Goal: Task Accomplishment & Management: Use online tool/utility

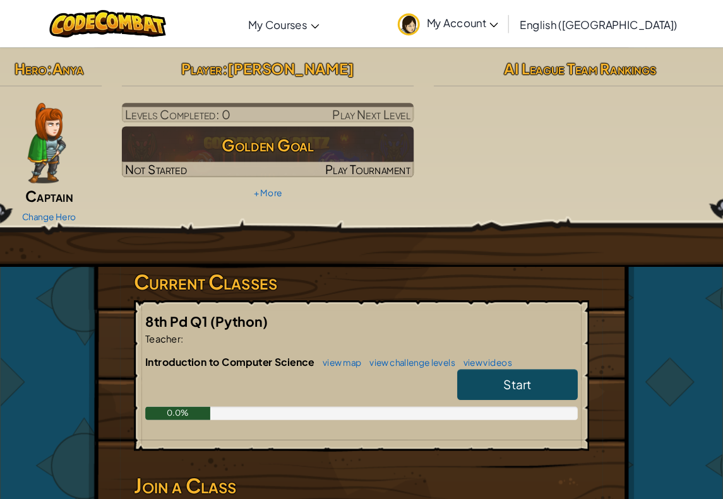
scroll to position [3, 0]
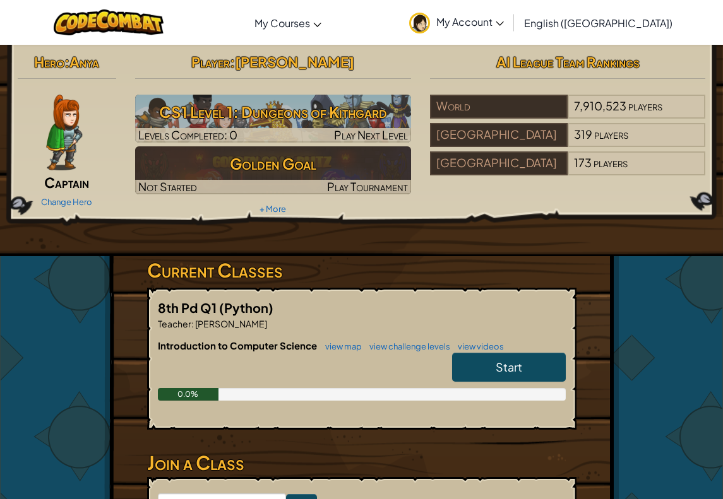
click at [62, 135] on img at bounding box center [64, 133] width 36 height 76
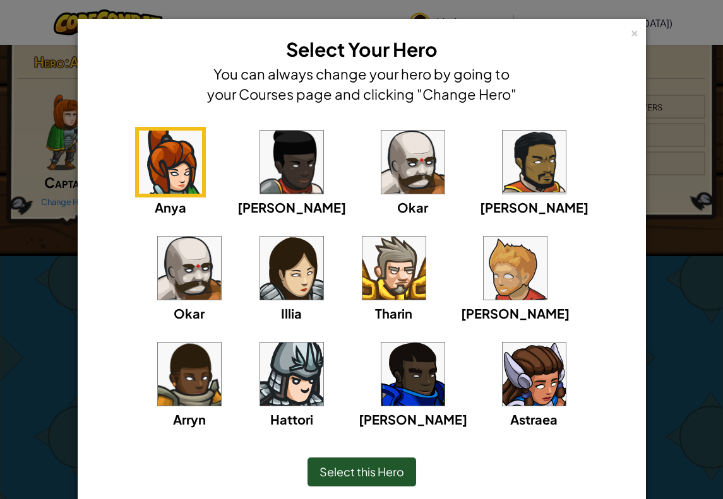
click at [502, 389] on img at bounding box center [533, 374] width 63 height 63
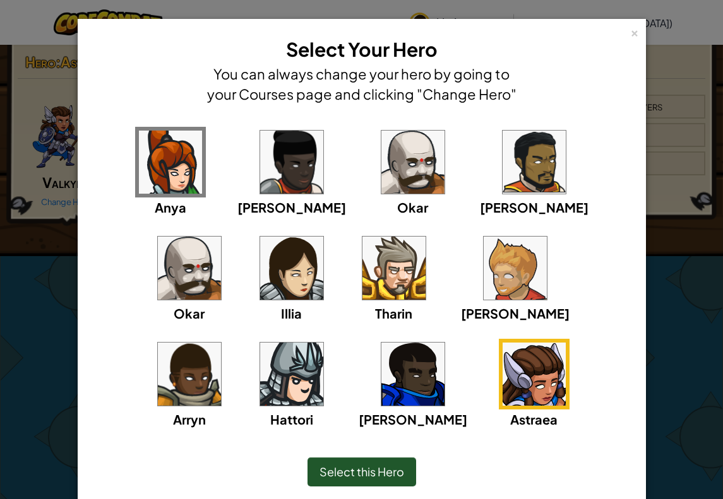
click at [358, 470] on div "Select this Hero" at bounding box center [362, 472] width 516 height 54
click at [377, 470] on span "Select this Hero" at bounding box center [361, 471] width 85 height 15
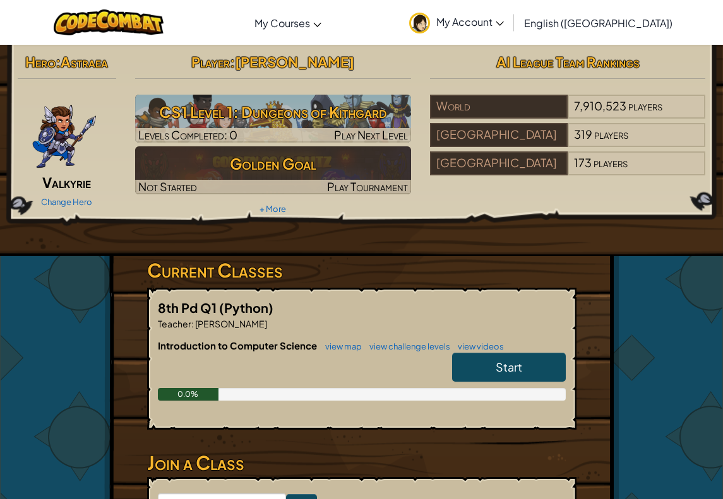
click at [61, 137] on img at bounding box center [65, 133] width 66 height 76
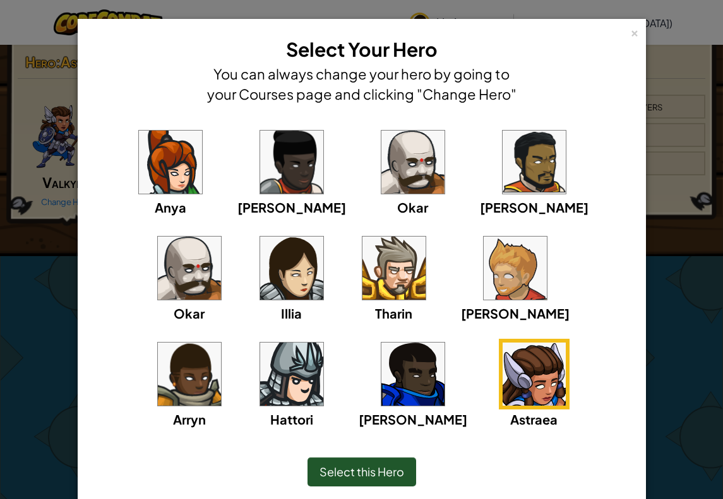
click at [404, 251] on div "[PERSON_NAME] [PERSON_NAME] [PERSON_NAME] Arryn [PERSON_NAME]" at bounding box center [361, 286] width 529 height 318
click at [381, 190] on img at bounding box center [412, 162] width 63 height 63
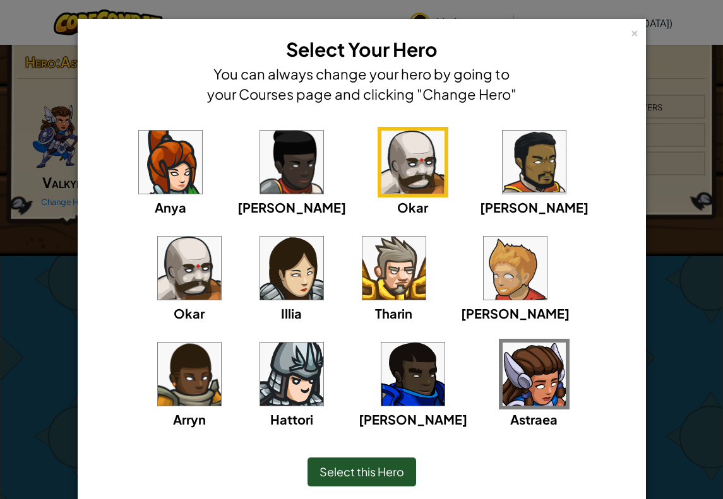
click at [483, 250] on img at bounding box center [514, 268] width 63 height 63
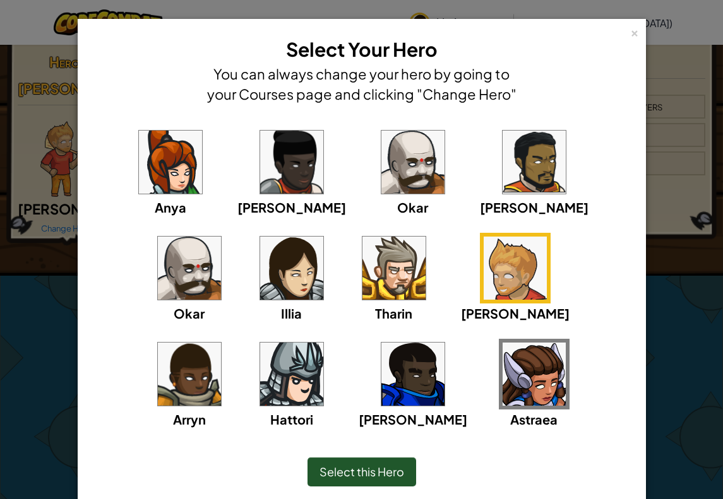
click at [382, 176] on img at bounding box center [412, 162] width 63 height 63
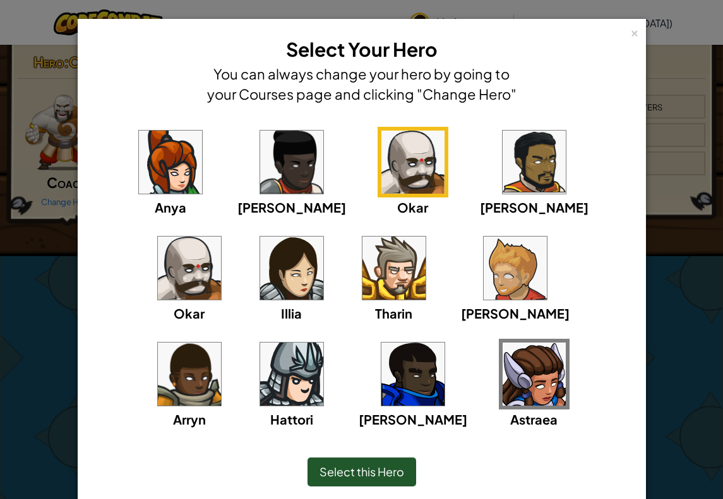
click at [502, 182] on img at bounding box center [533, 162] width 63 height 63
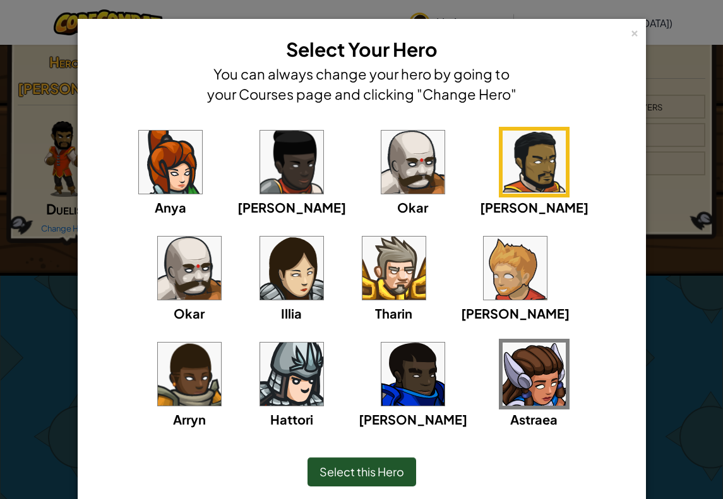
click at [221, 237] on img at bounding box center [189, 268] width 63 height 63
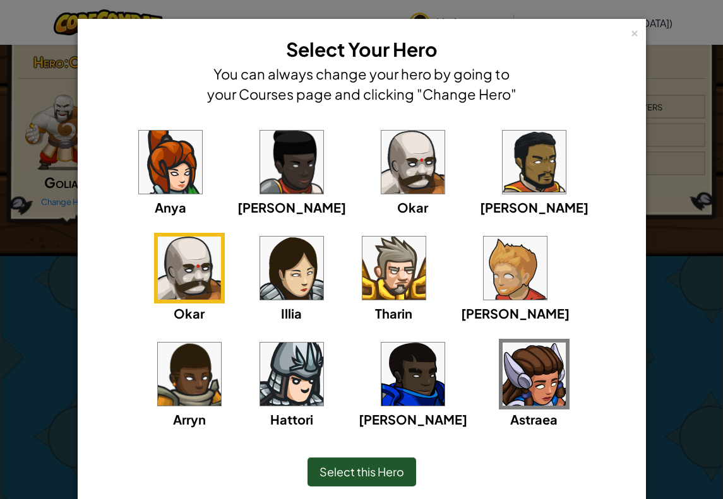
click at [323, 343] on img at bounding box center [291, 374] width 63 height 63
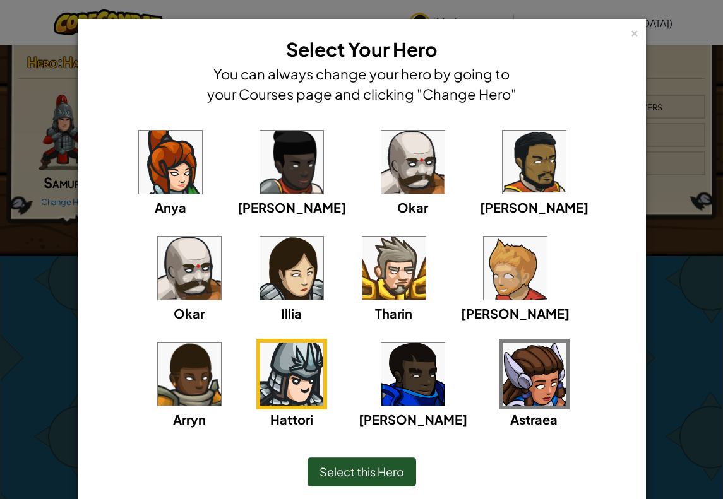
click at [221, 343] on img at bounding box center [189, 374] width 63 height 63
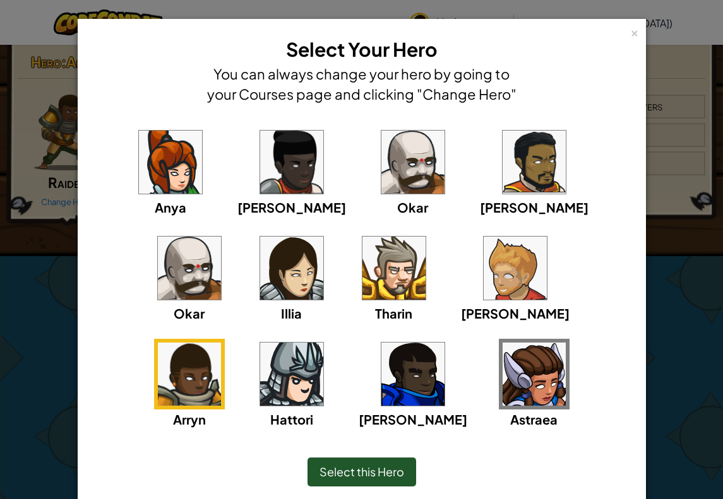
click at [483, 245] on img at bounding box center [514, 268] width 63 height 63
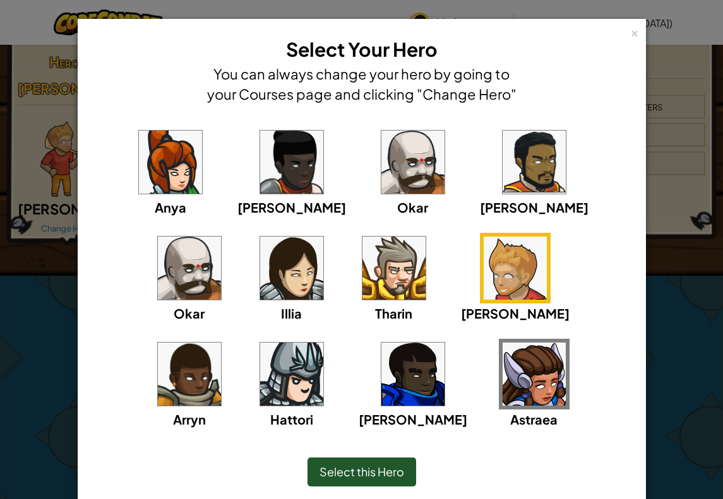
click at [314, 246] on div "[PERSON_NAME] [PERSON_NAME] [PERSON_NAME] Arryn [PERSON_NAME]" at bounding box center [361, 286] width 529 height 318
click at [221, 343] on img at bounding box center [189, 374] width 63 height 63
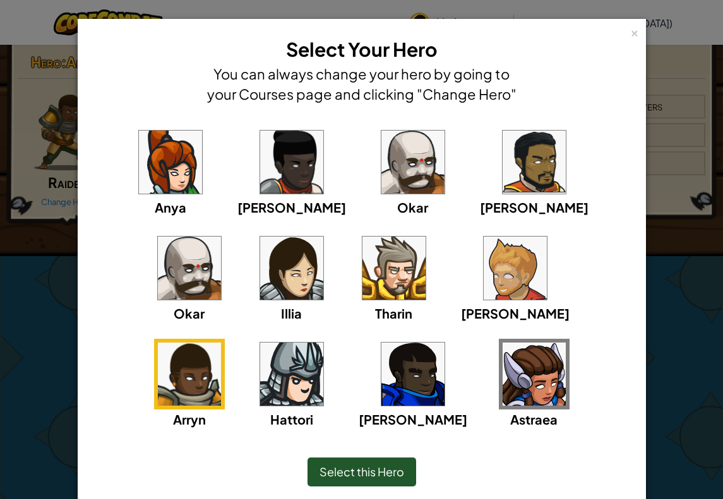
click at [323, 343] on img at bounding box center [291, 374] width 63 height 63
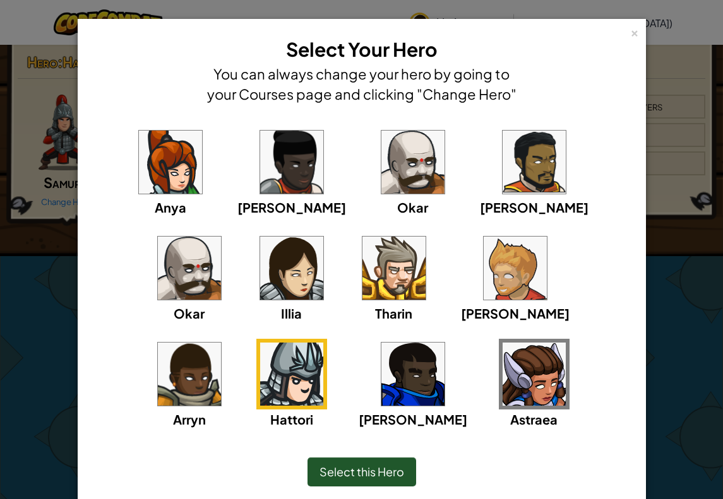
click at [362, 291] on img at bounding box center [393, 268] width 63 height 63
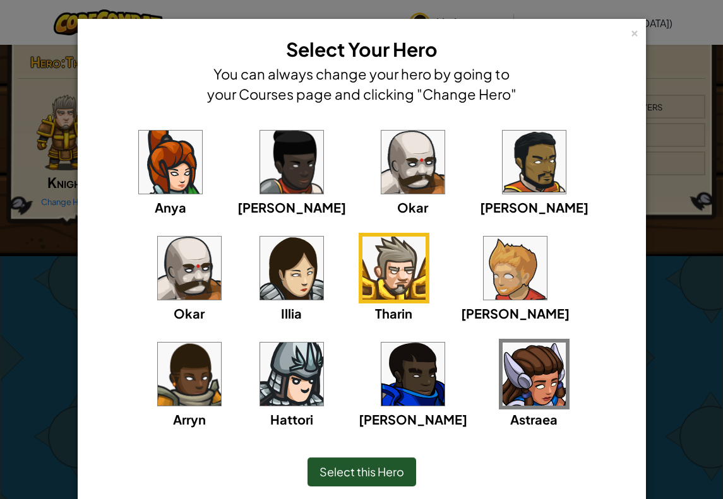
click at [260, 278] on img at bounding box center [291, 268] width 63 height 63
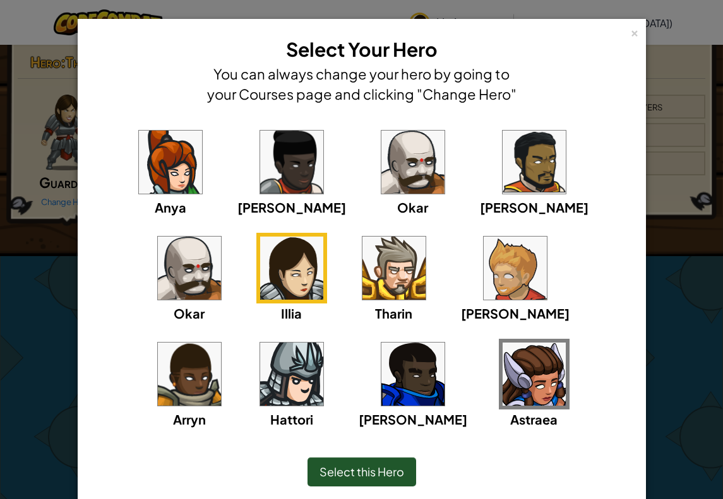
click at [381, 376] on img at bounding box center [412, 374] width 63 height 63
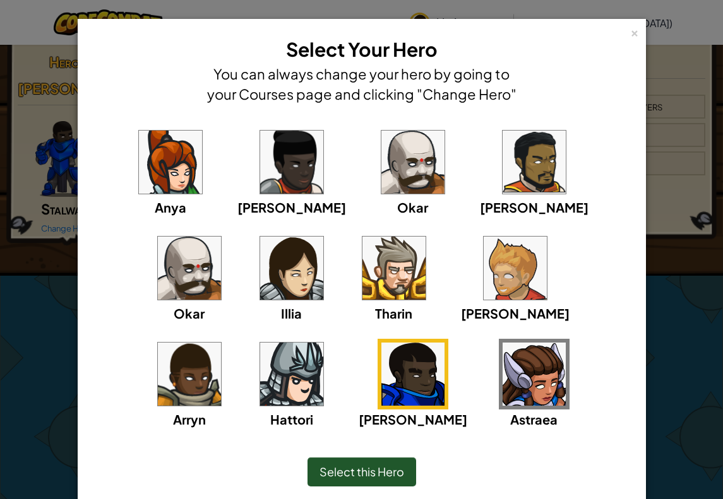
click at [502, 369] on img at bounding box center [533, 374] width 63 height 63
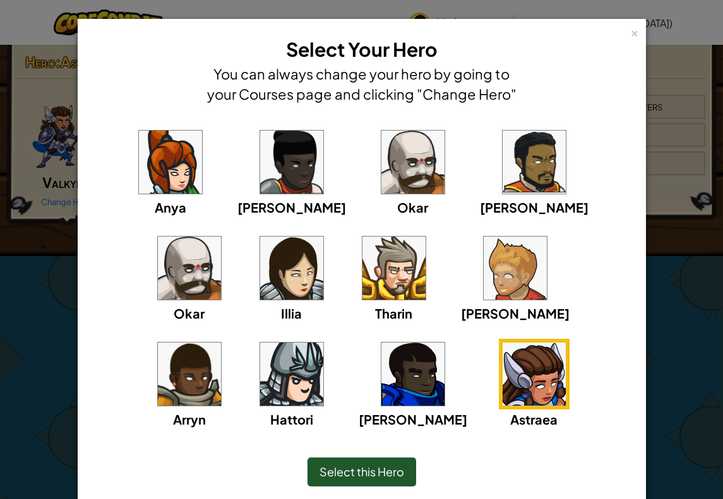
click at [260, 274] on img at bounding box center [291, 268] width 63 height 63
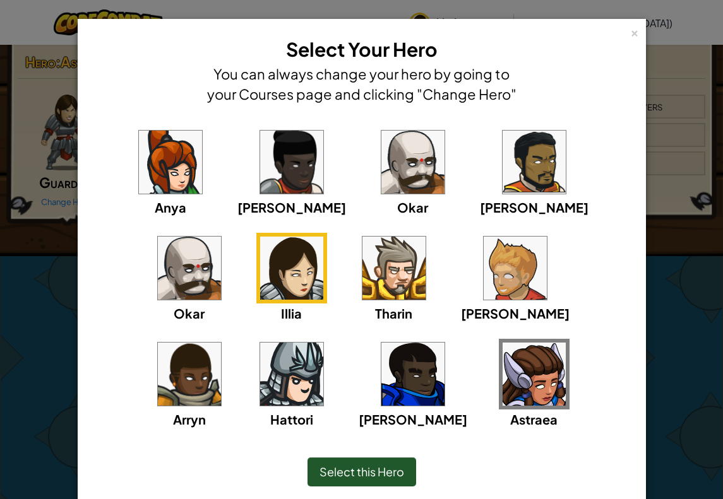
click at [367, 452] on div "Select this Hero" at bounding box center [362, 472] width 516 height 54
click at [367, 470] on span "Select this Hero" at bounding box center [361, 471] width 85 height 15
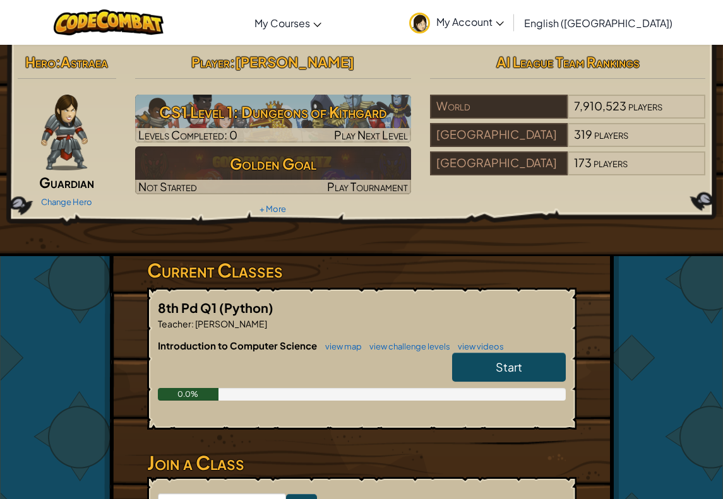
click at [62, 169] on img at bounding box center [64, 133] width 46 height 76
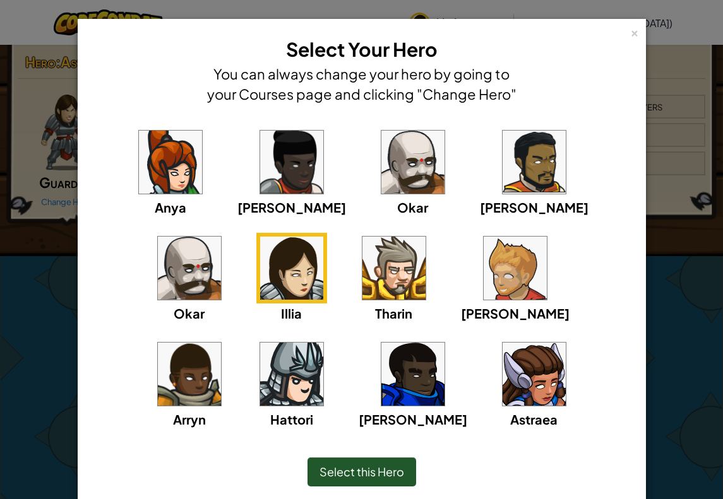
click at [139, 181] on img at bounding box center [170, 162] width 63 height 63
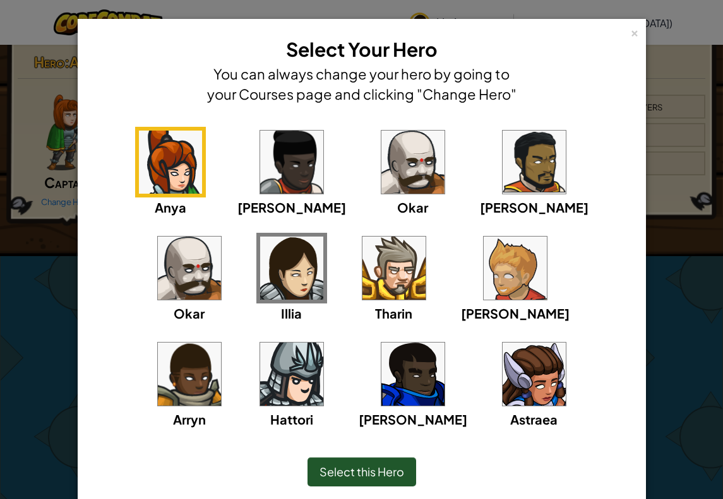
click at [260, 189] on img at bounding box center [291, 162] width 63 height 63
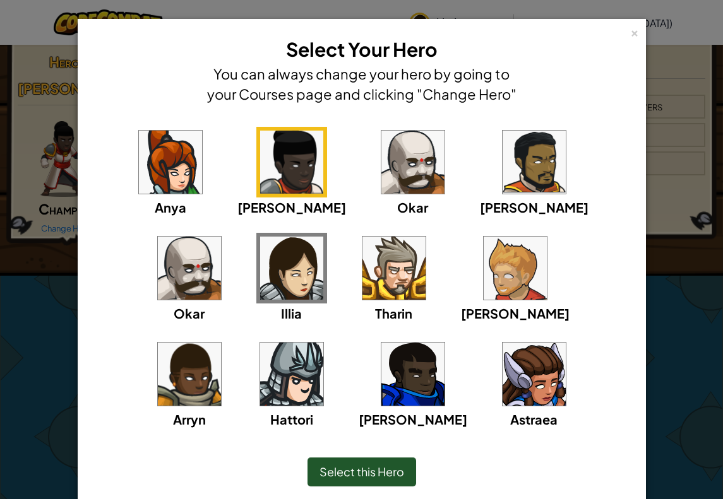
click at [381, 186] on img at bounding box center [412, 162] width 63 height 63
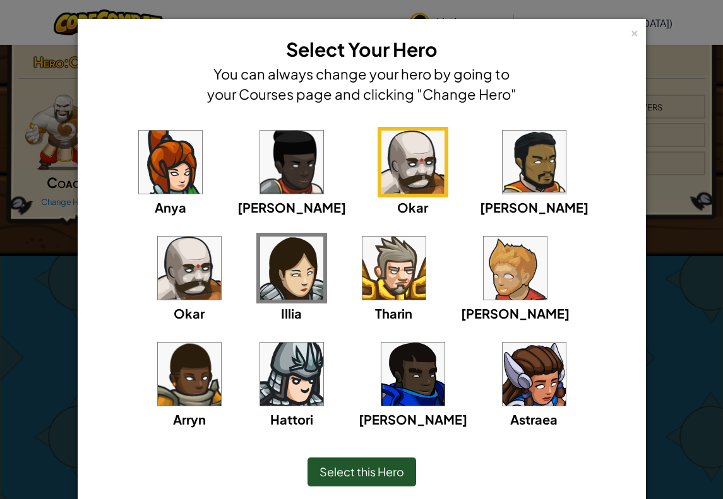
click at [261, 180] on img at bounding box center [291, 162] width 63 height 63
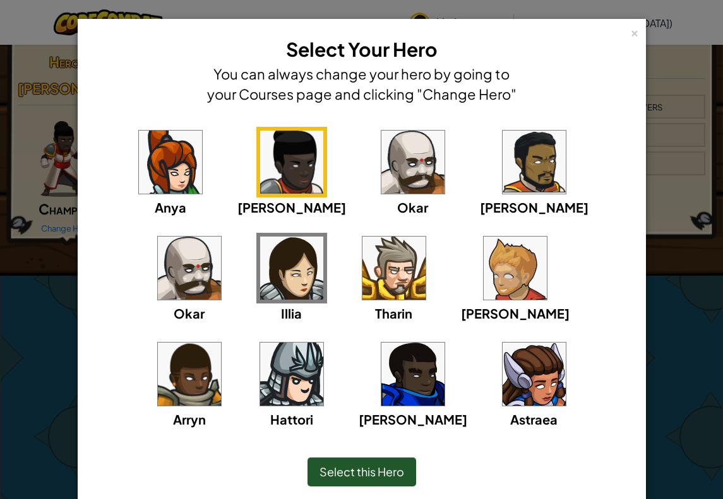
click at [379, 470] on span "Select this Hero" at bounding box center [361, 471] width 85 height 15
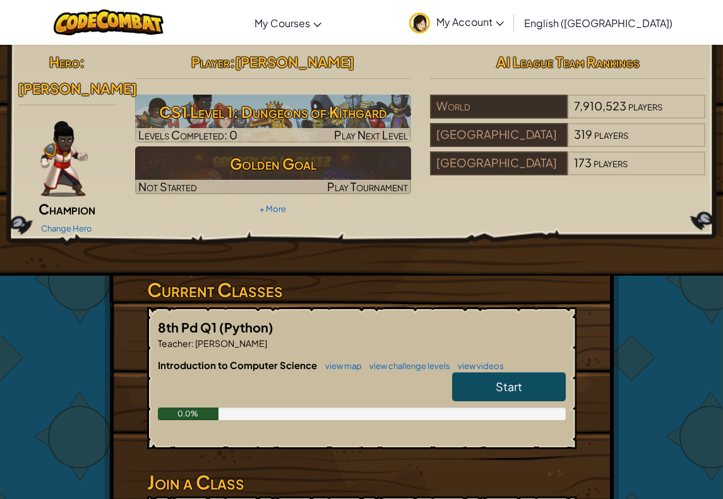
click at [50, 145] on img at bounding box center [63, 159] width 47 height 76
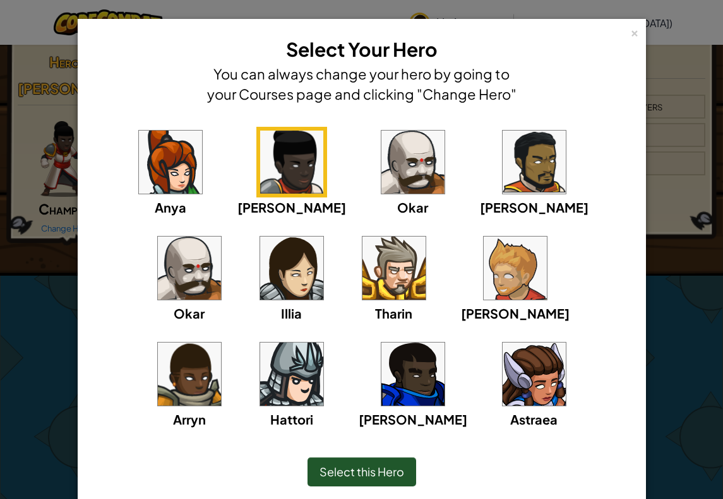
click at [323, 343] on img at bounding box center [291, 374] width 63 height 63
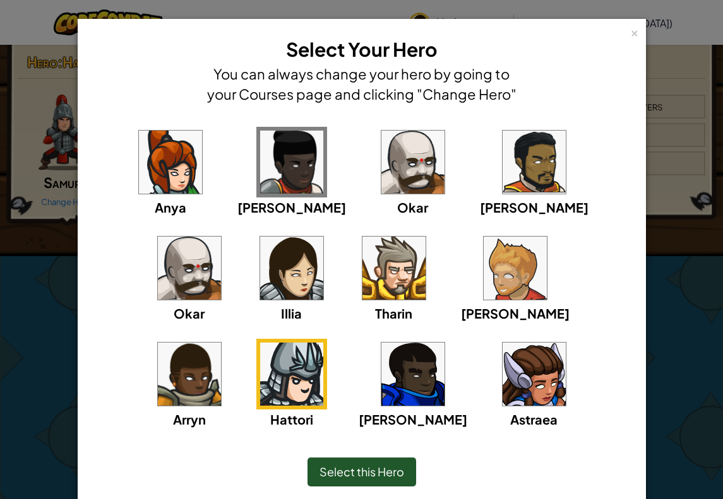
click at [221, 343] on img at bounding box center [189, 374] width 63 height 63
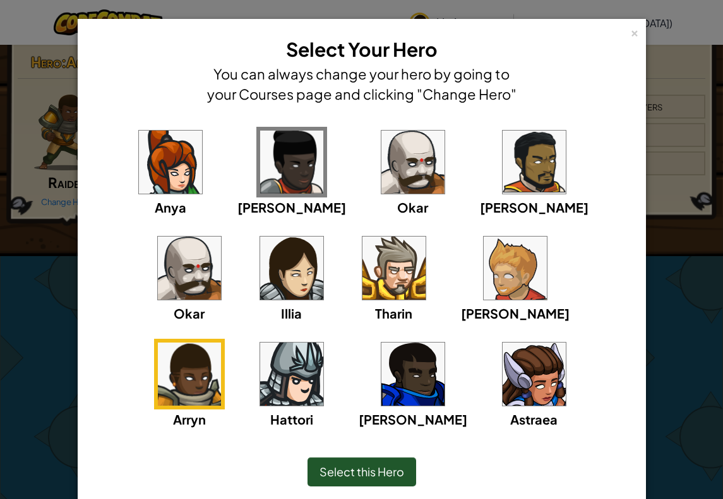
click at [373, 453] on div "Select this Hero" at bounding box center [362, 472] width 516 height 54
click at [371, 463] on div "Select this Hero" at bounding box center [361, 472] width 109 height 29
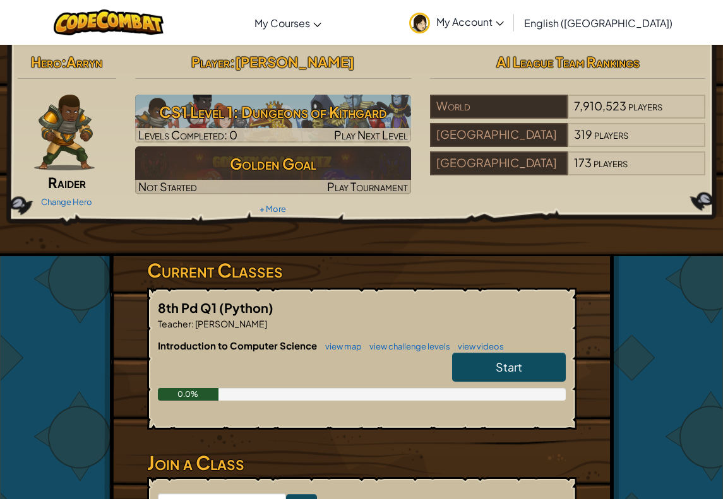
click at [68, 157] on img at bounding box center [64, 133] width 61 height 76
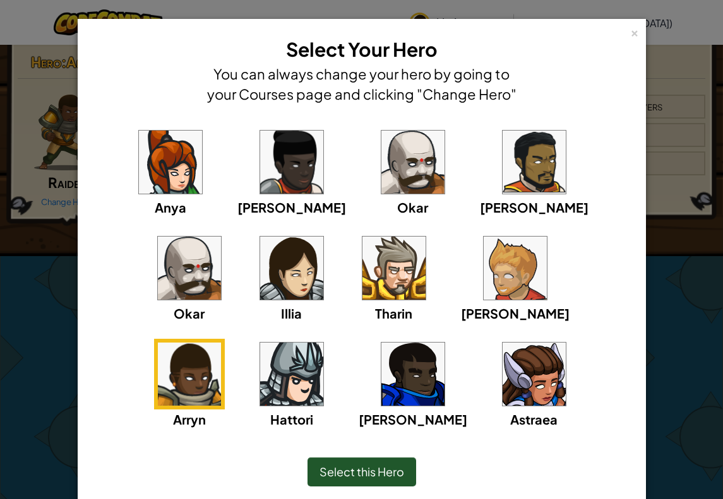
click at [260, 259] on img at bounding box center [291, 268] width 63 height 63
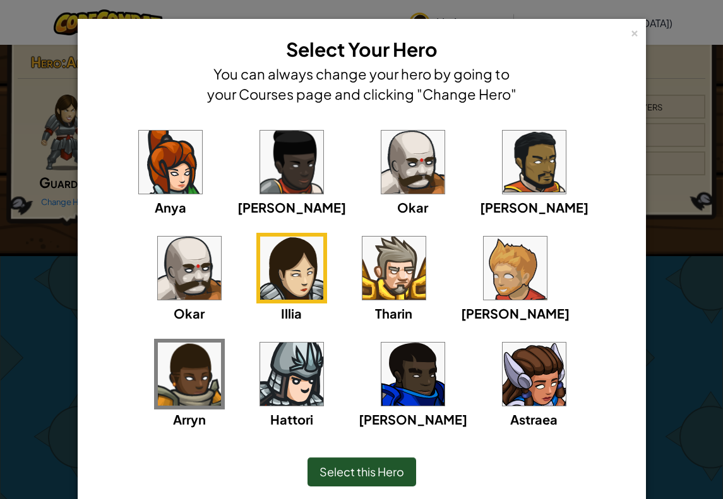
click at [370, 470] on div "Select this Hero" at bounding box center [361, 472] width 109 height 29
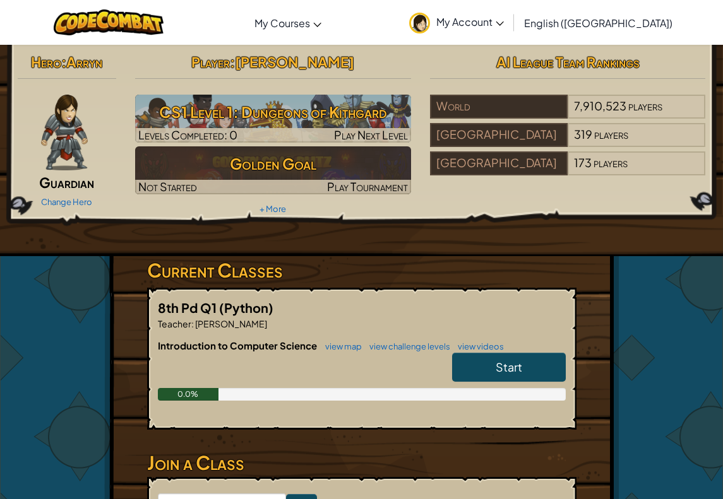
click at [491, 360] on link "Start" at bounding box center [509, 367] width 114 height 29
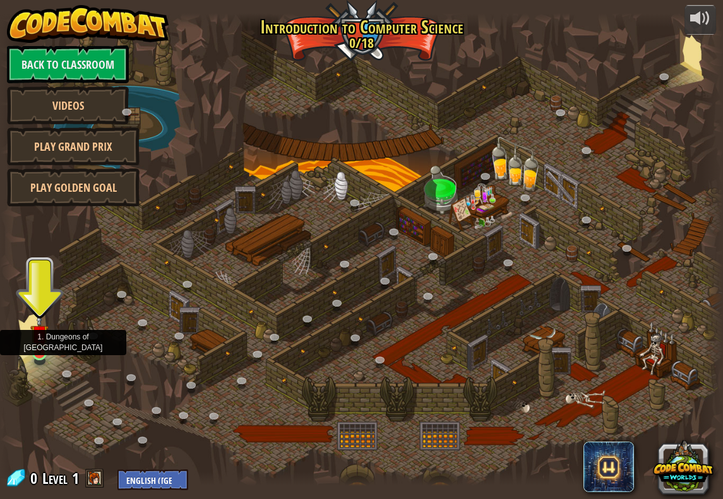
click at [43, 329] on img at bounding box center [39, 334] width 18 height 42
click at [42, 329] on img at bounding box center [39, 334] width 18 height 42
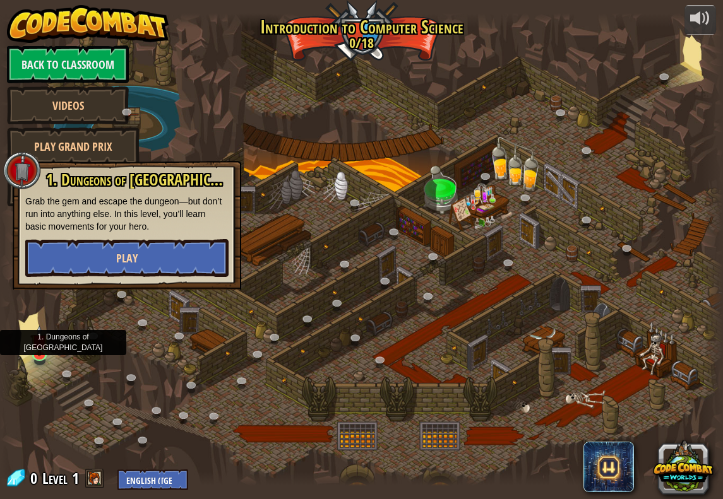
click at [154, 258] on button "Play" at bounding box center [126, 258] width 203 height 38
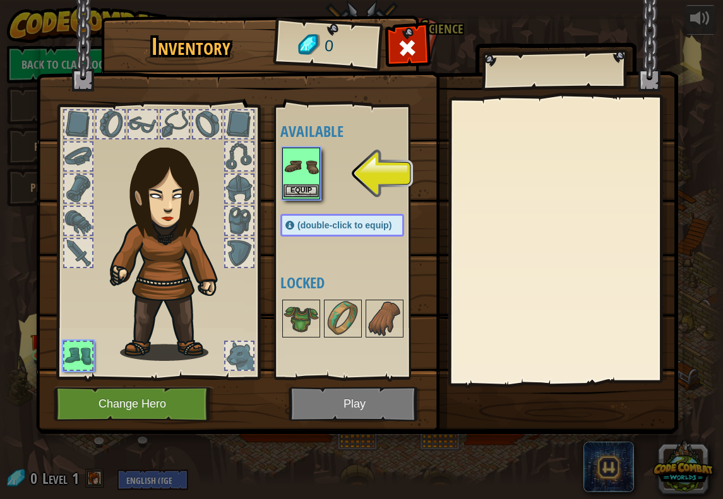
click at [302, 196] on button "Equip" at bounding box center [300, 190] width 35 height 13
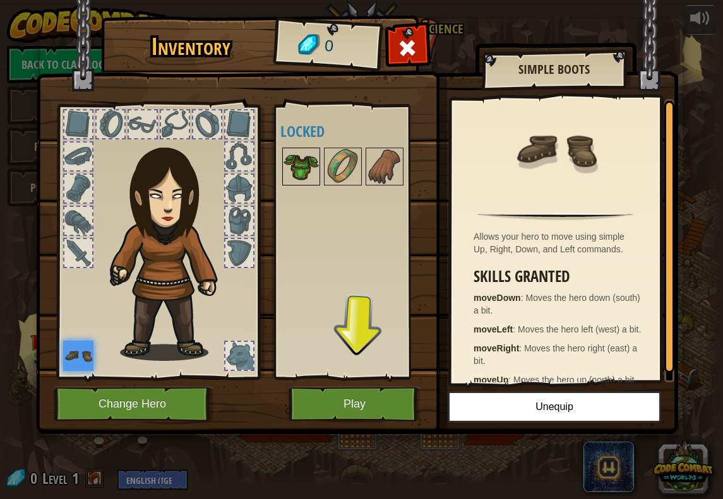
click at [300, 171] on img at bounding box center [300, 166] width 35 height 35
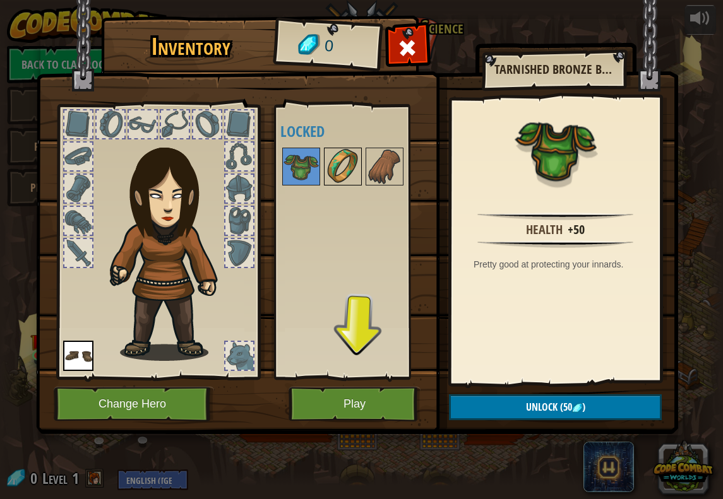
click at [351, 166] on img at bounding box center [342, 166] width 35 height 35
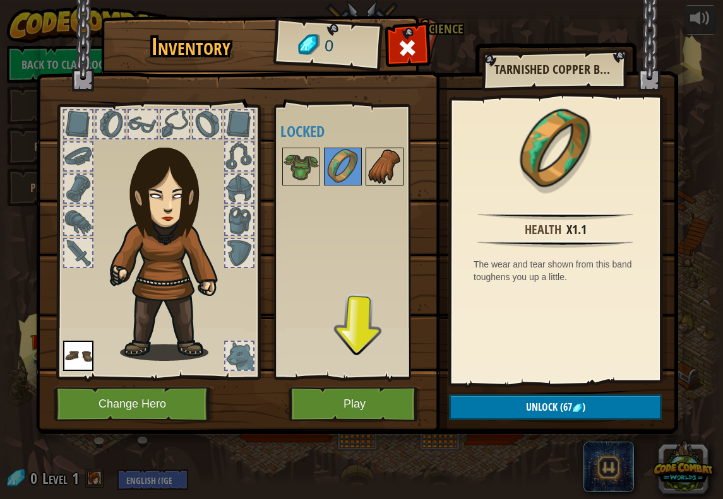
click at [386, 157] on img at bounding box center [384, 166] width 35 height 35
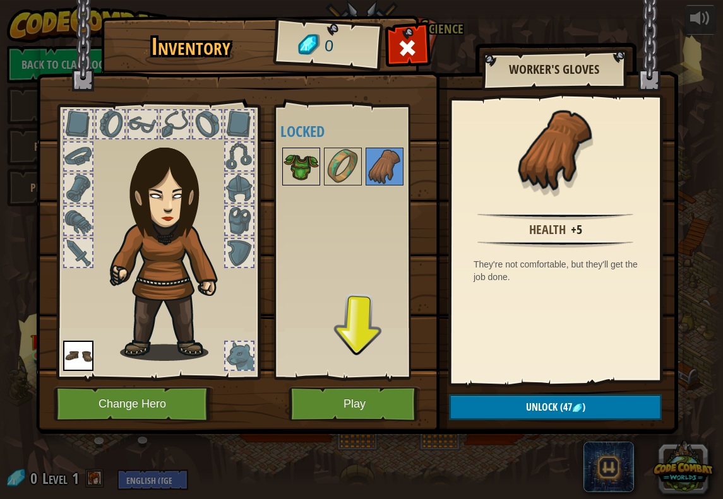
click at [302, 168] on img at bounding box center [300, 166] width 35 height 35
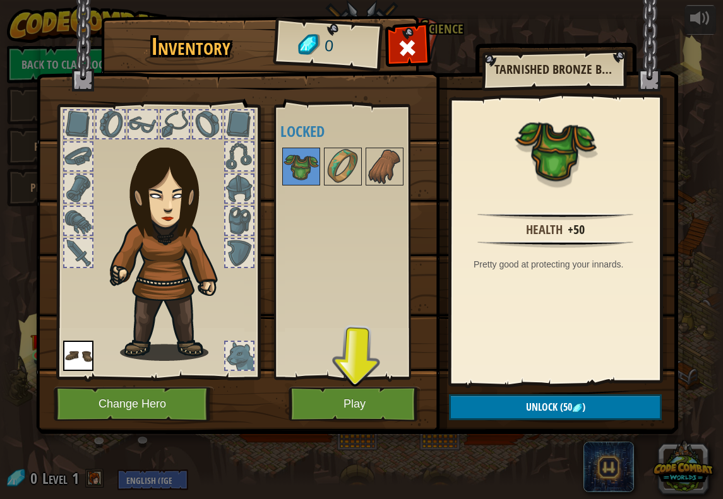
click at [377, 397] on button "Play" at bounding box center [354, 404] width 132 height 35
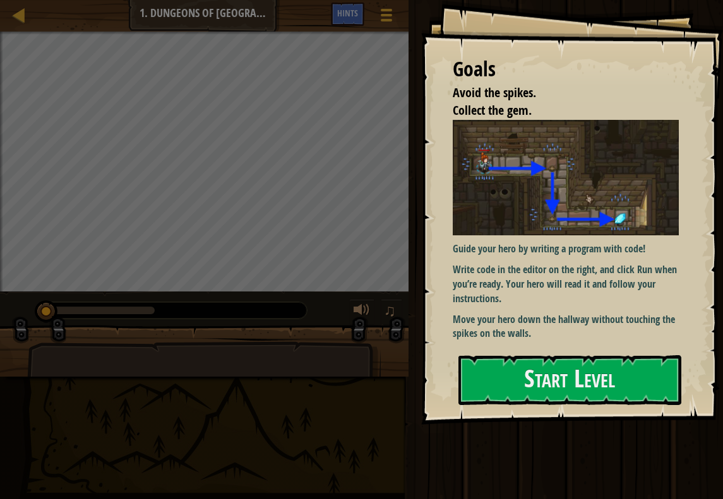
click at [577, 413] on div "Goals Avoid the spikes. Collect the gem. Guide your hero by writing a program w…" at bounding box center [572, 212] width 302 height 425
click at [588, 387] on button "Start Level" at bounding box center [569, 380] width 223 height 50
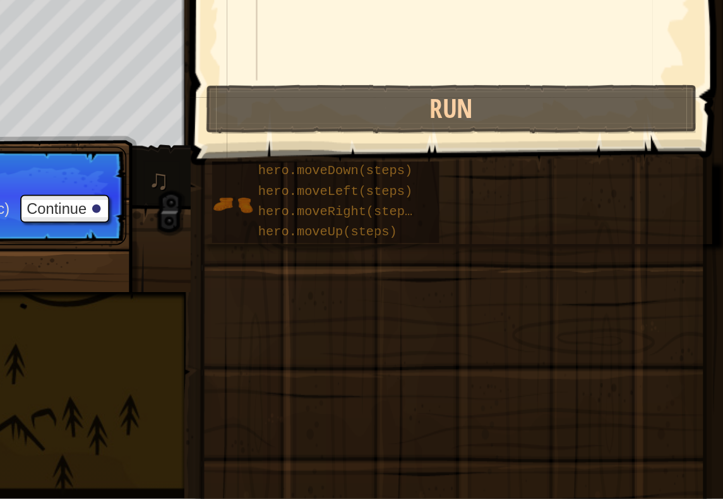
click at [121, 292] on p "Skip (esc) Continue Grab the treasure!" at bounding box center [246, 321] width 251 height 58
click at [309, 320] on button "Continue" at bounding box center [335, 328] width 52 height 16
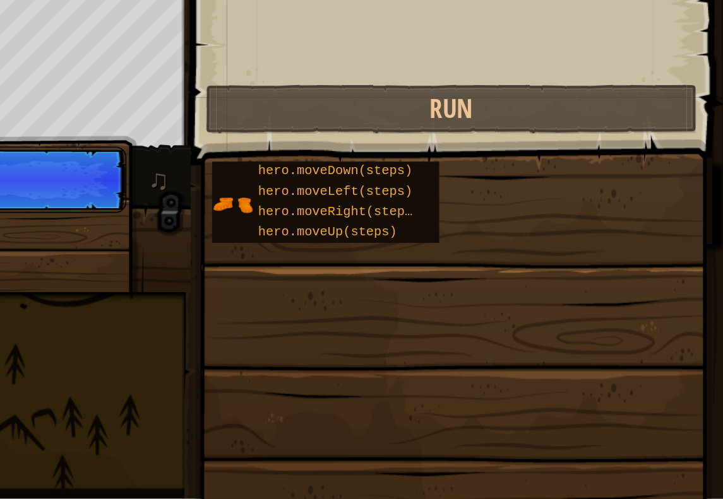
scroll to position [6, 0]
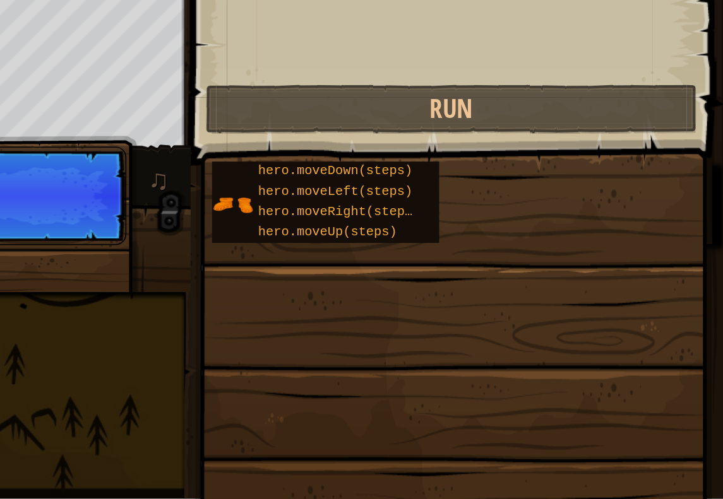
click at [411, 287] on span at bounding box center [563, 474] width 305 height 374
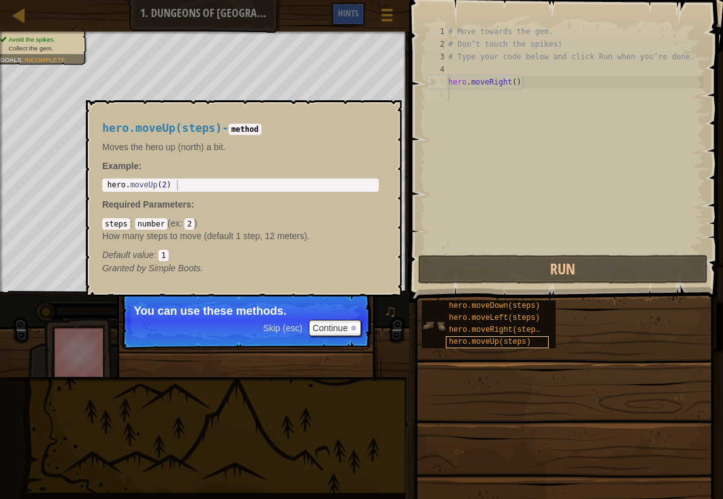
click at [491, 339] on span "hero.moveUp(steps)" at bounding box center [490, 342] width 82 height 9
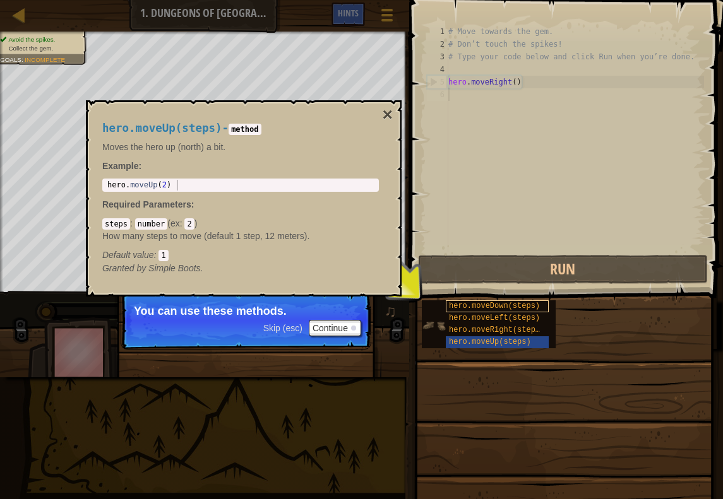
click at [496, 306] on span "hero.moveDown(steps)" at bounding box center [494, 306] width 91 height 9
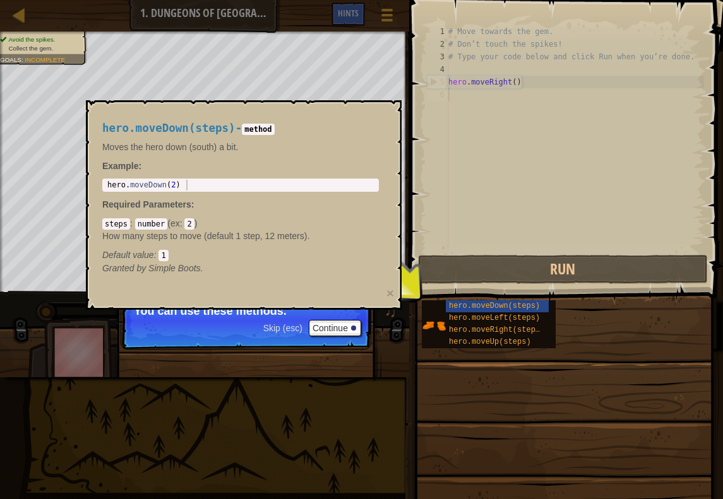
click at [594, 329] on div "hero.moveDown(steps) hero.moveLeft(steps) hero.moveRight(steps) hero.moveUp(ste…" at bounding box center [567, 324] width 293 height 49
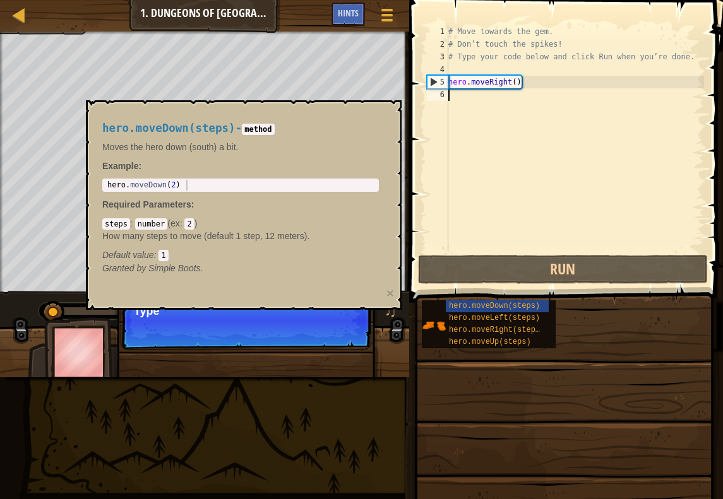
click at [348, 343] on p "Skip (esc) Continue Type" at bounding box center [246, 321] width 251 height 58
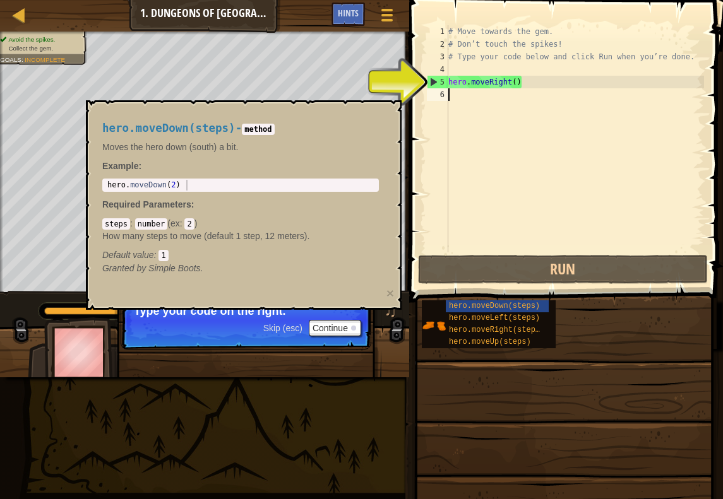
click at [529, 165] on div "# Move towards the gem. # Don’t touch the spikes! # Type your code below and cl…" at bounding box center [575, 151] width 258 height 252
click at [554, 154] on div "# Move towards the gem. # Don’t touch the spikes! # Type your code below and cl…" at bounding box center [575, 151] width 258 height 252
click at [561, 157] on div "# Move towards the gem. # Don’t touch the spikes! # Type your code below and cl…" at bounding box center [575, 151] width 258 height 252
type textarea "hero.moveRight()"
click at [549, 76] on div "# Move towards the gem. # Don’t touch the spikes! # Type your code below and cl…" at bounding box center [575, 151] width 258 height 252
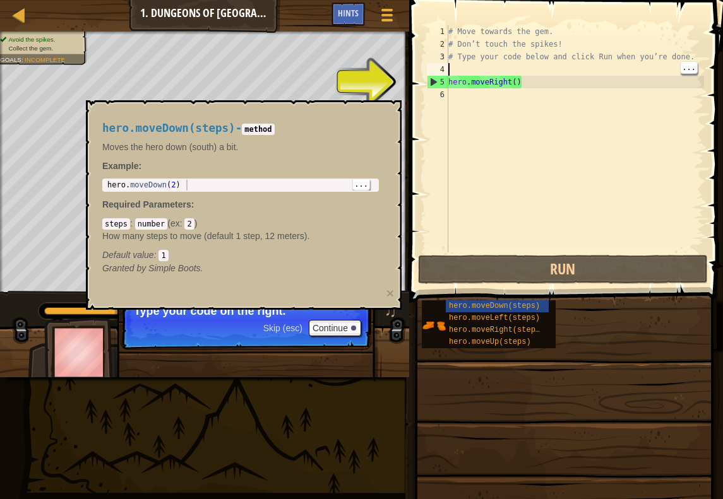
type textarea "hero.moveRight()"
click at [571, 81] on div "# Move towards the gem. # Don’t touch the spikes! # Type your code below and cl…" at bounding box center [575, 151] width 258 height 252
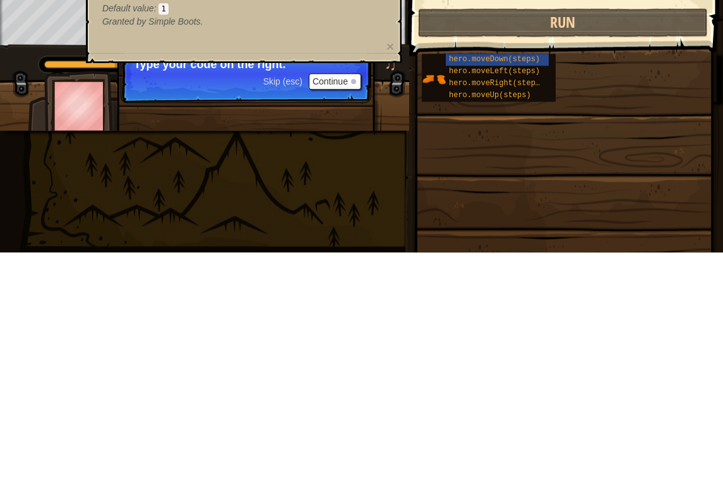
click at [330, 320] on button "Continue" at bounding box center [335, 328] width 52 height 16
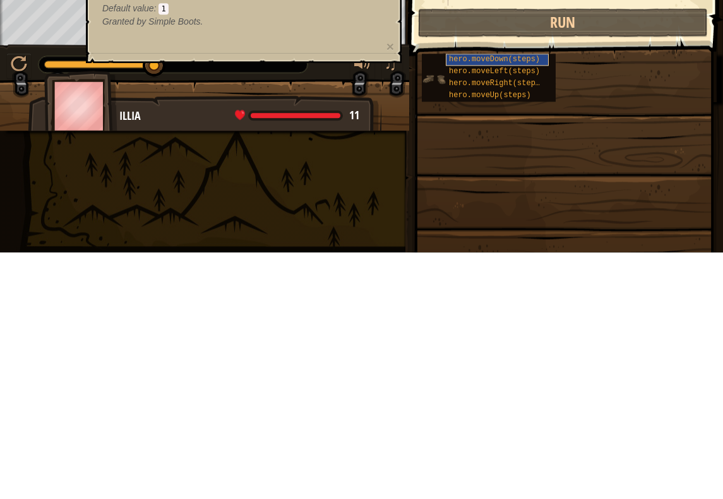
click at [501, 302] on span "hero.moveDown(steps)" at bounding box center [494, 306] width 91 height 9
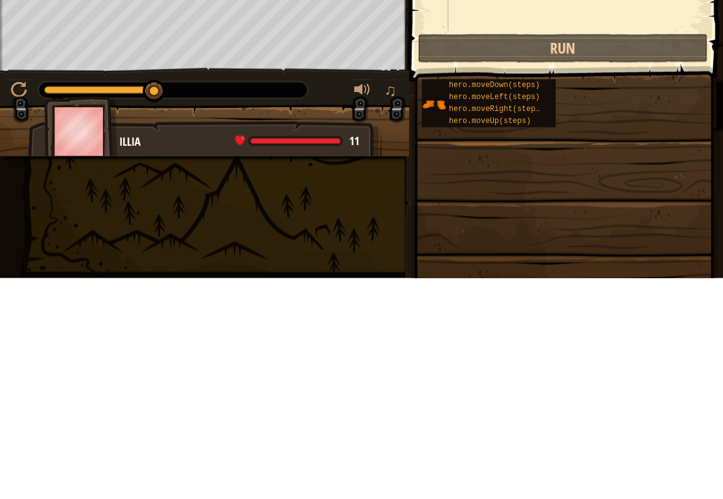
click at [570, 287] on span at bounding box center [563, 474] width 305 height 374
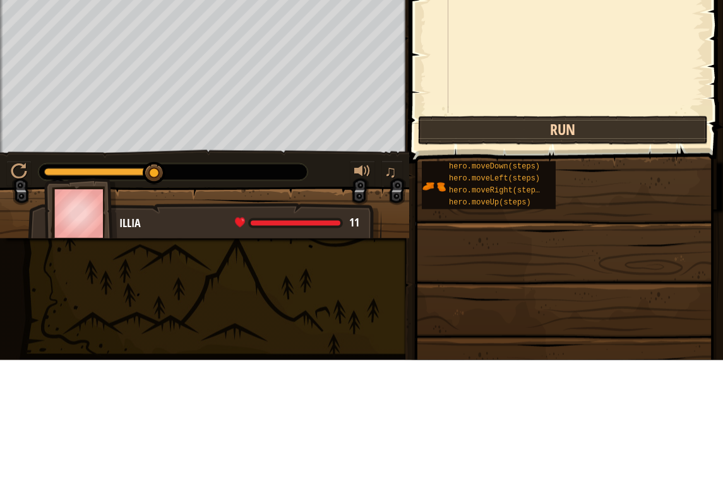
click at [571, 255] on button "Run" at bounding box center [563, 269] width 290 height 29
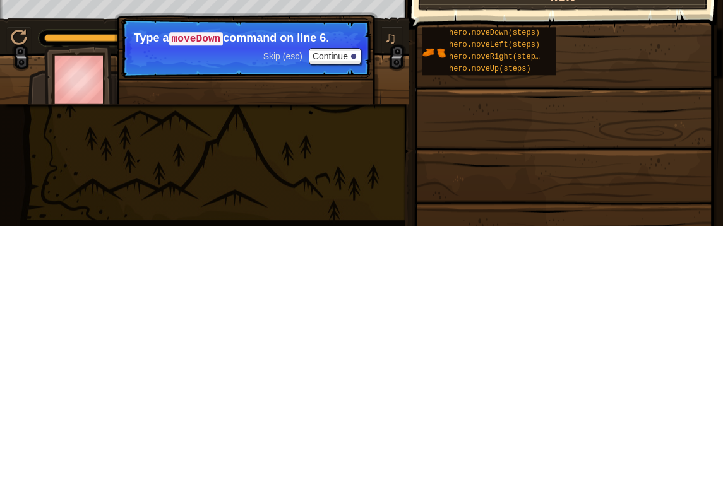
scroll to position [0, 0]
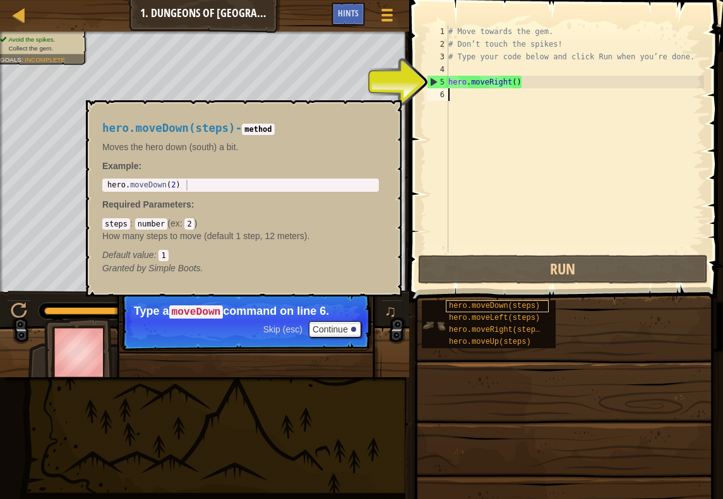
click at [540, 305] on div "hero.moveDown(steps)" at bounding box center [497, 306] width 103 height 12
type textarea "hero.moveRight()"
click at [518, 102] on div "# Move towards the gem. # Don’t touch the spikes! # Type your code below and cl…" at bounding box center [575, 151] width 258 height 252
click at [557, 246] on div "# Move towards the gem. # Don’t touch the spikes! # Type your code below and cl…" at bounding box center [575, 151] width 258 height 252
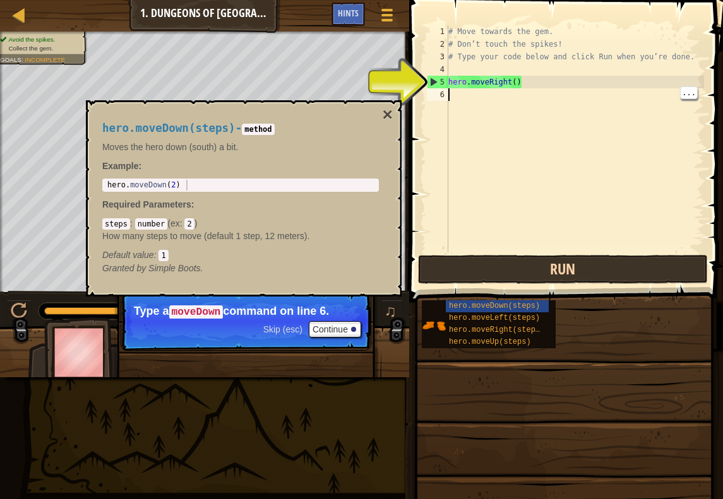
click at [579, 281] on button "Run" at bounding box center [563, 269] width 290 height 29
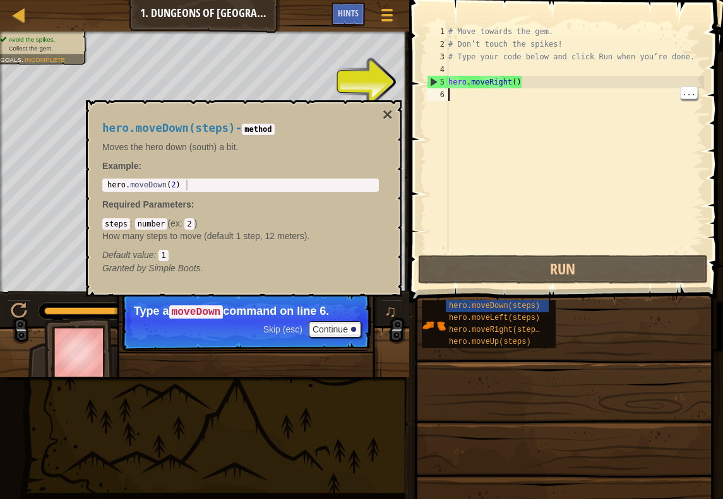
click at [375, 116] on div "hero.moveDown(steps) - method Moves the hero down (south) a bit. Example : 1 he…" at bounding box center [240, 198] width 294 height 176
click at [378, 107] on div "hero.moveDown(steps) - method Moves the hero down (south) a bit. Example : 1 he…" at bounding box center [244, 198] width 316 height 196
click at [387, 110] on button "×" at bounding box center [387, 115] width 10 height 18
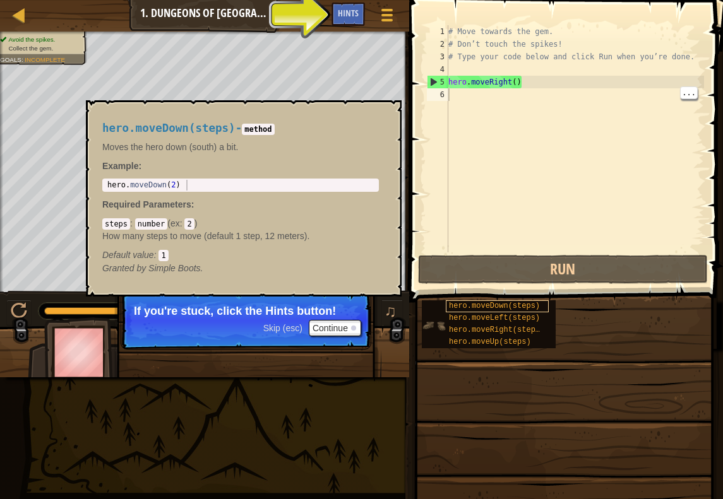
click at [495, 305] on span "hero.moveDown(steps)" at bounding box center [494, 306] width 91 height 9
type textarea "hero.moveDown(2)"
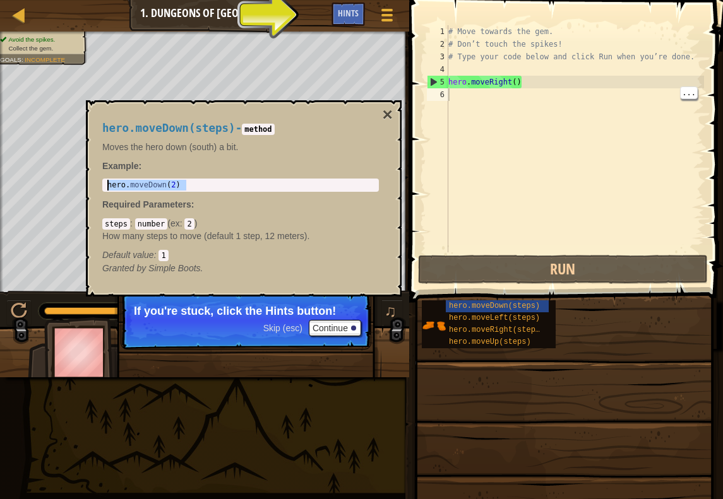
drag, startPoint x: 312, startPoint y: 182, endPoint x: 427, endPoint y: 158, distance: 118.0
click at [427, 0] on body "Map Introduction to Computer Science 1. Dungeons of Kithgard Game Menu Done Hin…" at bounding box center [361, 0] width 723 height 0
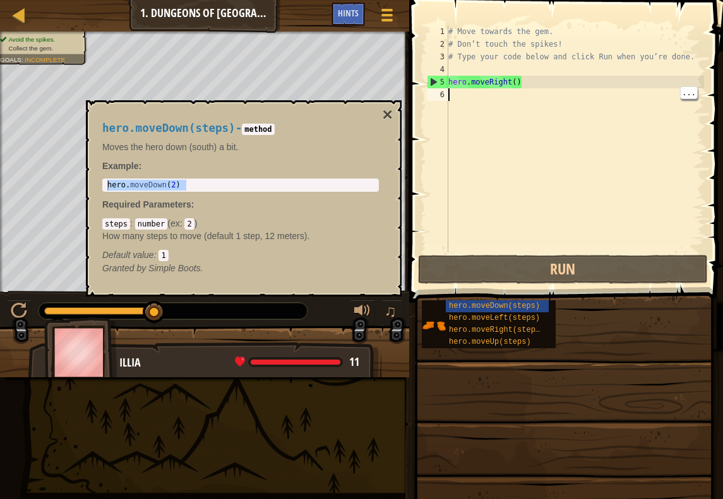
click at [468, 98] on div "# Move towards the gem. # Don’t touch the spikes! # Type your code below and cl…" at bounding box center [575, 151] width 258 height 252
click at [467, 97] on div "# Move towards the gem. # Don’t touch the spikes! # Type your code below and cl…" at bounding box center [575, 151] width 258 height 252
click at [458, 96] on div "# Move towards the gem. # Don’t touch the spikes! # Type your code below and cl…" at bounding box center [575, 151] width 258 height 252
click at [458, 95] on div "# Move towards the gem. # Don’t touch the spikes! # Type your code below and cl…" at bounding box center [575, 151] width 258 height 252
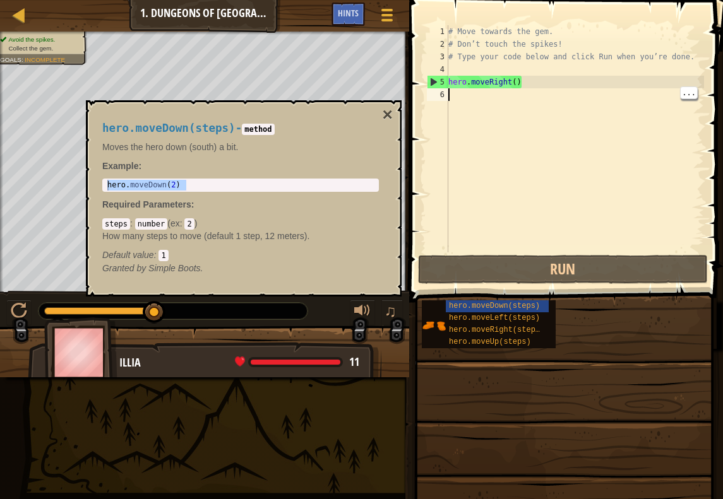
click at [458, 95] on div "# Move towards the gem. # Don’t touch the spikes! # Type your code below and cl…" at bounding box center [575, 151] width 258 height 252
type textarea "hero.moveRight()"
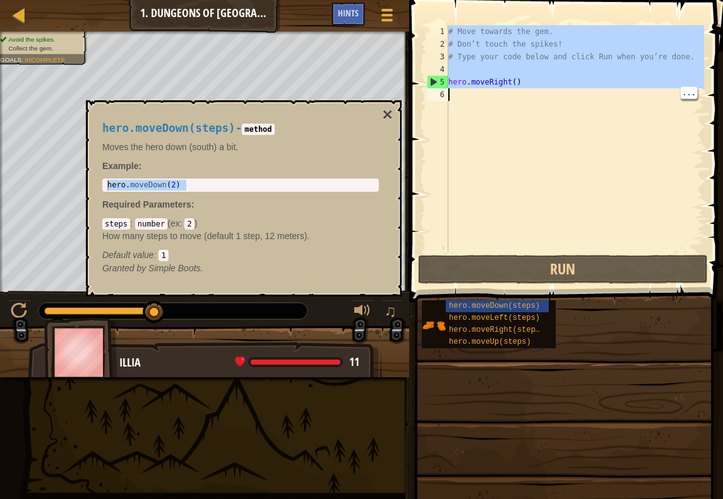
click at [512, 117] on div "# Move towards the gem. # Don’t touch the spikes! # Type your code below and cl…" at bounding box center [575, 138] width 258 height 227
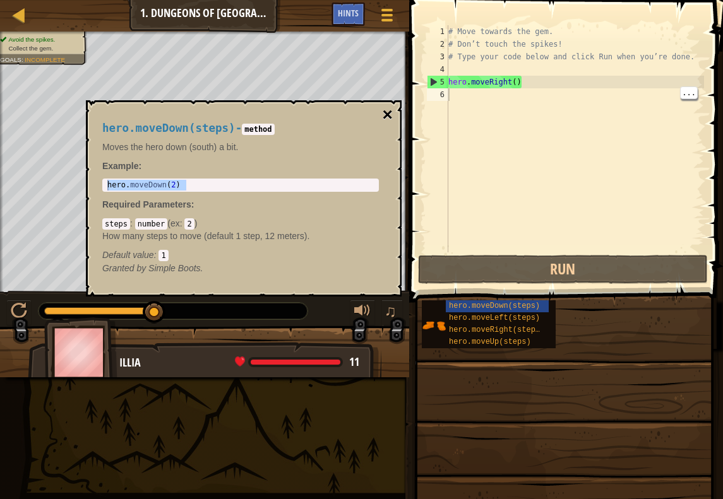
click at [385, 111] on button "×" at bounding box center [387, 115] width 10 height 18
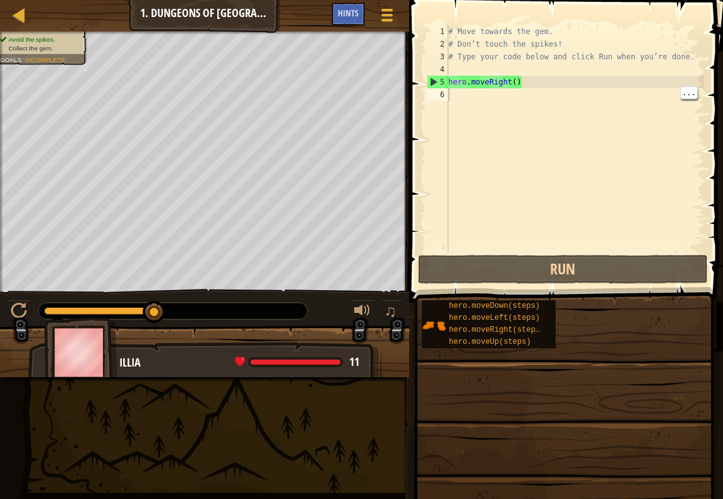
click at [497, 85] on div "# Move towards the gem. # Don’t touch the spikes! # Type your code below and cl…" at bounding box center [575, 151] width 258 height 252
click at [511, 86] on div "# Move towards the gem. # Don’t touch the spikes! # Type your code below and cl…" at bounding box center [575, 151] width 258 height 252
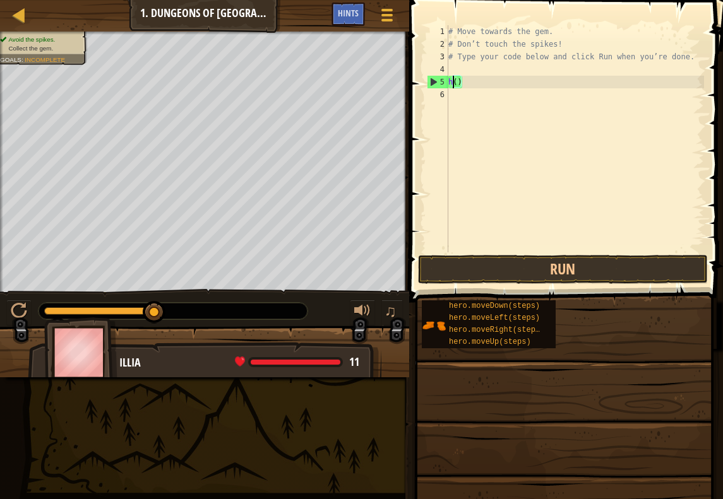
type textarea "()"
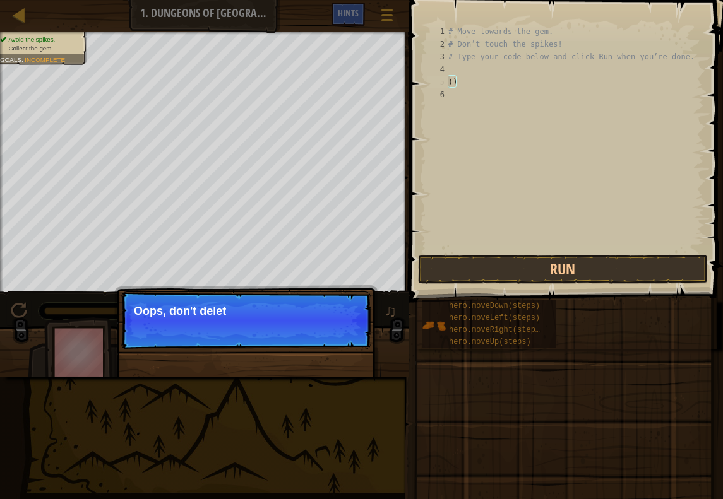
click at [514, 83] on div "# Move towards the gem. # Don’t touch the spikes! # Type your code below and cl…" at bounding box center [575, 151] width 258 height 252
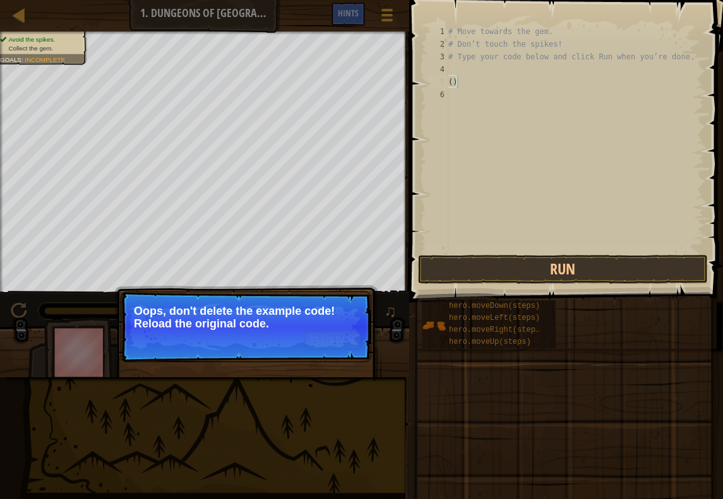
click at [250, 357] on p "↻ Reload Oops, don't delete the example code! Reload the original code." at bounding box center [246, 327] width 251 height 71
click at [254, 336] on p "↻ Reload Oops, don't delete the example code! Reload the original code." at bounding box center [246, 327] width 251 height 71
click at [344, 345] on button "↻ Reload" at bounding box center [333, 339] width 56 height 19
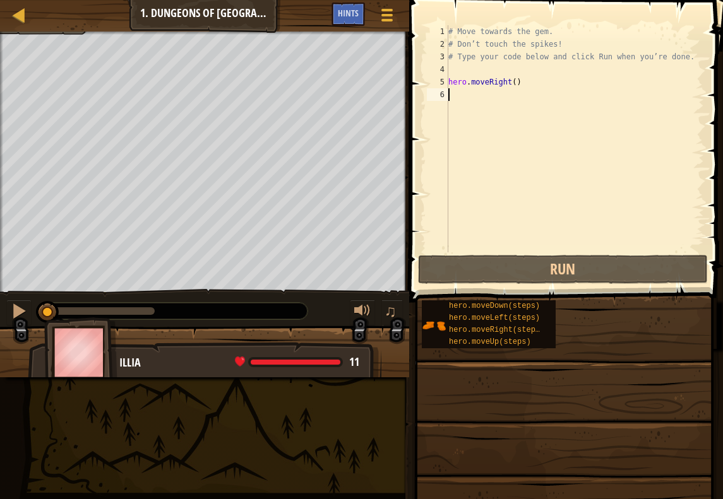
click at [474, 95] on div "# Move towards the gem. # Don’t touch the spikes! # Type your code below and cl…" at bounding box center [575, 151] width 258 height 252
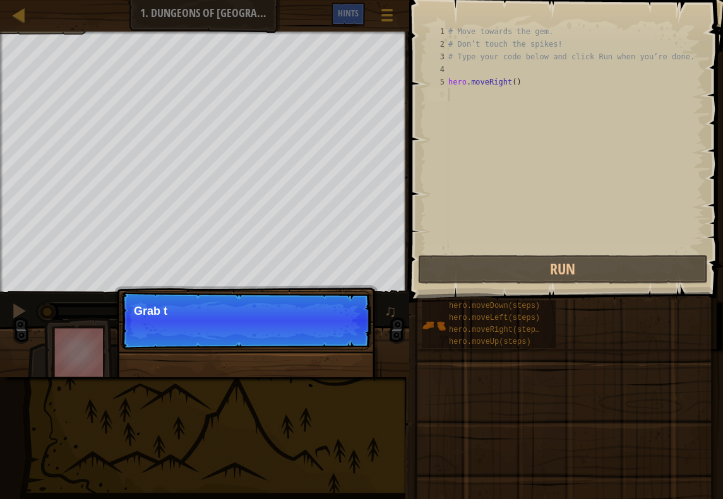
click at [442, 100] on div "6" at bounding box center [437, 94] width 21 height 13
click at [303, 338] on p "Skip (esc) Continue Grab the treasure!" at bounding box center [246, 321] width 251 height 58
click at [332, 328] on button "Continue" at bounding box center [335, 328] width 52 height 16
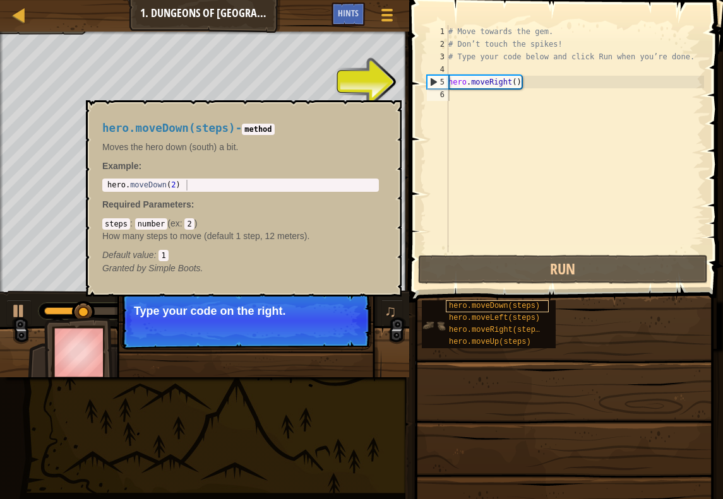
click at [524, 308] on span "hero.moveDown(steps)" at bounding box center [494, 306] width 91 height 9
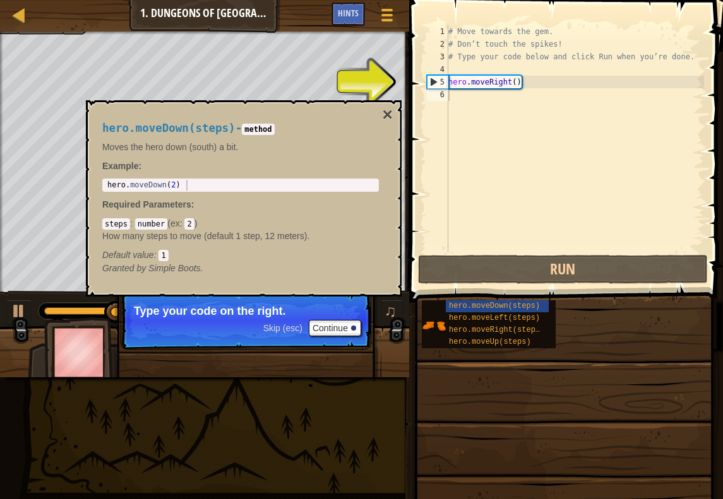
drag, startPoint x: 524, startPoint y: 308, endPoint x: 516, endPoint y: 293, distance: 17.2
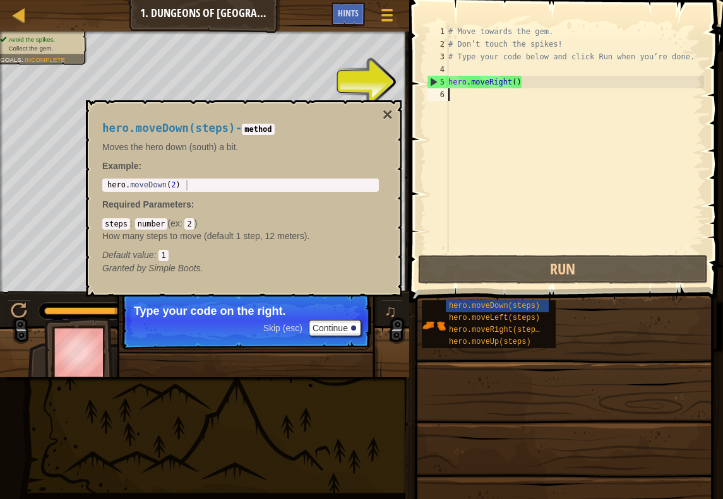
click at [482, 100] on div "# Move towards the gem. # Don’t touch the spikes! # Type your code below and cl…" at bounding box center [575, 151] width 258 height 252
click at [488, 101] on div "# Move towards the gem. # Don’t touch the spikes! # Type your code below and cl…" at bounding box center [575, 151] width 258 height 252
click at [488, 100] on div "# Move towards the gem. # Don’t touch the spikes! # Type your code below and cl…" at bounding box center [575, 151] width 258 height 252
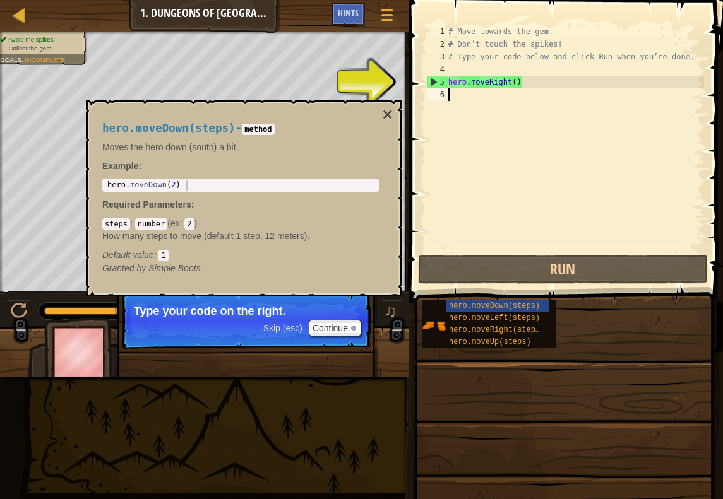
click at [488, 100] on div "# Move towards the gem. # Don’t touch the spikes! # Type your code below and cl…" at bounding box center [575, 151] width 258 height 252
click at [391, 113] on button "×" at bounding box center [387, 115] width 10 height 18
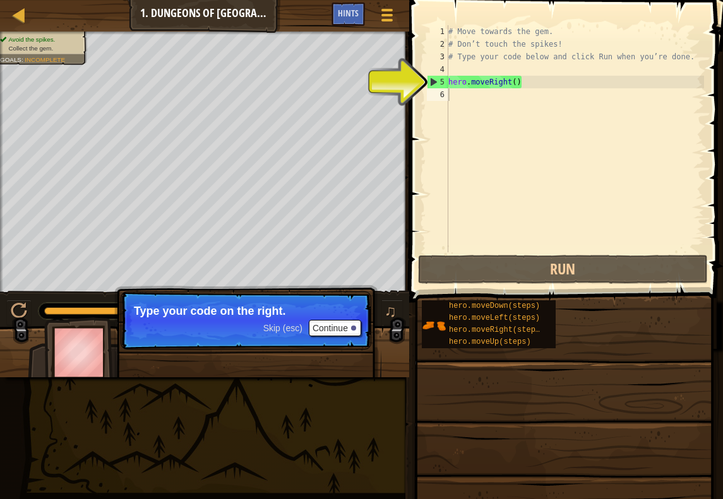
click at [328, 331] on button "Continue" at bounding box center [335, 328] width 52 height 16
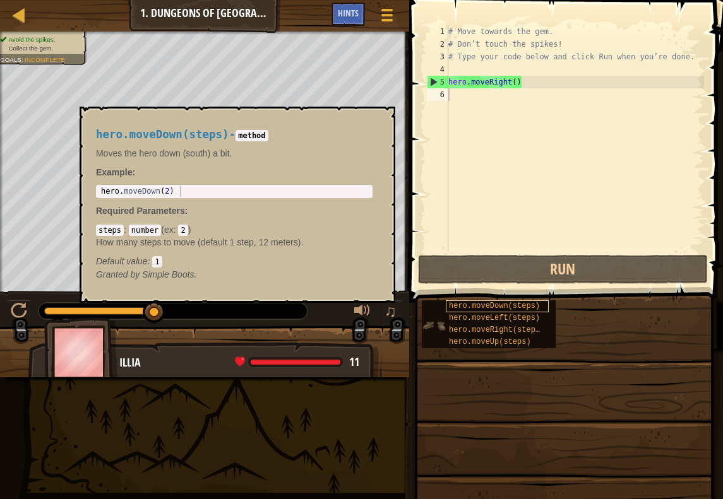
click at [492, 304] on span "hero.moveDown(steps)" at bounding box center [494, 306] width 91 height 9
type textarea "hero.moveDown(2)"
click at [336, 194] on div "hero . moveDown ( 2 )" at bounding box center [233, 202] width 271 height 32
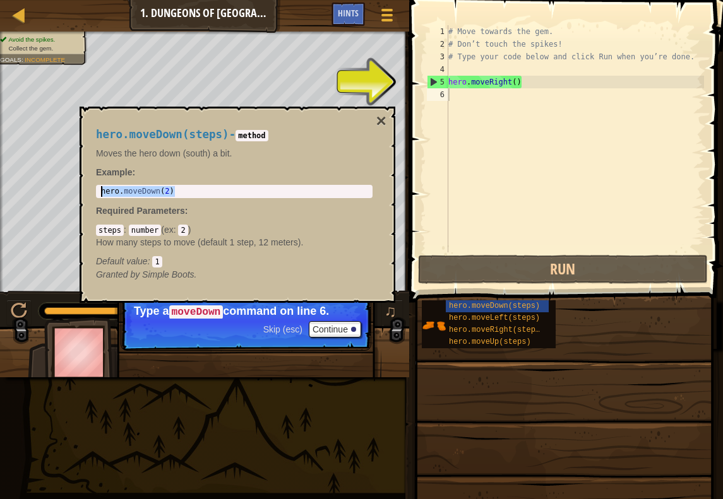
drag, startPoint x: 172, startPoint y: 191, endPoint x: 93, endPoint y: 196, distance: 79.0
click at [93, 196] on div "hero.moveDown(steps) - method Moves the hero down (south) a bit. Example : hero…" at bounding box center [234, 205] width 294 height 176
click at [112, 191] on div "hero . moveDown ( 2 )" at bounding box center [233, 202] width 271 height 32
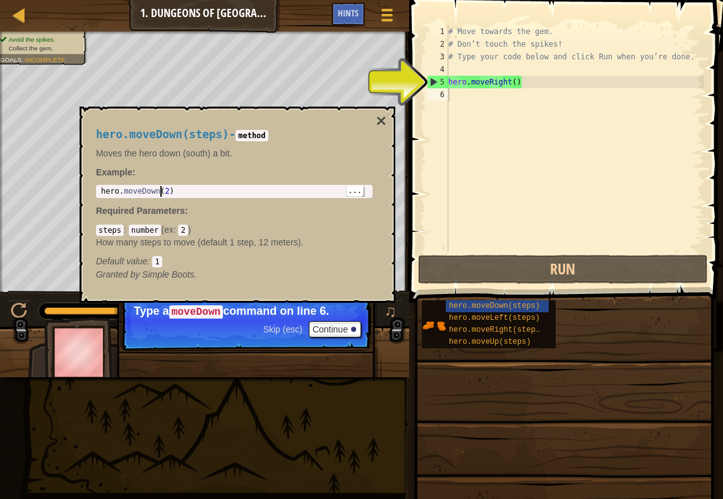
click at [160, 186] on div "hero . moveDown ( 2 )" at bounding box center [233, 202] width 271 height 32
click at [193, 191] on div "hero . moveDown ( 2 )" at bounding box center [233, 202] width 271 height 32
click at [172, 186] on div "hero . moveDown ( 2 )" at bounding box center [233, 202] width 271 height 32
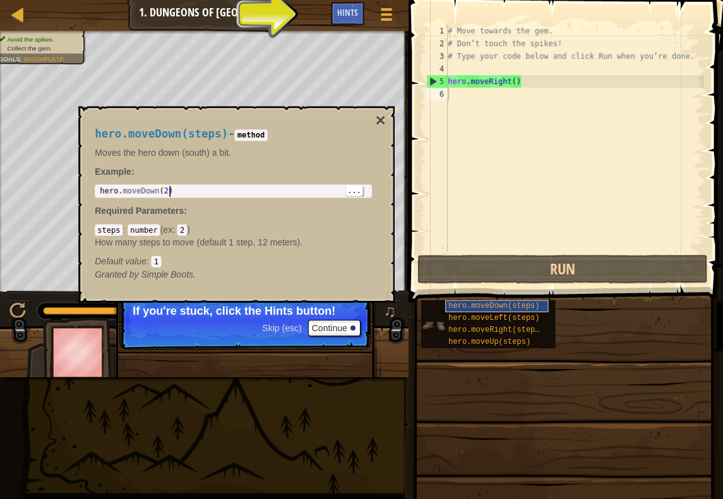
click at [519, 304] on span "hero.moveDown(steps)" at bounding box center [494, 306] width 91 height 9
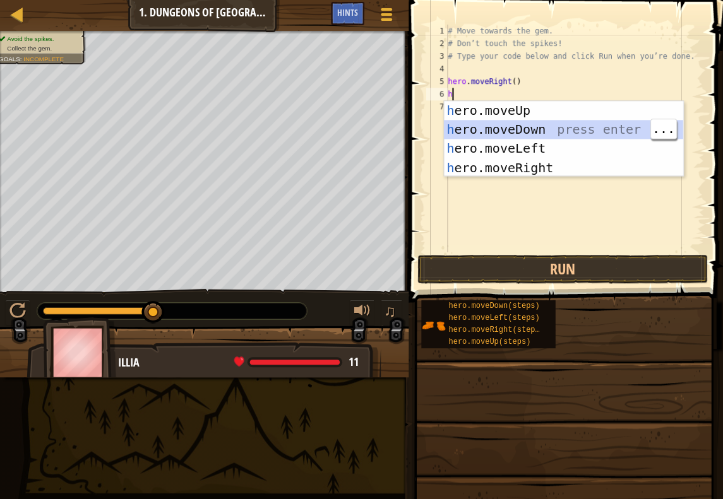
type textarea "h"
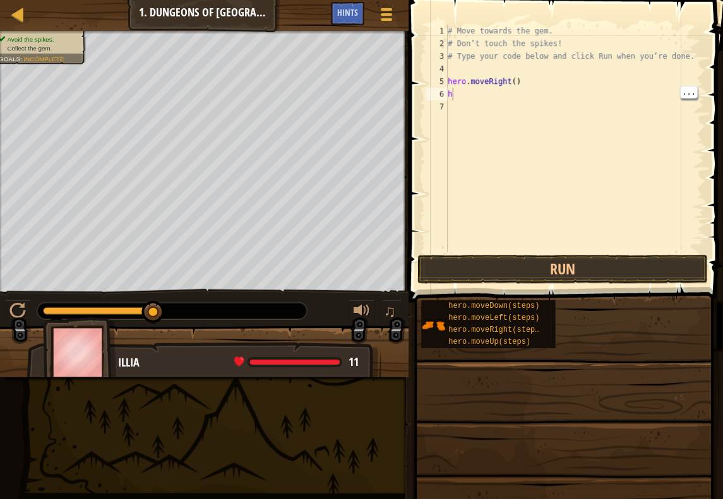
click at [479, 89] on div "# Move towards the gem. # Don’t touch the spikes! # Type your code below and cl…" at bounding box center [575, 151] width 258 height 252
click at [450, 89] on div "# Move towards the gem. # Don’t touch the spikes! # Type your code below and cl…" at bounding box center [575, 151] width 258 height 252
type textarea "h"
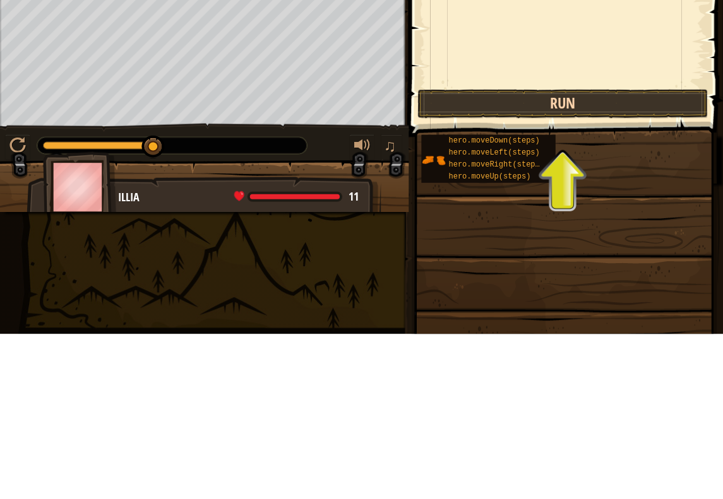
click at [588, 255] on button "Run" at bounding box center [563, 269] width 290 height 29
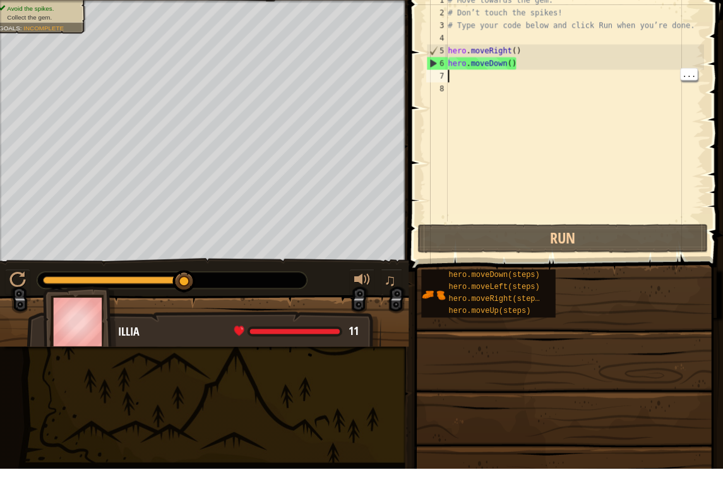
type textarea "h"
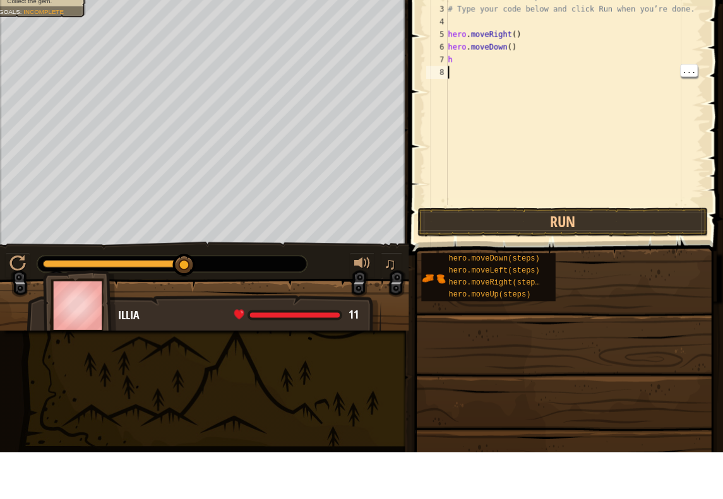
click at [542, 66] on div "# Move towards the gem. # Don’t touch the spikes! # Type your code below and cl…" at bounding box center [575, 151] width 258 height 252
click at [482, 68] on div "# Move towards the gem. # Don’t touch the spikes! # Type your code below and cl…" at bounding box center [575, 151] width 258 height 252
type textarea "h"
click at [466, 60] on div "# Move towards the gem. # Don’t touch the spikes! # Type your code below and cl…" at bounding box center [575, 151] width 258 height 252
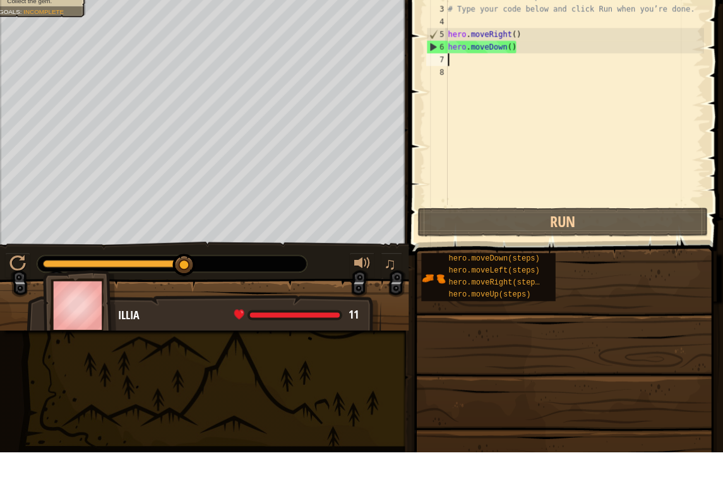
type textarea "h"
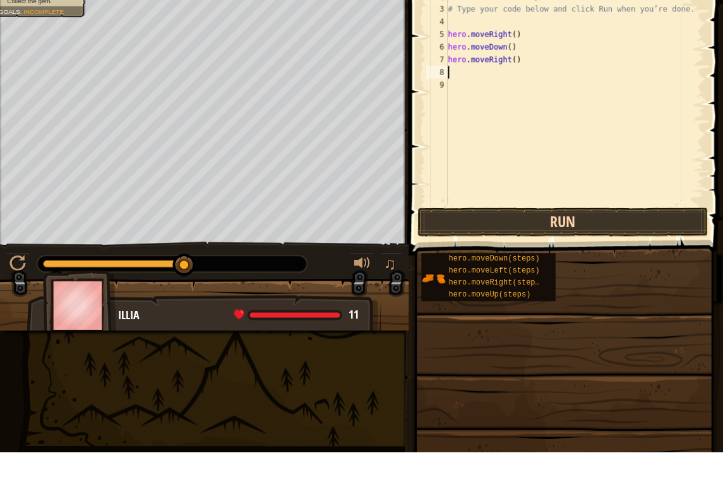
click at [574, 255] on button "Run" at bounding box center [563, 269] width 290 height 29
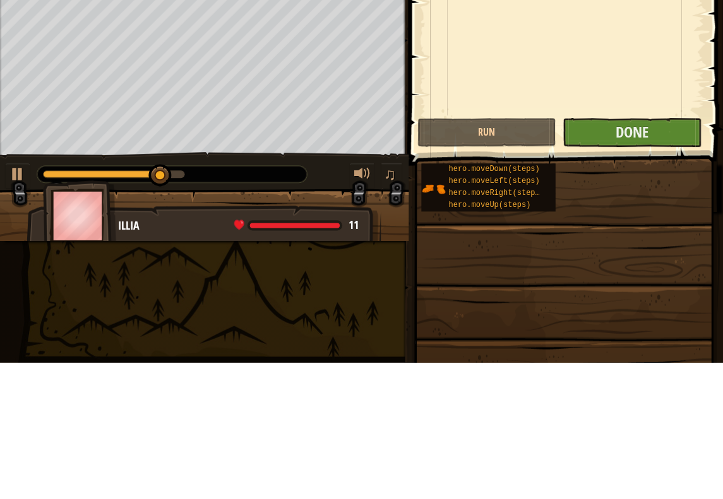
click at [618, 255] on button "Done" at bounding box center [631, 269] width 138 height 29
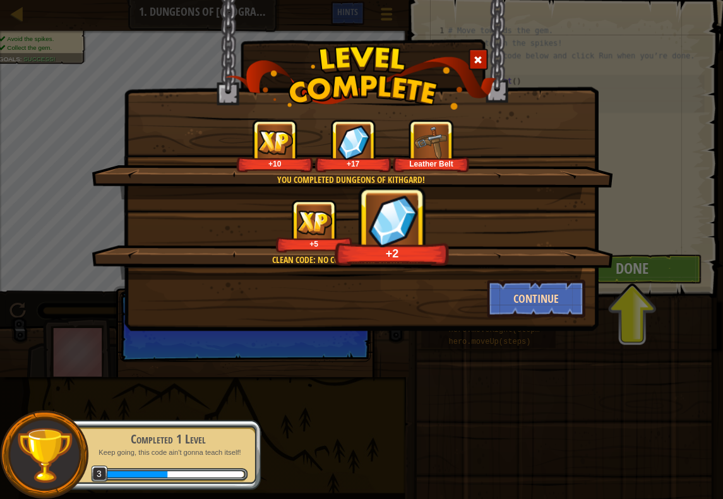
click at [524, 299] on button "Continue" at bounding box center [536, 299] width 98 height 38
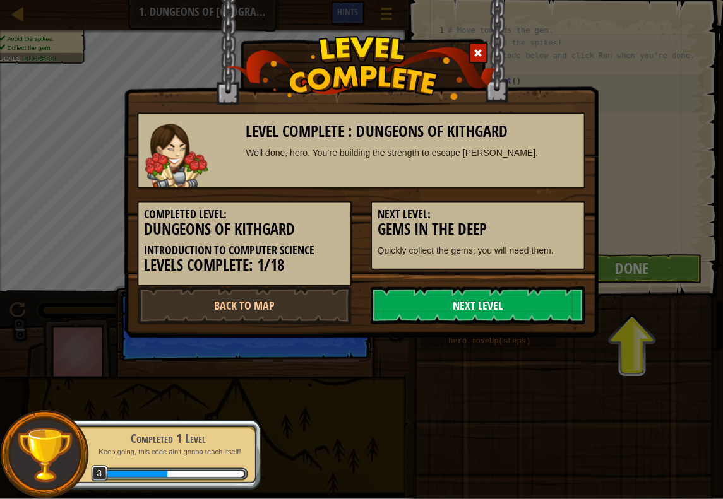
click at [538, 300] on link "Next Level" at bounding box center [478, 306] width 214 height 38
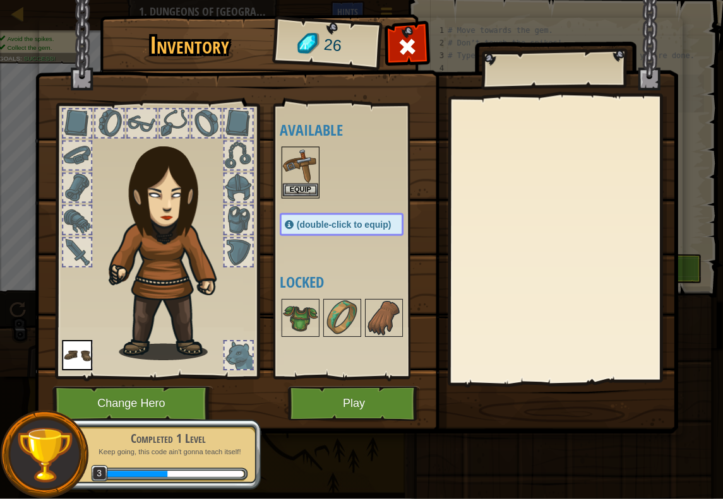
click at [307, 182] on img at bounding box center [300, 166] width 35 height 35
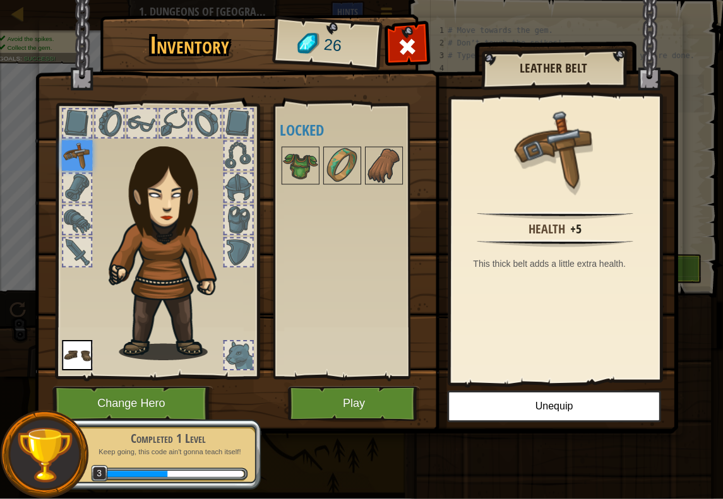
click at [366, 399] on button "Play" at bounding box center [354, 404] width 132 height 35
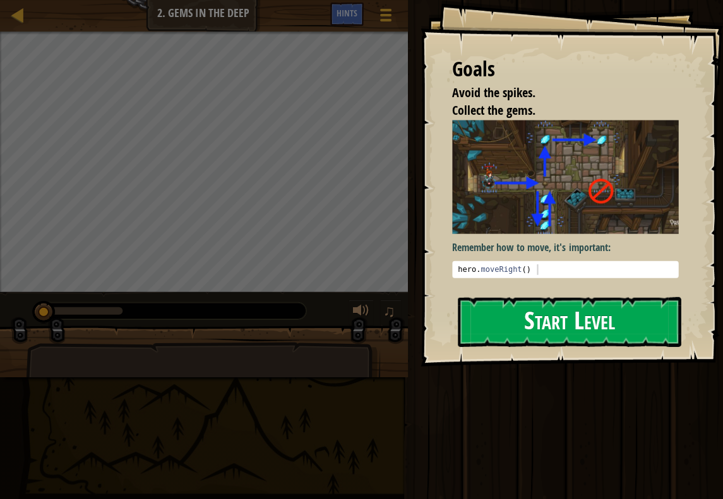
click at [625, 297] on button "Start Level" at bounding box center [569, 322] width 223 height 50
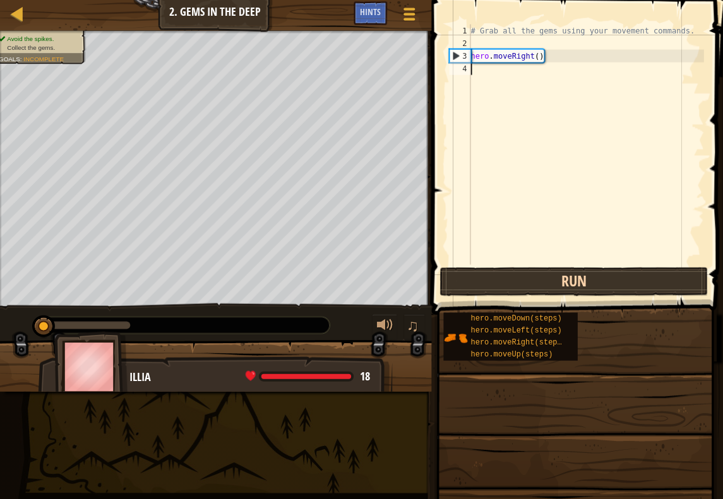
click at [608, 269] on button "Run" at bounding box center [574, 282] width 268 height 29
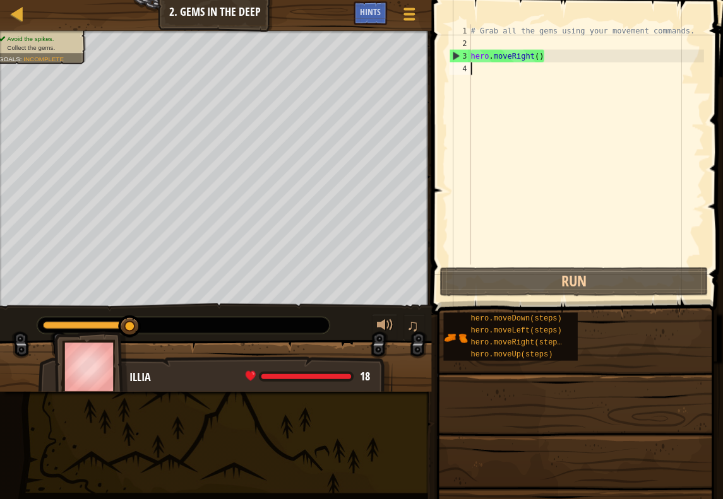
type textarea "h"
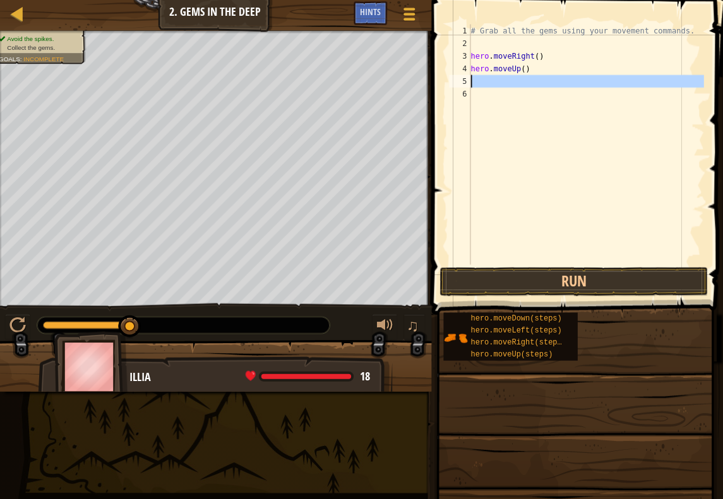
click at [469, 81] on div "5" at bounding box center [459, 82] width 21 height 13
click at [482, 78] on div "# Grab all the gems using your movement commands. hero . moveRight ( ) hero . m…" at bounding box center [585, 157] width 235 height 265
click at [476, 84] on div "# Grab all the gems using your movement commands. hero . moveRight ( ) hero . m…" at bounding box center [585, 157] width 235 height 265
click at [475, 82] on div "# Grab all the gems using your movement commands. hero . moveRight ( ) hero . m…" at bounding box center [585, 157] width 235 height 265
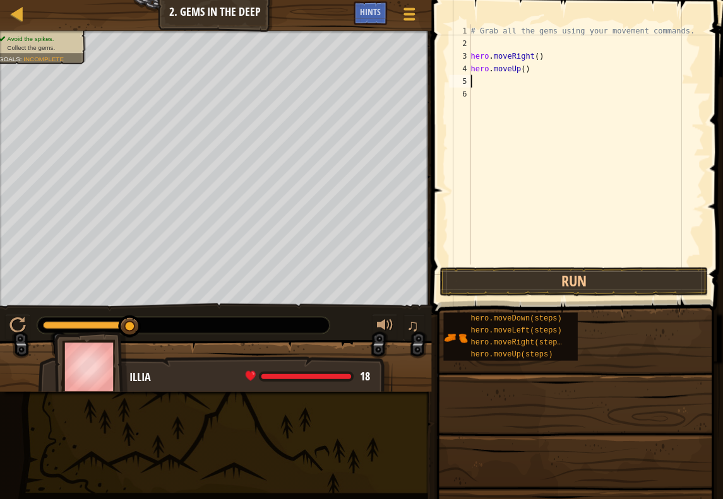
type textarea "h"
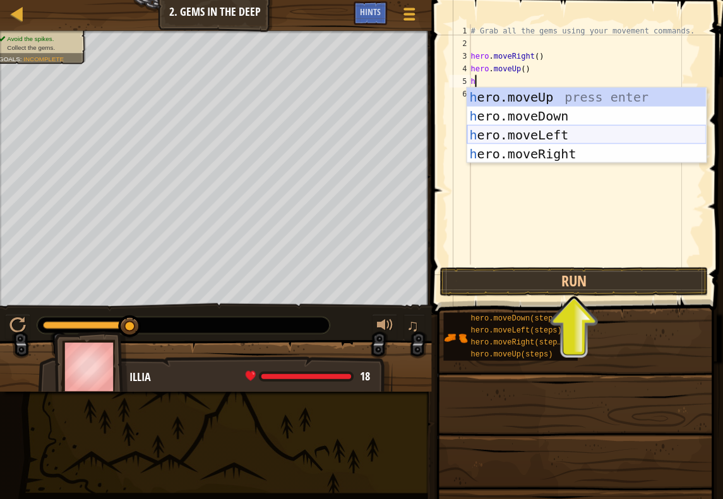
click at [553, 136] on div "h ero.moveUp press enter h ero.moveDown press enter h ero.moveLeft press enter …" at bounding box center [586, 145] width 239 height 114
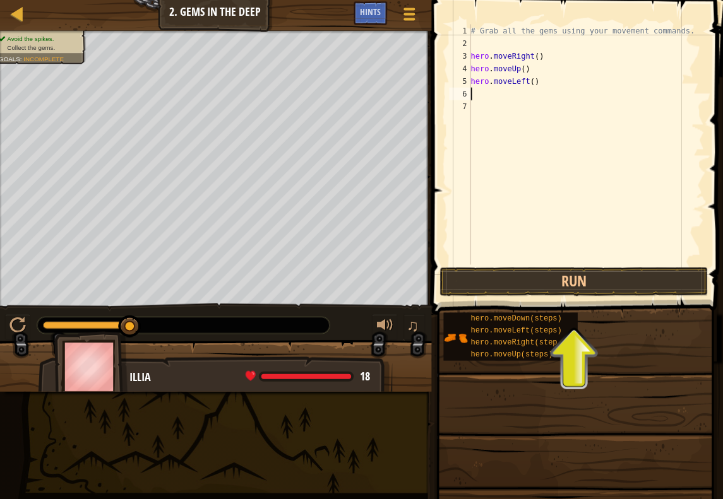
click at [476, 93] on div "# Grab all the gems using your movement commands. hero . moveRight ( ) hero . m…" at bounding box center [585, 157] width 235 height 265
type textarea "h"
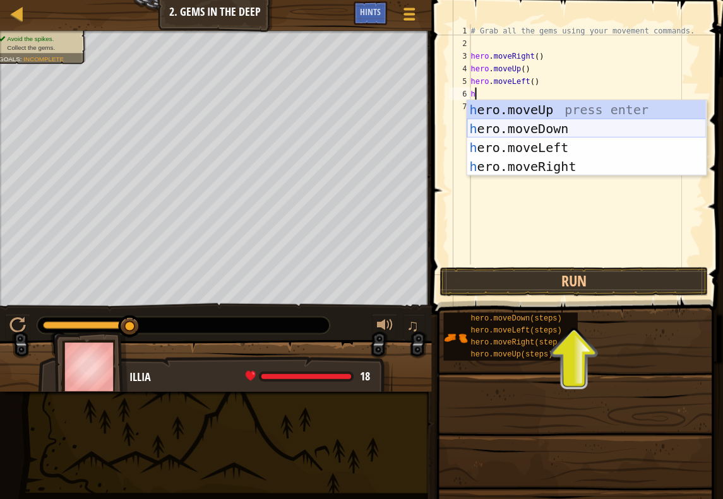
click at [512, 129] on div "h ero.moveUp press enter h ero.moveDown press enter h ero.moveLeft press enter …" at bounding box center [586, 158] width 239 height 114
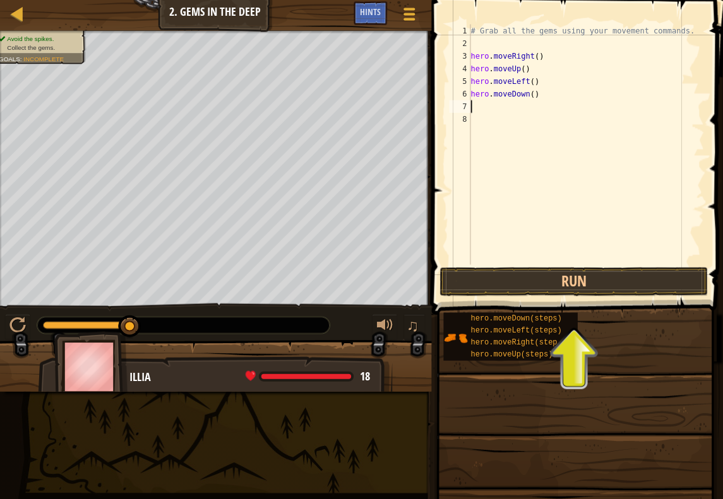
click at [478, 109] on div "# Grab all the gems using your movement commands. hero . moveRight ( ) hero . m…" at bounding box center [585, 157] width 235 height 265
type textarea "h"
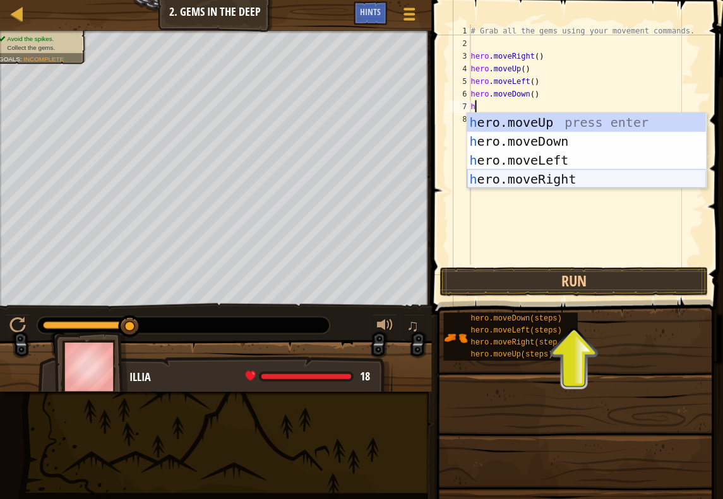
click at [553, 175] on div "h ero.moveUp press enter h ero.moveDown press enter h ero.moveLeft press enter …" at bounding box center [586, 171] width 239 height 114
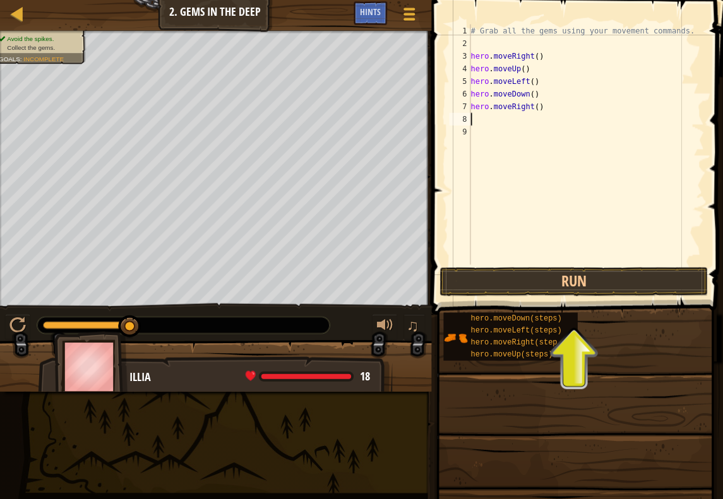
click at [479, 122] on div "# Grab all the gems using your movement commands. hero . moveRight ( ) hero . m…" at bounding box center [585, 157] width 235 height 265
type textarea "h"
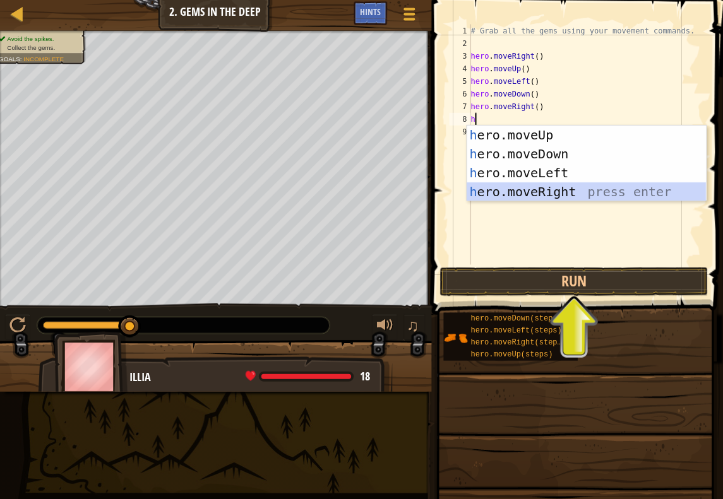
click at [559, 188] on div "h ero.moveUp press enter h ero.moveDown press enter h ero.moveLeft press enter …" at bounding box center [586, 183] width 239 height 114
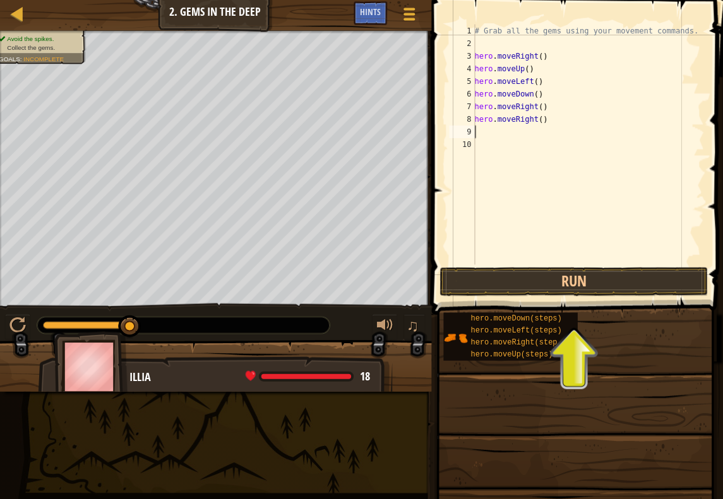
type textarea "h"
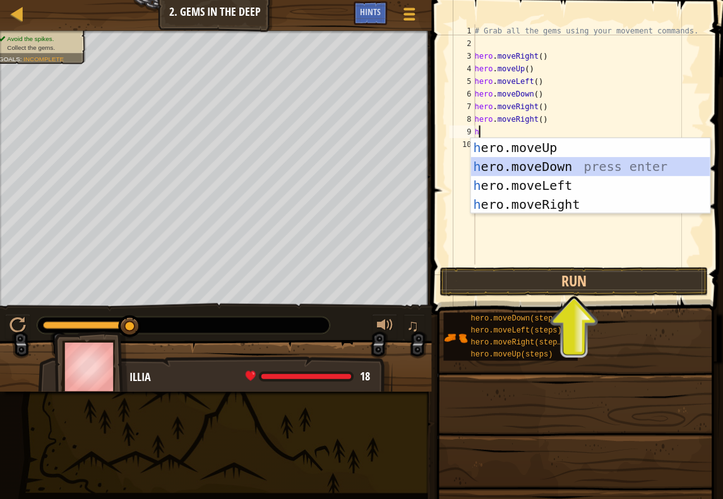
click at [550, 170] on div "h ero.moveUp press enter h ero.moveDown press enter h ero.moveLeft press enter …" at bounding box center [590, 196] width 239 height 114
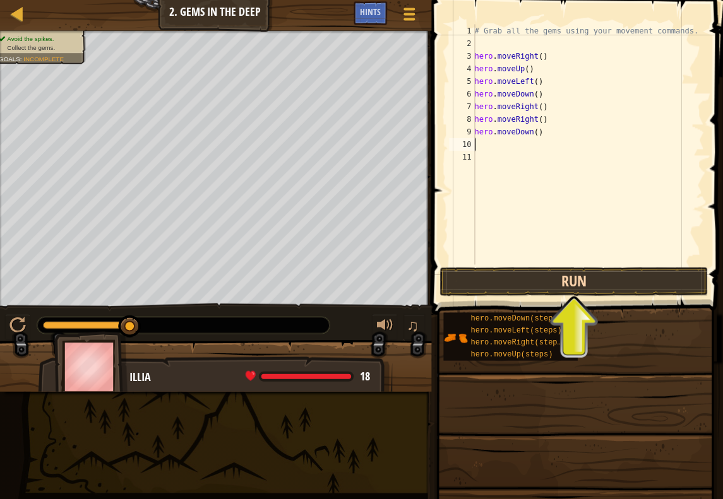
click at [538, 283] on button "Run" at bounding box center [574, 282] width 268 height 29
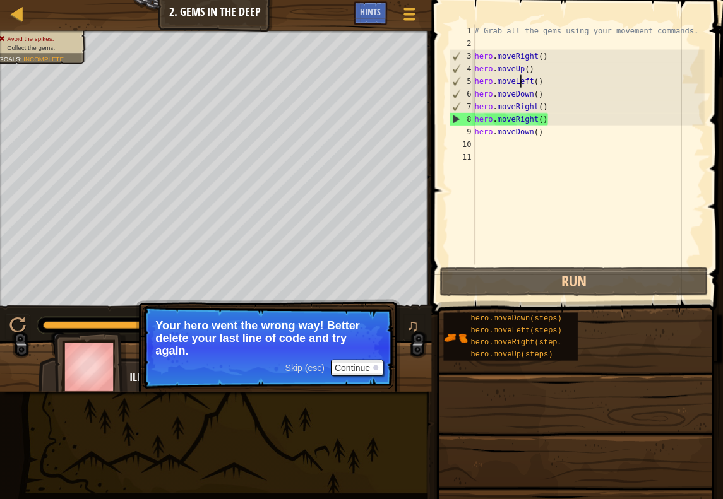
click at [521, 80] on div "# Grab all the gems using your movement commands. hero . moveRight ( ) hero . m…" at bounding box center [588, 157] width 232 height 265
type textarea "hero.moveLeft()"
click at [539, 78] on div "# Grab all the gems using your movement commands. hero . moveRight ( ) hero . m…" at bounding box center [588, 157] width 232 height 265
drag, startPoint x: 539, startPoint y: 78, endPoint x: 466, endPoint y: 82, distance: 73.3
click at [466, 82] on div "hero.moveLeft() 1 2 3 4 5 6 7 8 9 10 11 # Grab all the gems using your movement…" at bounding box center [575, 145] width 257 height 240
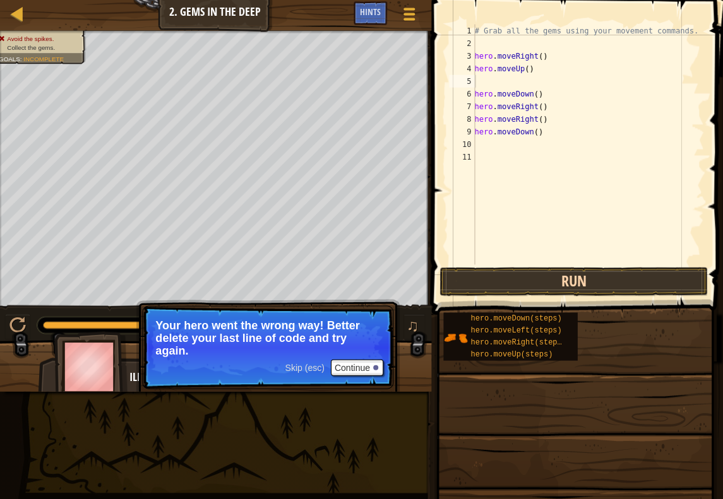
click at [600, 280] on button "Run" at bounding box center [574, 282] width 268 height 29
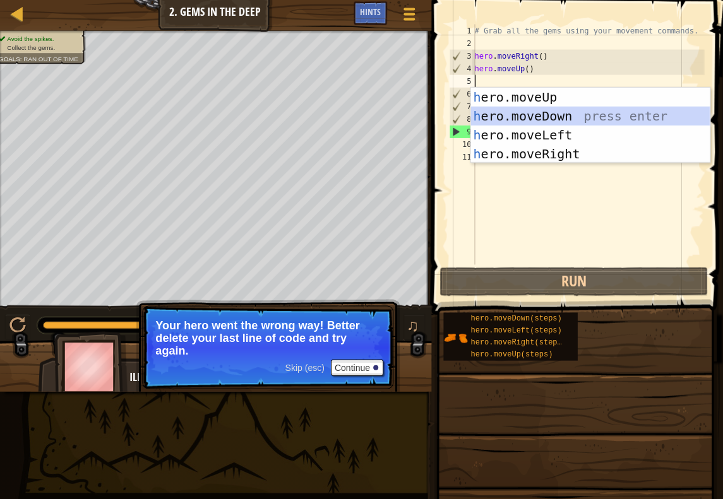
type textarea "h"
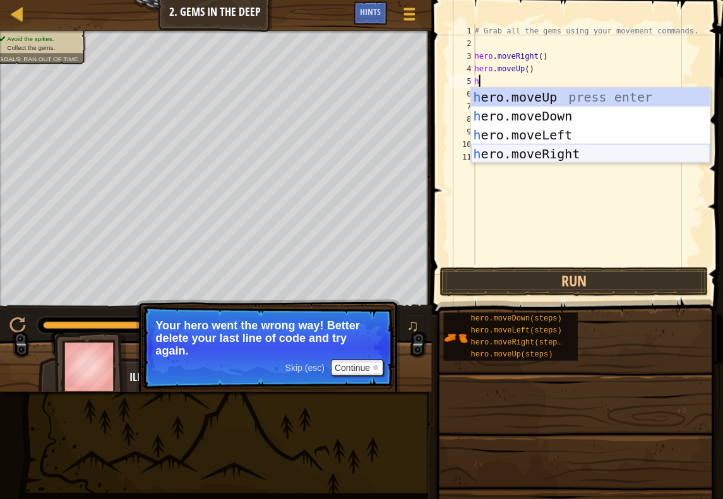
click at [613, 151] on div "h ero.moveUp press enter h ero.moveDown press enter h ero.moveLeft press enter …" at bounding box center [590, 145] width 239 height 114
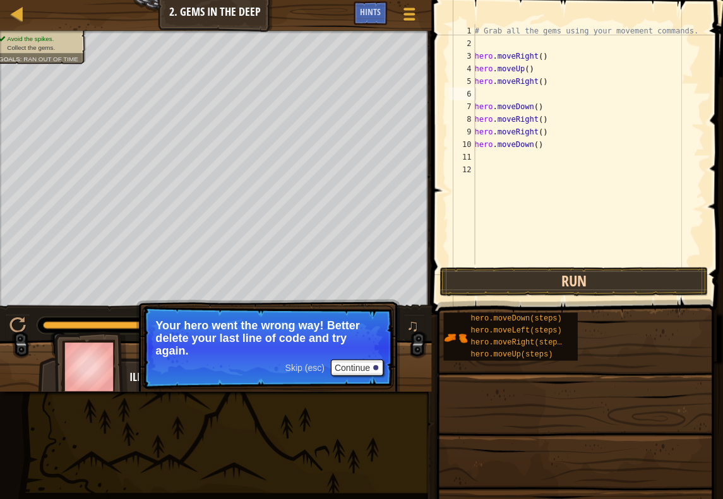
click at [560, 282] on button "Run" at bounding box center [574, 282] width 268 height 29
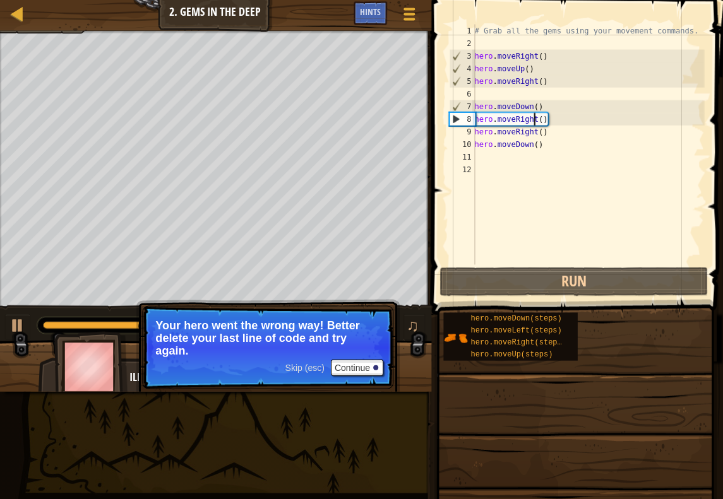
click at [532, 120] on div "# Grab all the gems using your movement commands. hero . moveRight ( ) hero . m…" at bounding box center [588, 157] width 232 height 265
type textarea "hero.moveRight()"
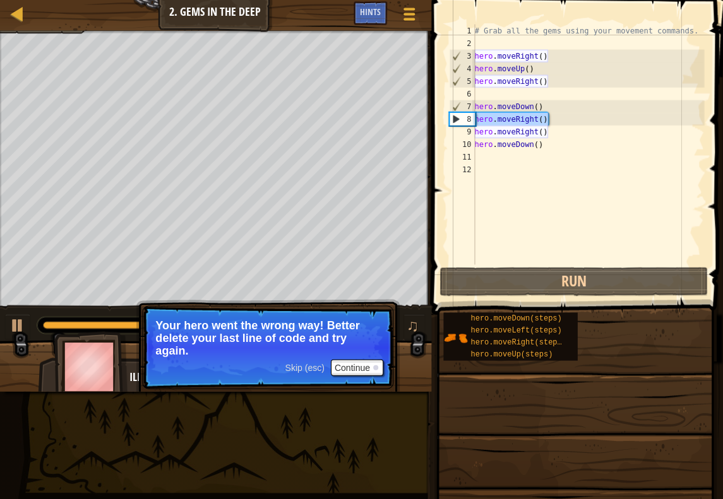
drag, startPoint x: 547, startPoint y: 118, endPoint x: 476, endPoint y: 122, distance: 70.8
click at [476, 122] on div "# Grab all the gems using your movement commands. hero . moveRight ( ) hero . m…" at bounding box center [588, 157] width 232 height 265
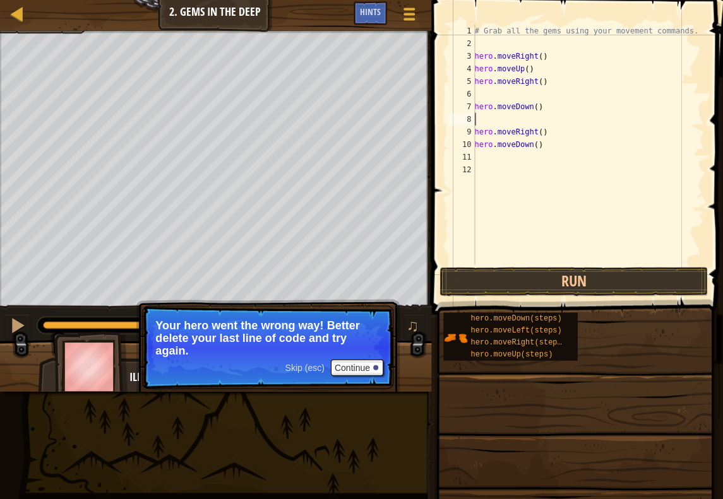
click at [488, 121] on div "# Grab all the gems using your movement commands. hero . moveRight ( ) hero . m…" at bounding box center [588, 157] width 232 height 265
type textarea "h"
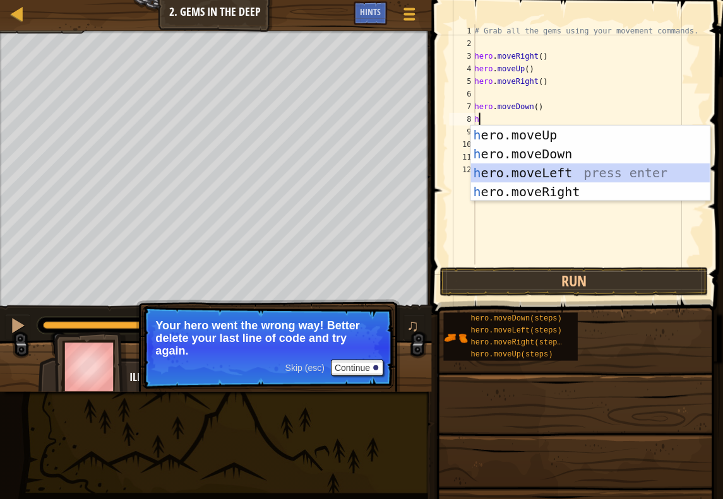
click at [592, 170] on div "h ero.moveUp press enter h ero.moveDown press enter h ero.moveLeft press enter …" at bounding box center [590, 183] width 239 height 114
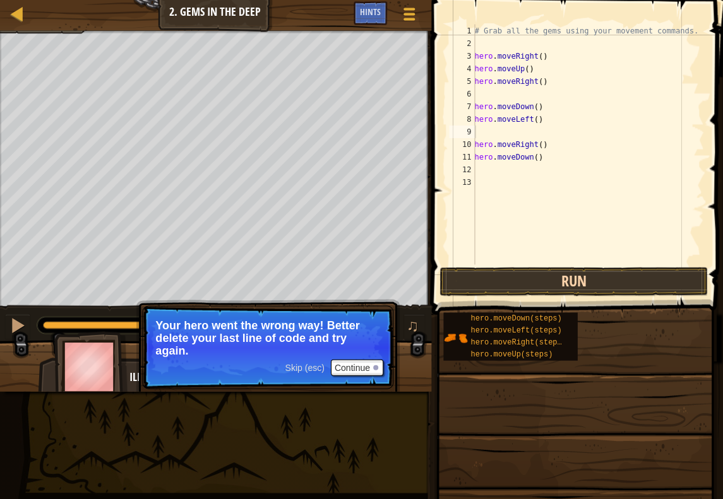
click at [559, 287] on button "Run" at bounding box center [574, 282] width 268 height 29
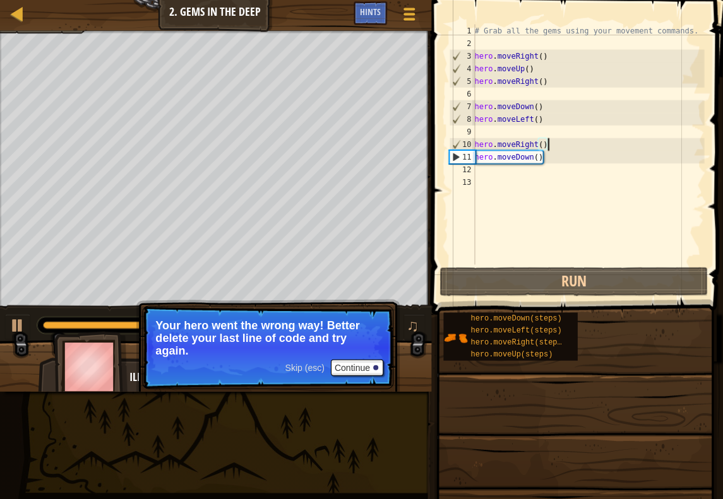
click at [577, 146] on div "# Grab all the gems using your movement commands. hero . moveRight ( ) hero . m…" at bounding box center [588, 157] width 232 height 265
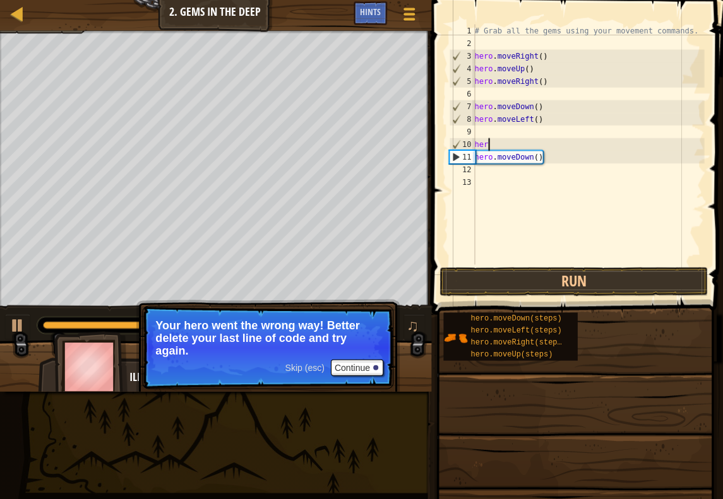
type textarea "h"
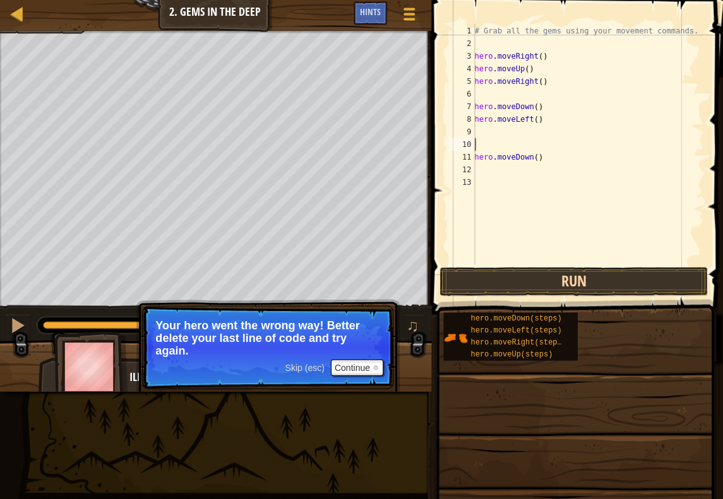
click at [602, 280] on button "Run" at bounding box center [574, 282] width 268 height 29
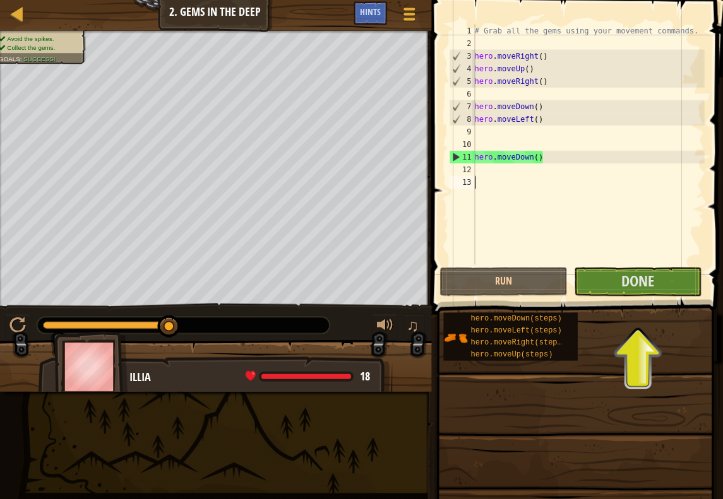
click at [611, 240] on div "# Grab all the gems using your movement commands. hero . moveRight ( ) hero . m…" at bounding box center [588, 157] width 232 height 265
click at [613, 283] on button "Done" at bounding box center [637, 282] width 127 height 29
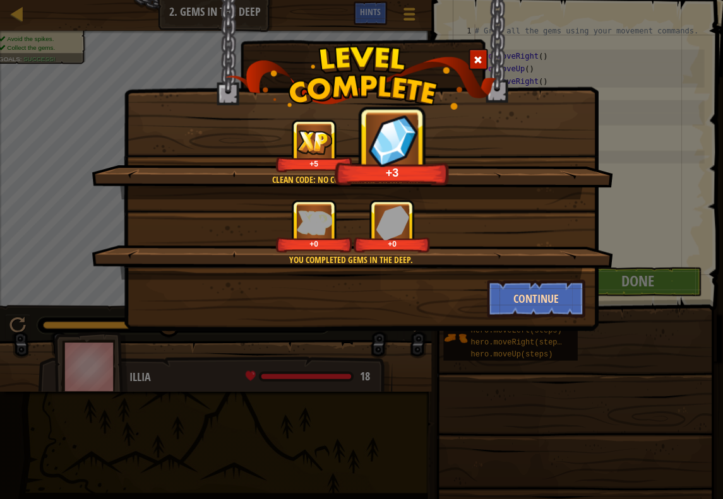
click at [521, 299] on button "Continue" at bounding box center [536, 299] width 98 height 38
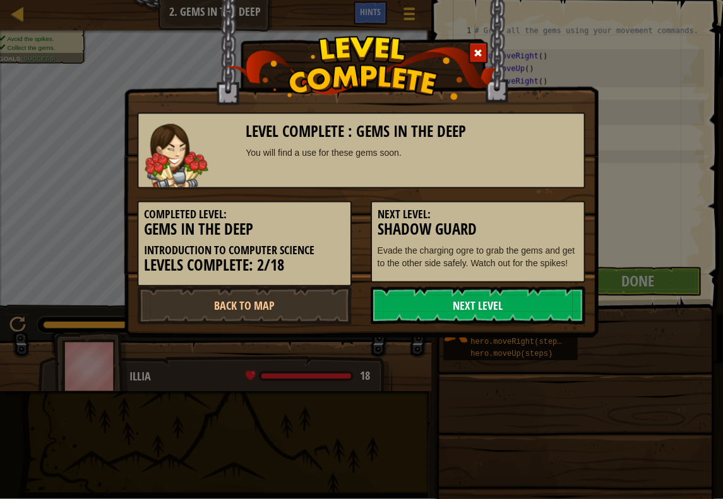
click at [538, 325] on link "Next Level" at bounding box center [478, 306] width 214 height 38
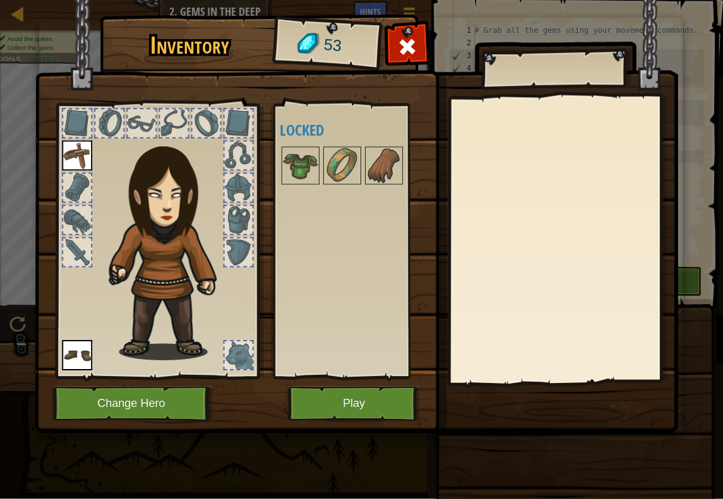
click at [379, 415] on button "Play" at bounding box center [354, 404] width 132 height 35
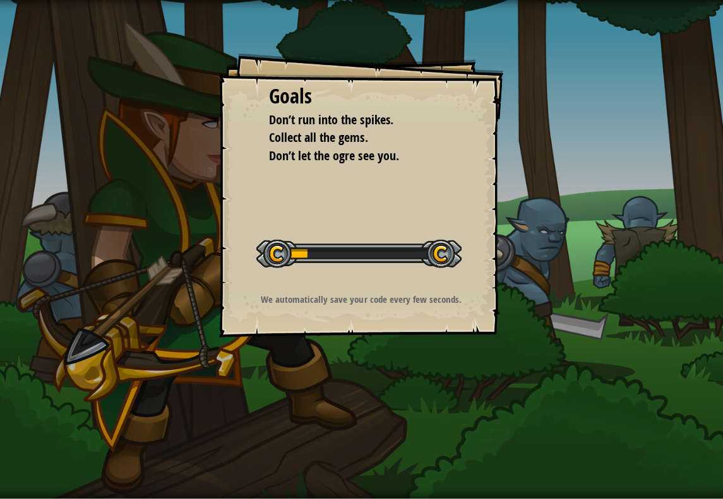
click at [382, 389] on div "Goals Don’t run into the spikes. Collect all the gems. Don’t let the ogre see y…" at bounding box center [361, 249] width 723 height 499
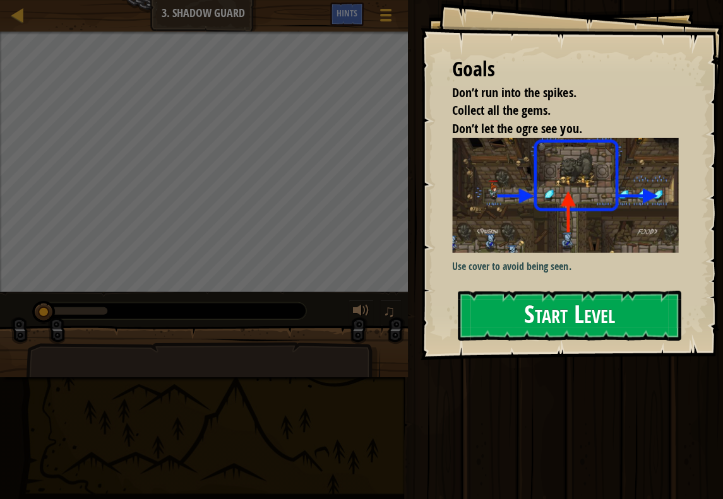
click at [567, 259] on div "Goals Don’t run into the spikes. Collect all the gems. Don’t let the ogre see y…" at bounding box center [572, 180] width 302 height 360
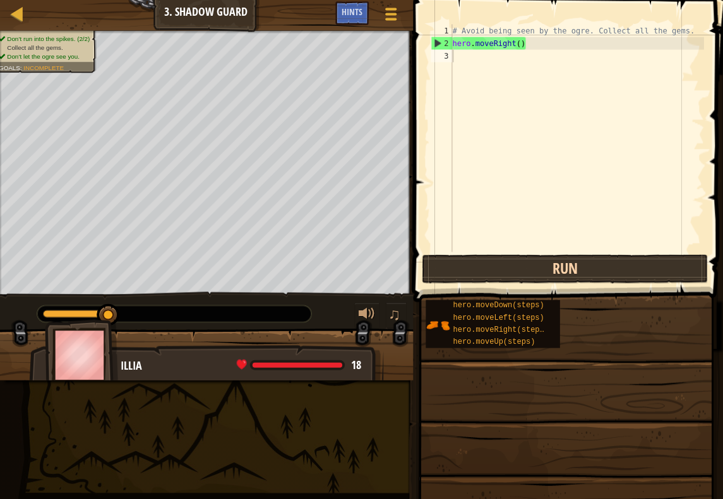
click at [522, 269] on button "Run" at bounding box center [564, 269] width 285 height 29
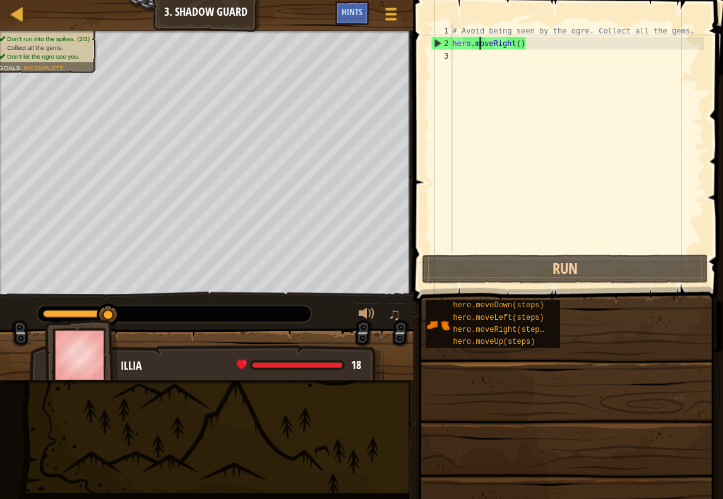
click at [477, 43] on div "# Avoid being seen by the ogre. Collect all the gems. hero . moveRight ( )" at bounding box center [577, 151] width 254 height 252
drag, startPoint x: 523, startPoint y: 41, endPoint x: 441, endPoint y: 49, distance: 82.5
click at [441, 49] on div "hero.moveRight() 1 2 3 # Avoid being seen by the ogre. Collect all the gems. he…" at bounding box center [566, 138] width 275 height 227
type textarea "hero.moveRight()"
drag, startPoint x: 525, startPoint y: 41, endPoint x: 422, endPoint y: 38, distance: 103.5
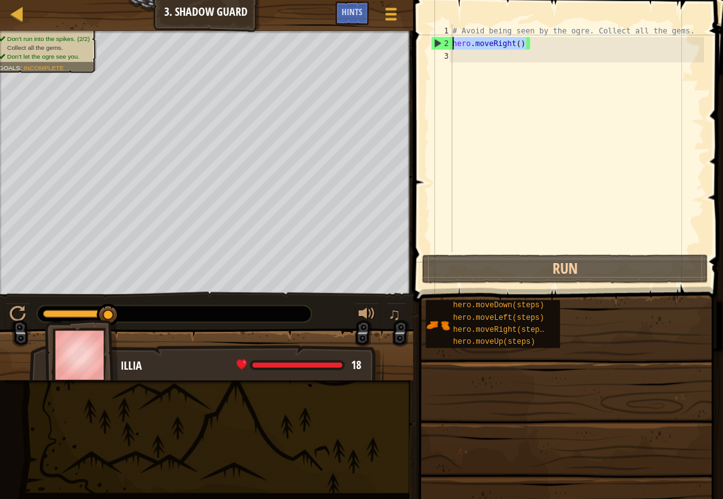
click at [422, 38] on div "hero.moveRight() 1 2 3 # Avoid being seen by the ogre. Collect all the gems. he…" at bounding box center [566, 176] width 313 height 340
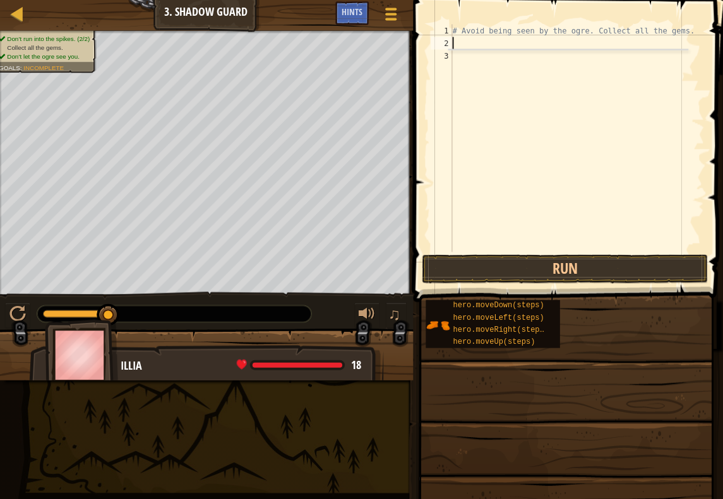
scroll to position [6, 0]
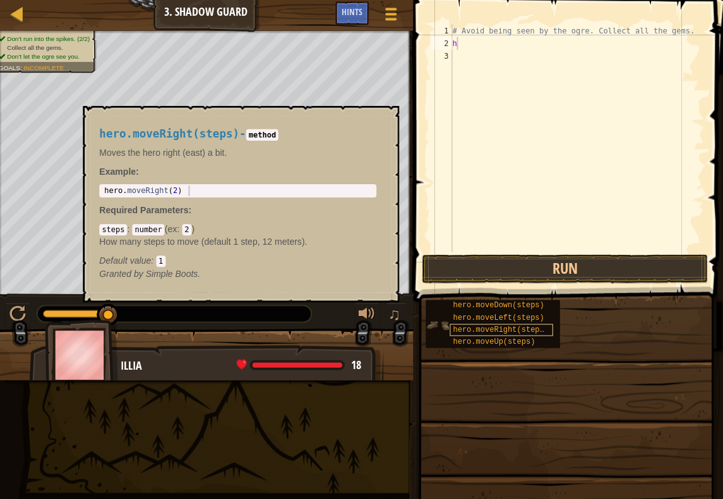
click at [524, 327] on span "hero.moveRight(steps)" at bounding box center [500, 330] width 95 height 9
click at [162, 230] on code "number" at bounding box center [149, 230] width 32 height 11
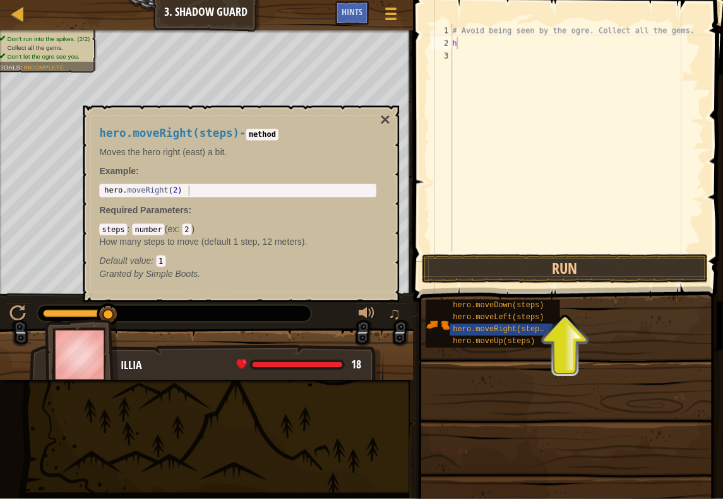
click at [152, 228] on code "number" at bounding box center [149, 230] width 32 height 11
drag, startPoint x: 156, startPoint y: 229, endPoint x: 162, endPoint y: 228, distance: 6.3
click at [162, 229] on code "number" at bounding box center [149, 230] width 32 height 11
click at [185, 233] on code "2" at bounding box center [187, 230] width 9 height 11
click at [189, 225] on code "2" at bounding box center [187, 230] width 9 height 11
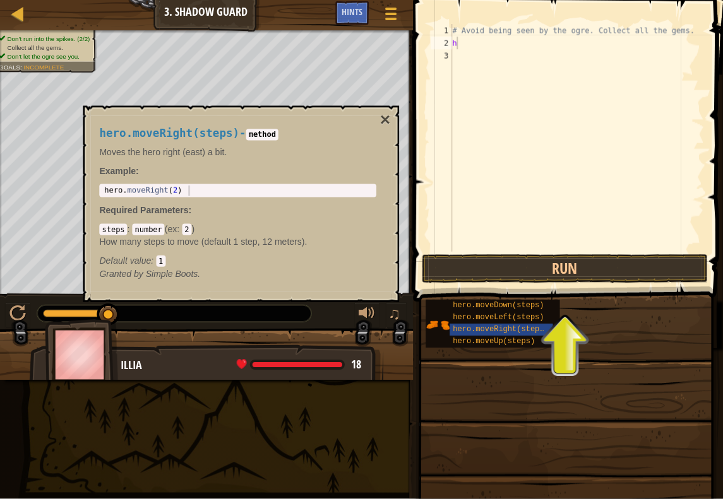
click at [189, 228] on code "2" at bounding box center [187, 230] width 9 height 11
click at [381, 124] on button "×" at bounding box center [386, 121] width 10 height 18
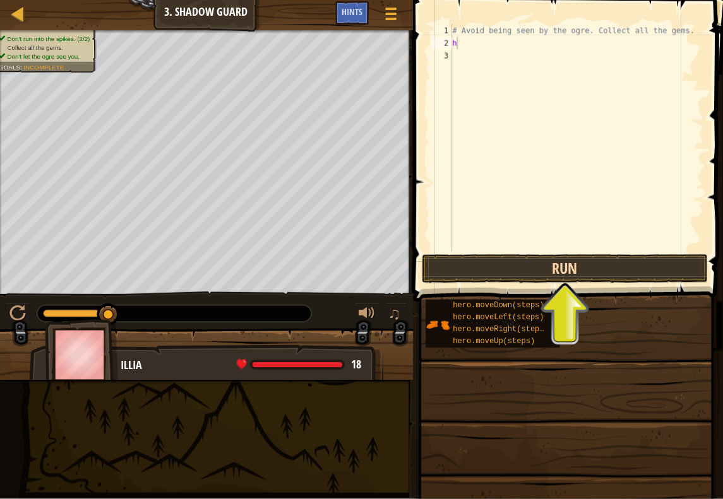
click at [607, 260] on button "Run" at bounding box center [564, 269] width 285 height 29
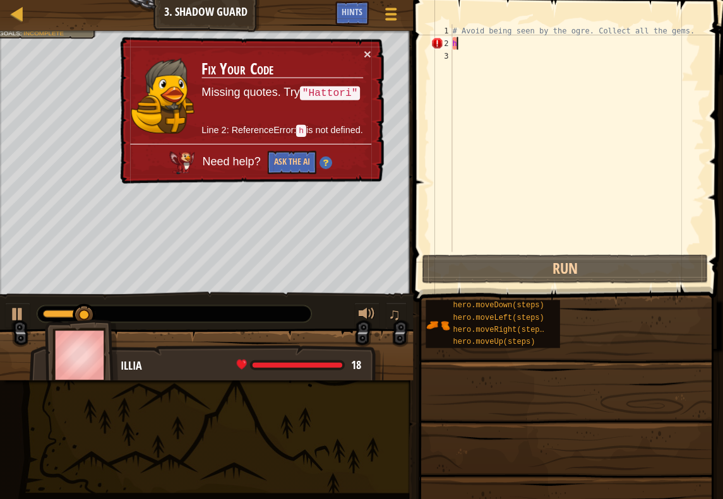
click at [360, 42] on div "× Fix Your Code Missing quotes. Try "Hattori" Line 2: ReferenceError: h is not …" at bounding box center [252, 111] width 266 height 147
click at [364, 59] on button "×" at bounding box center [368, 54] width 8 height 13
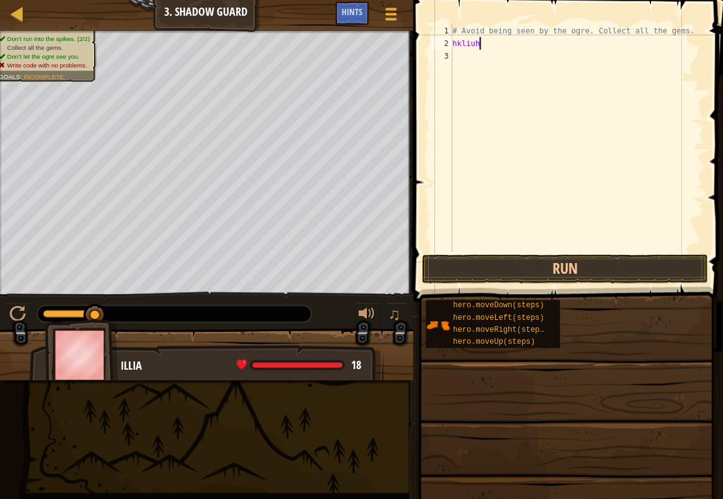
scroll to position [6, 1]
type textarea "h"
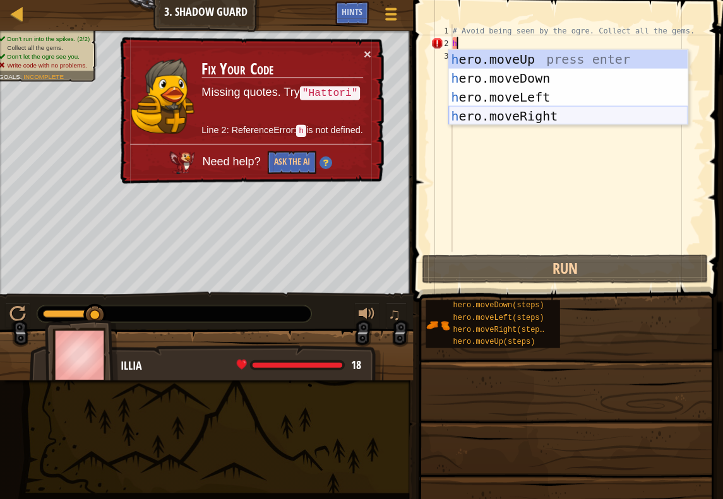
click at [595, 117] on div "h ero.moveUp press enter h ero.moveDown press enter h ero.moveLeft press enter …" at bounding box center [568, 107] width 239 height 114
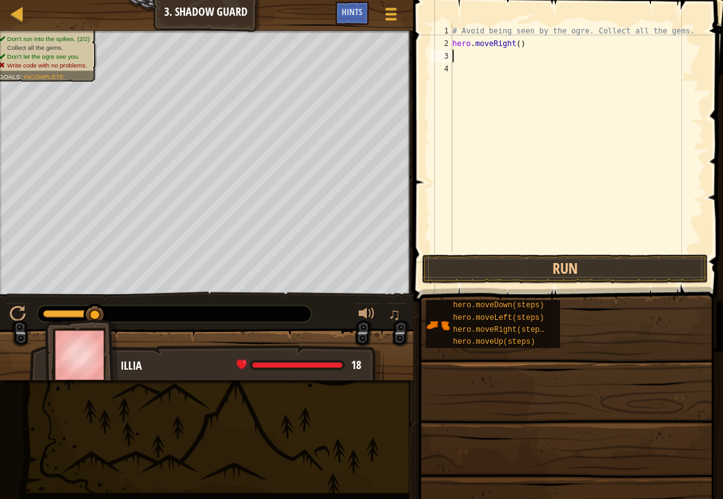
type textarea "h"
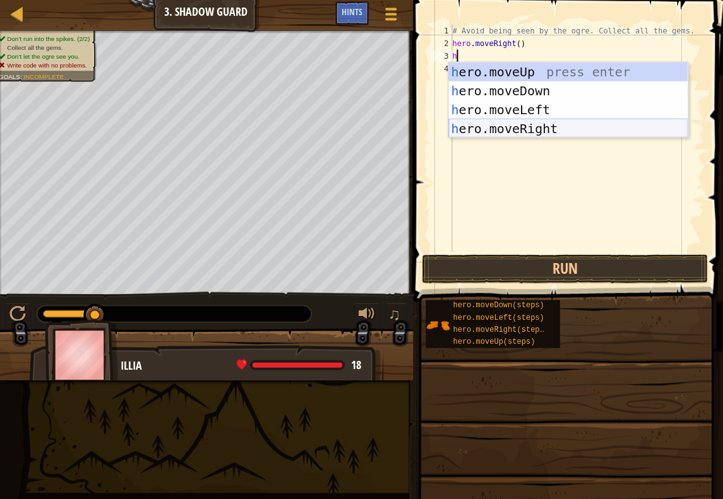
click at [550, 129] on div "h ero.moveUp press enter h ero.moveDown press enter h ero.moveLeft press enter …" at bounding box center [568, 120] width 239 height 114
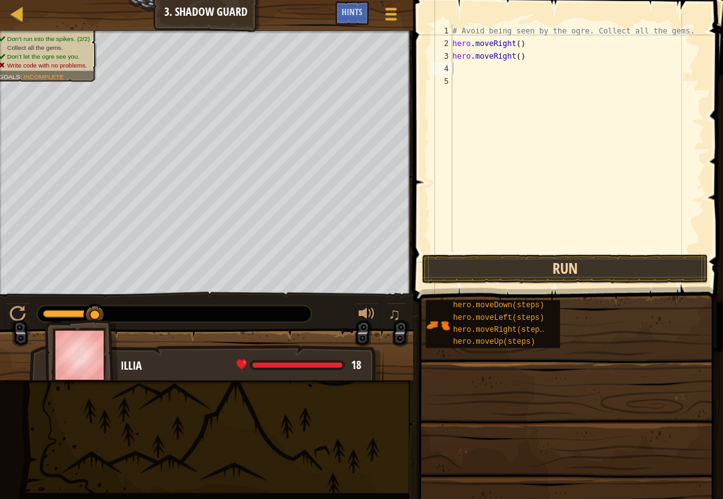
click at [567, 273] on button "Run" at bounding box center [564, 269] width 285 height 29
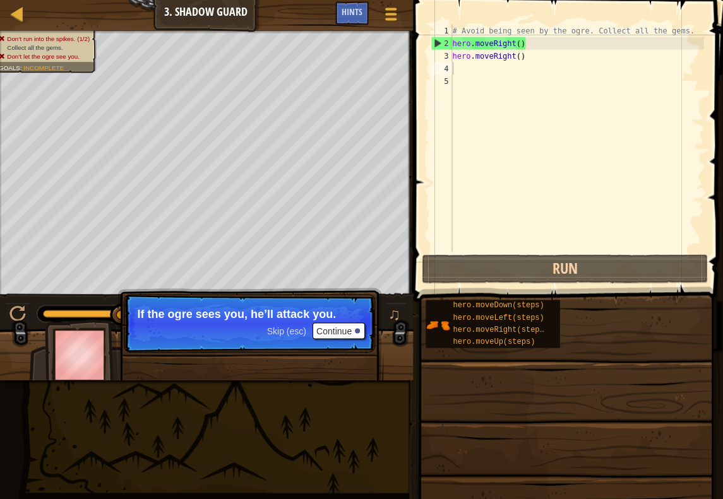
click at [349, 337] on button "Continue" at bounding box center [339, 331] width 52 height 16
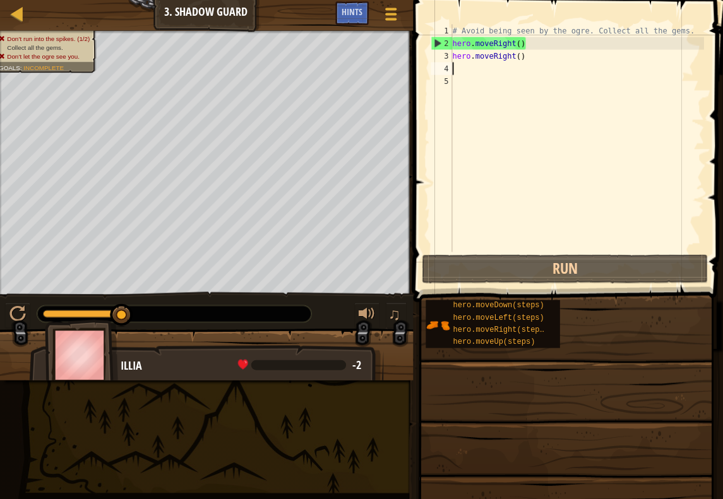
click at [522, 56] on div "# Avoid being seen by the ogre. Collect all the gems. hero . moveRight ( ) hero…" at bounding box center [577, 151] width 254 height 252
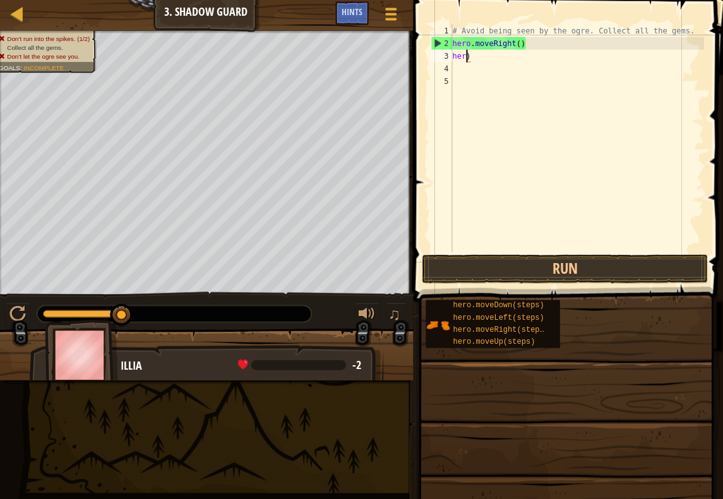
type textarea ")"
click at [522, 56] on div "# Avoid being seen by the ogre. Collect all the gems. hero . moveRight ( ) )" at bounding box center [577, 151] width 254 height 252
type textarea "h"
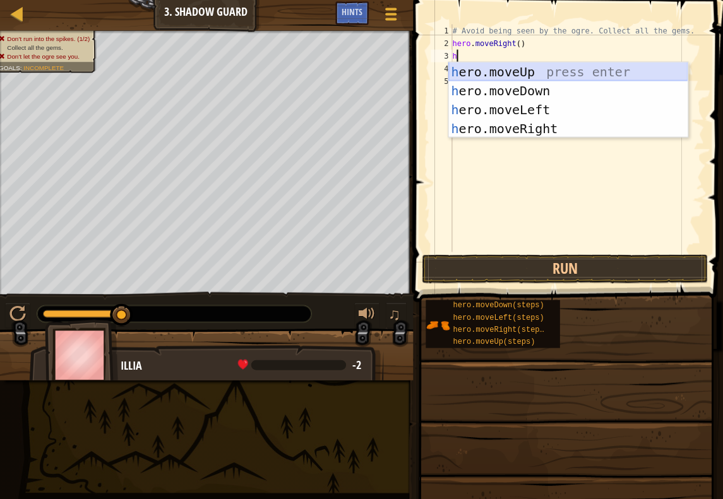
click at [557, 68] on div "h ero.moveUp press enter h ero.moveDown press enter h ero.moveLeft press enter …" at bounding box center [568, 120] width 239 height 114
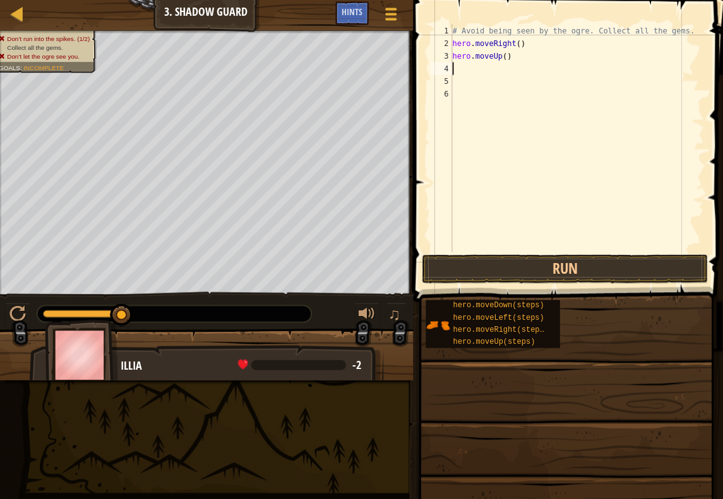
click at [466, 68] on div "# Avoid being seen by the ogre. Collect all the gems. hero . moveRight ( ) hero…" at bounding box center [577, 151] width 254 height 252
type textarea "h"
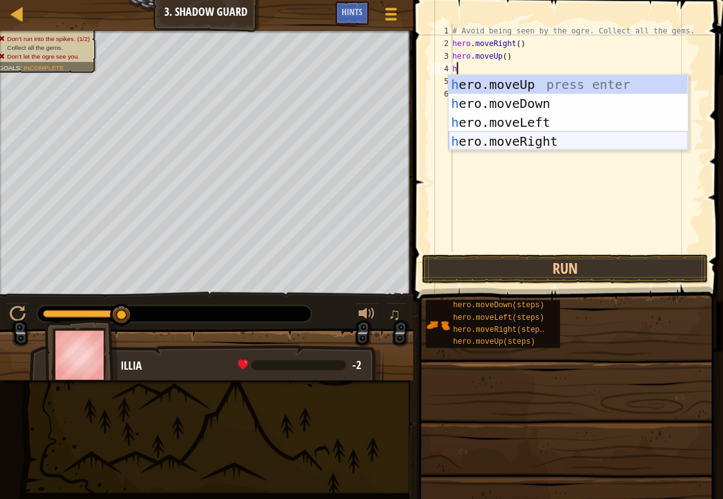
click at [560, 147] on div "h ero.moveUp press enter h ero.moveDown press enter h ero.moveLeft press enter …" at bounding box center [568, 133] width 239 height 114
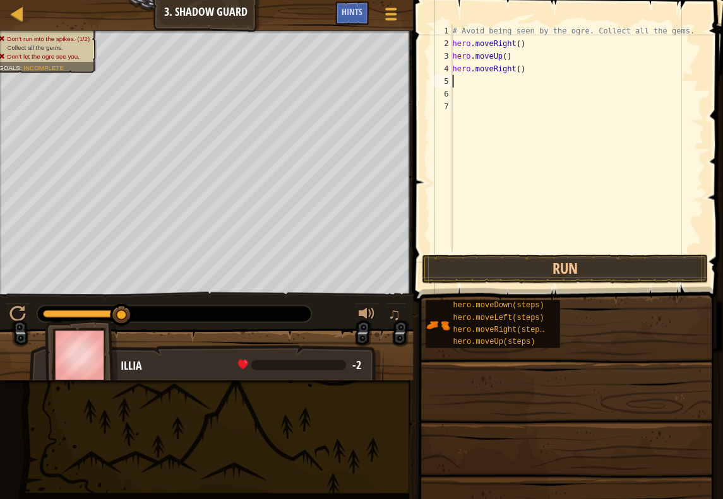
click at [468, 80] on div "# Avoid being seen by the ogre. Collect all the gems. hero . moveRight ( ) hero…" at bounding box center [577, 151] width 254 height 252
type textarea "h"
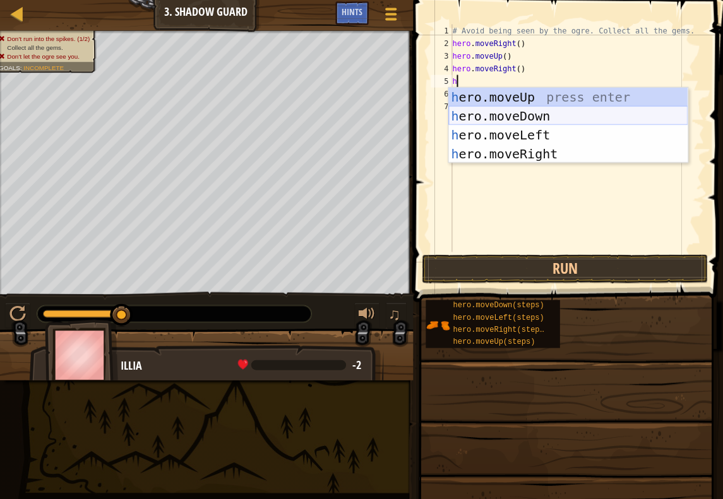
click at [536, 120] on div "h ero.moveUp press enter h ero.moveDown press enter h ero.moveLeft press enter …" at bounding box center [568, 145] width 239 height 114
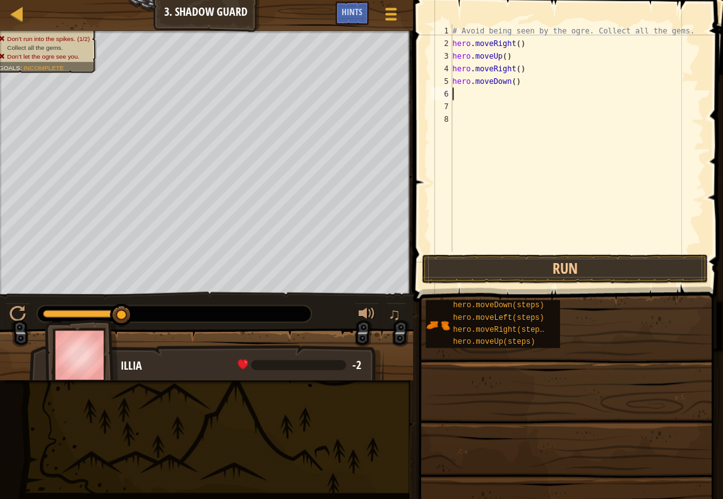
type textarea "h"
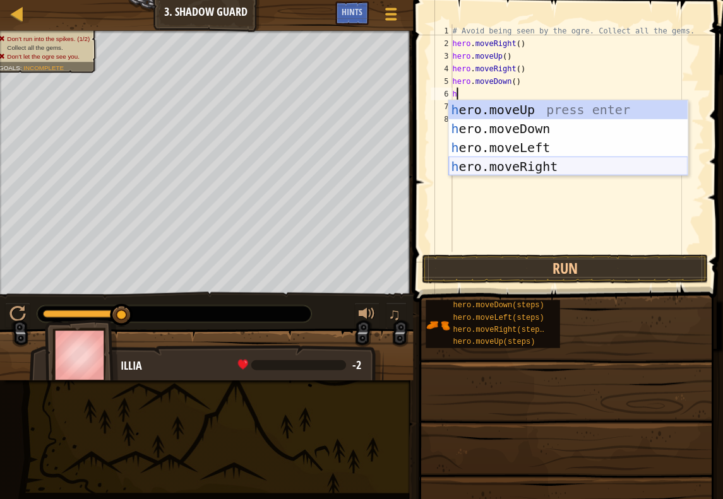
click at [512, 161] on div "h ero.moveUp press enter h ero.moveDown press enter h ero.moveLeft press enter …" at bounding box center [568, 158] width 239 height 114
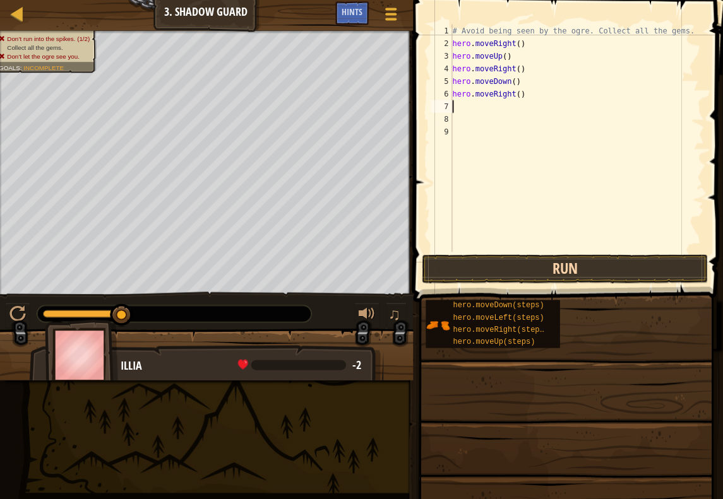
click at [506, 268] on button "Run" at bounding box center [564, 269] width 285 height 29
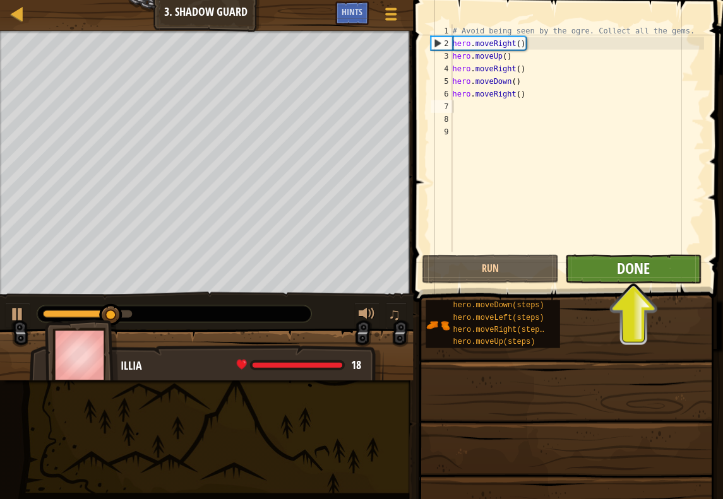
click at [628, 269] on span "Done" at bounding box center [633, 269] width 33 height 20
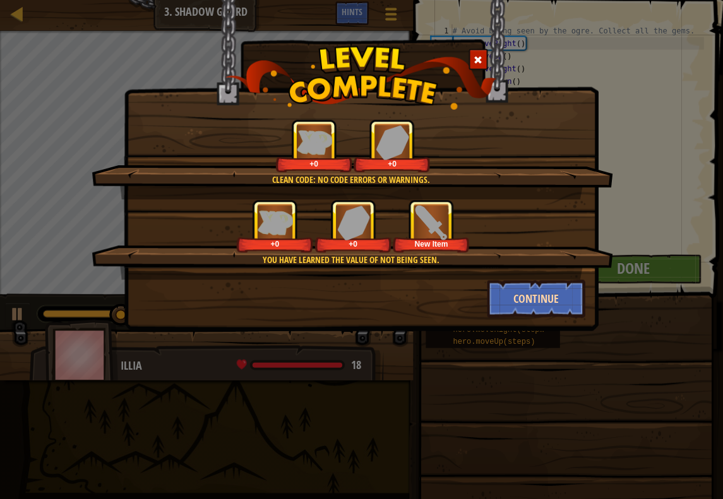
click at [509, 293] on button "Continue" at bounding box center [536, 299] width 98 height 38
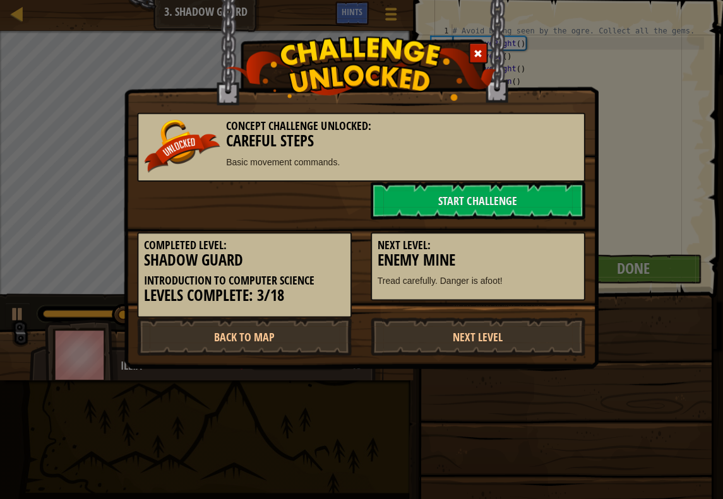
click at [509, 293] on div "Next Level: Enemy Mine Tread carefully. Danger is afoot!" at bounding box center [478, 267] width 214 height 69
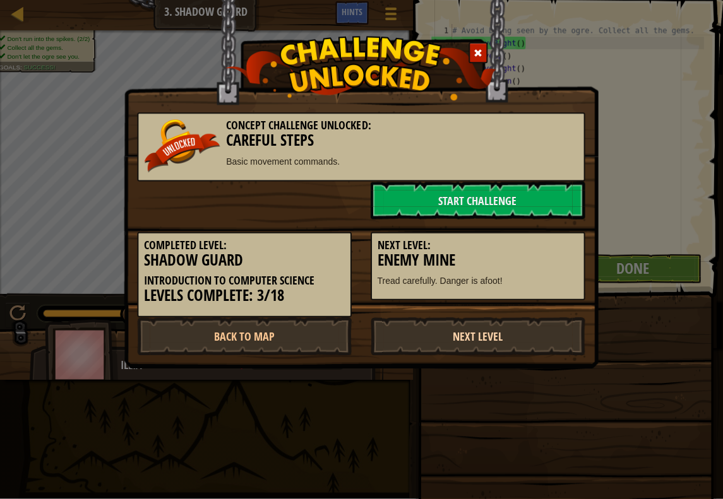
click at [496, 344] on link "Next Level" at bounding box center [478, 337] width 214 height 38
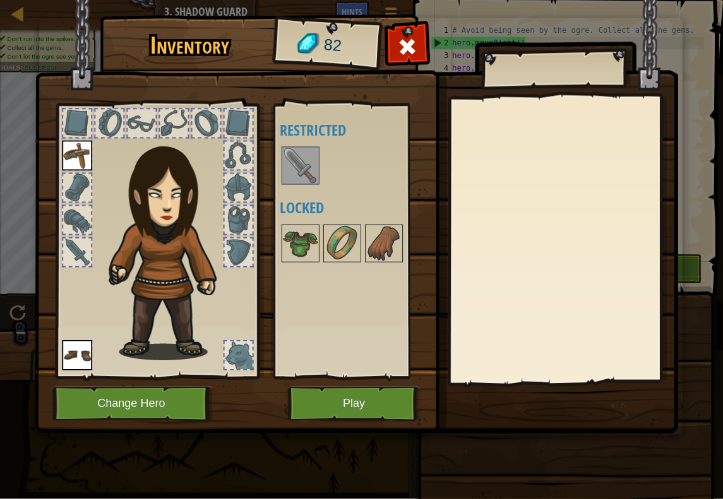
click at [373, 402] on button "Play" at bounding box center [354, 404] width 132 height 35
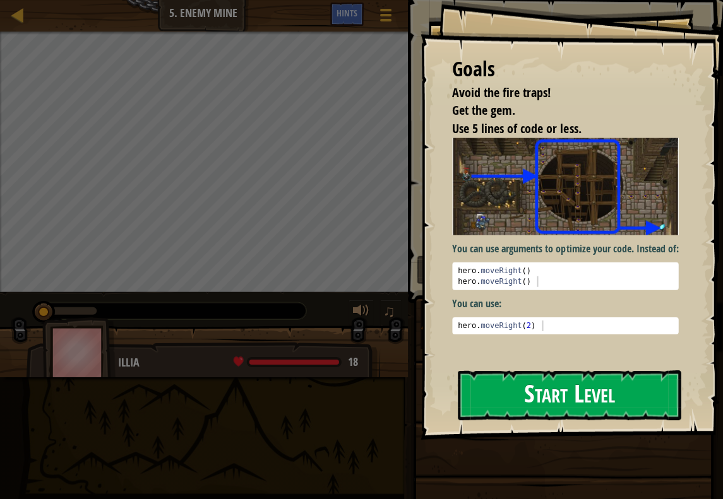
click at [545, 401] on button "Start Level" at bounding box center [569, 395] width 223 height 50
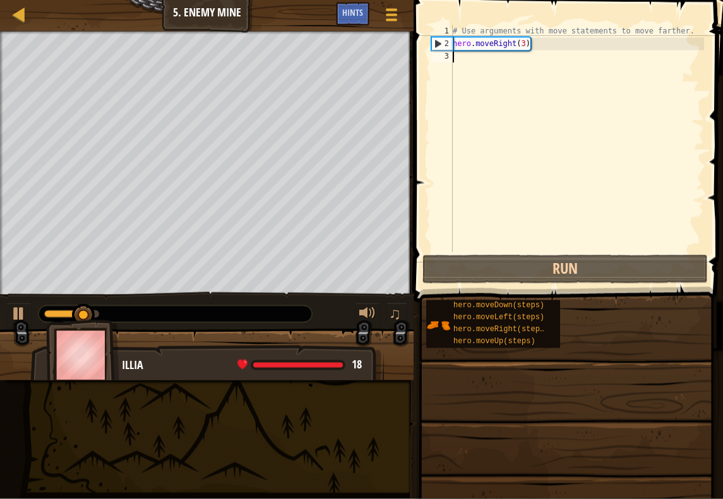
click at [497, 60] on div "# Use arguments with move statements to move farther. hero . moveRight ( 3 )" at bounding box center [577, 151] width 254 height 252
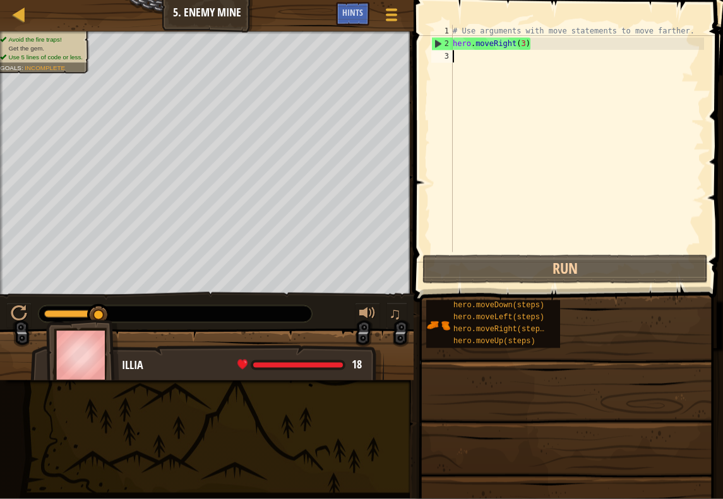
type textarea "h"
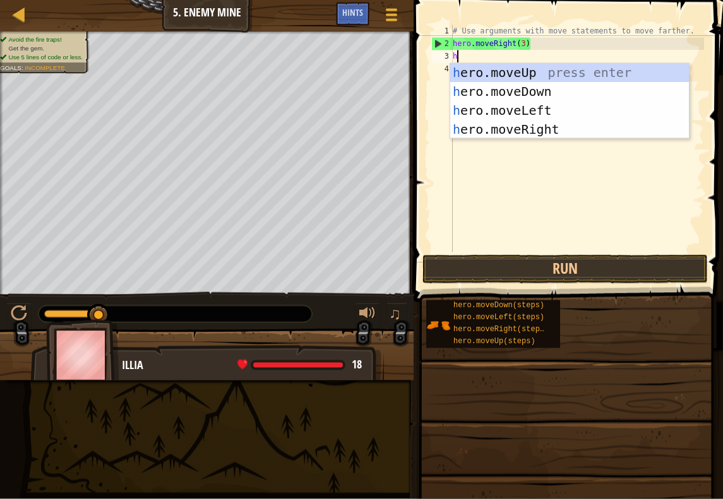
scroll to position [6, 0]
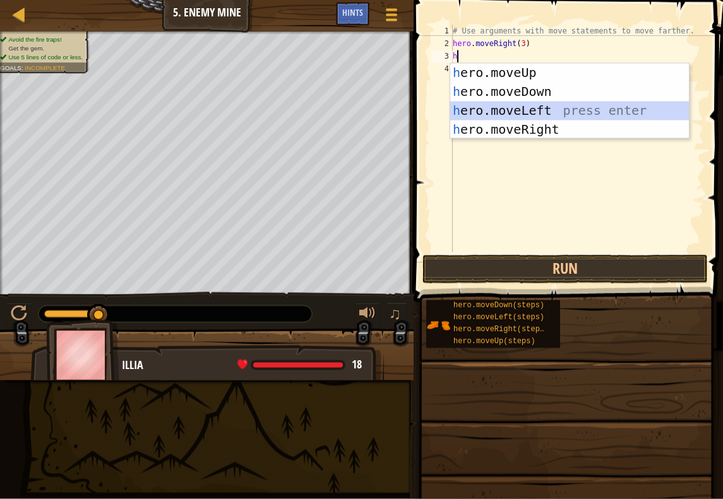
click at [582, 110] on div "h ero.moveUp press enter h ero.moveDown press enter h ero.moveLeft press enter …" at bounding box center [569, 121] width 239 height 114
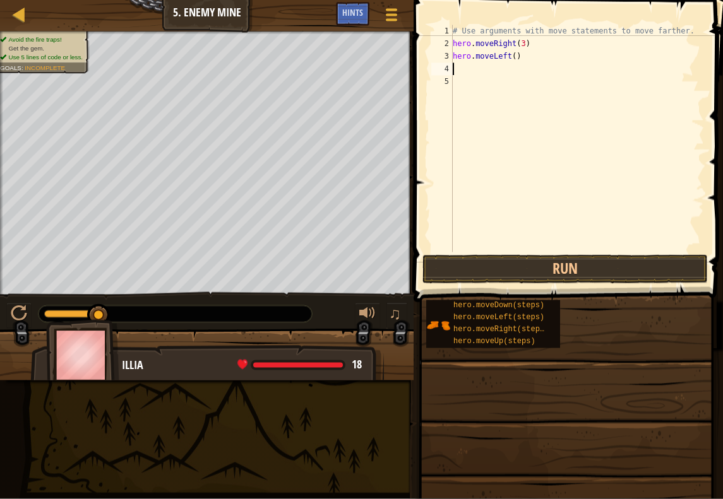
click at [512, 66] on div "# Use arguments with move statements to move farther. hero . moveRight ( 3 ) he…" at bounding box center [577, 151] width 254 height 252
type textarea "h"
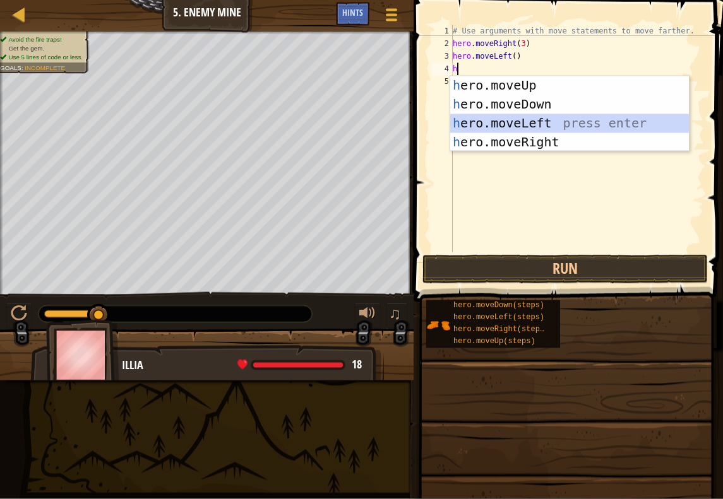
click at [529, 122] on div "h ero.moveUp press enter h ero.moveDown press enter h ero.moveLeft press enter …" at bounding box center [569, 133] width 239 height 114
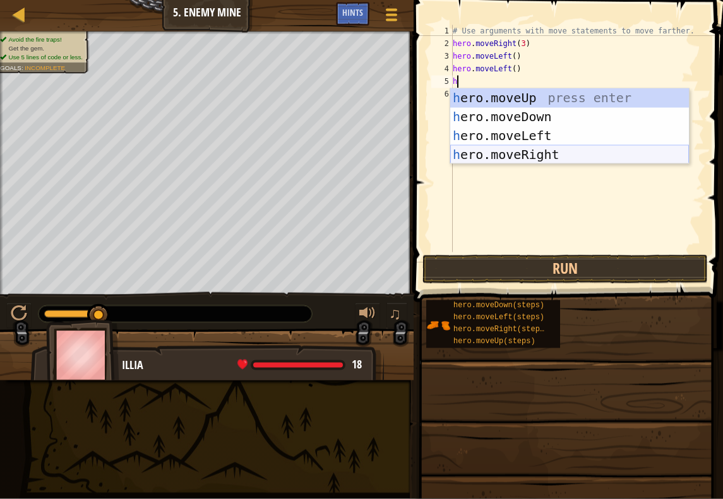
type textarea "h"
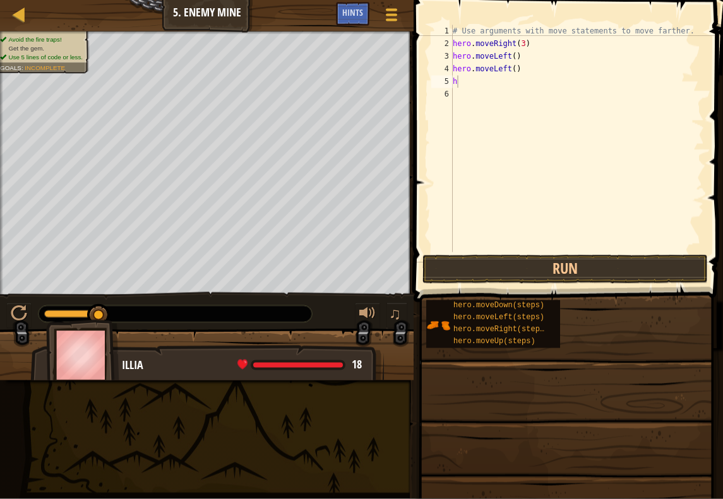
click at [548, 0] on body "Map Introduction to Computer Science 5. Enemy Mine Game Menu Done Hints 1 ההההה…" at bounding box center [361, 0] width 723 height 0
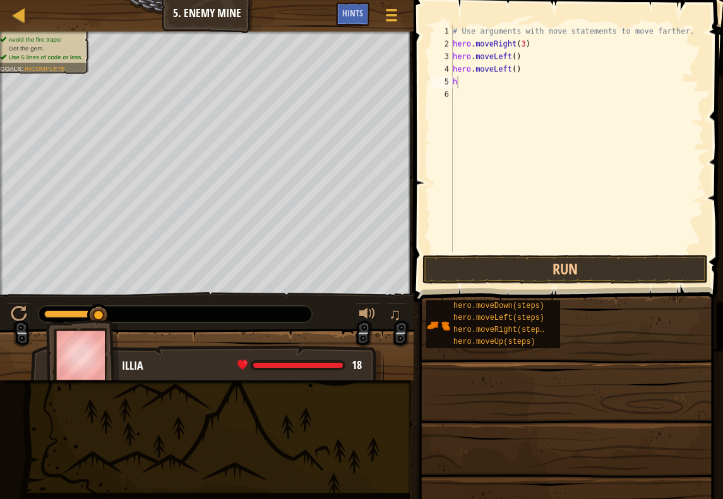
click at [490, 83] on div "# Use arguments with move statements to move farther. hero . moveRight ( 3 ) he…" at bounding box center [577, 151] width 254 height 252
click at [490, 82] on div "# Use arguments with move statements to move farther. hero . moveRight ( 3 ) he…" at bounding box center [577, 151] width 254 height 252
type textarea "h"
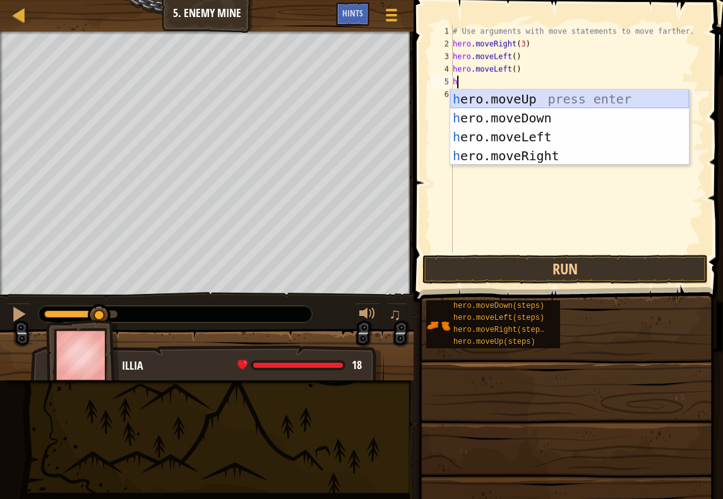
click at [536, 104] on div "h ero.moveUp press enter h ero.moveDown press enter h ero.moveLeft press enter …" at bounding box center [569, 147] width 239 height 114
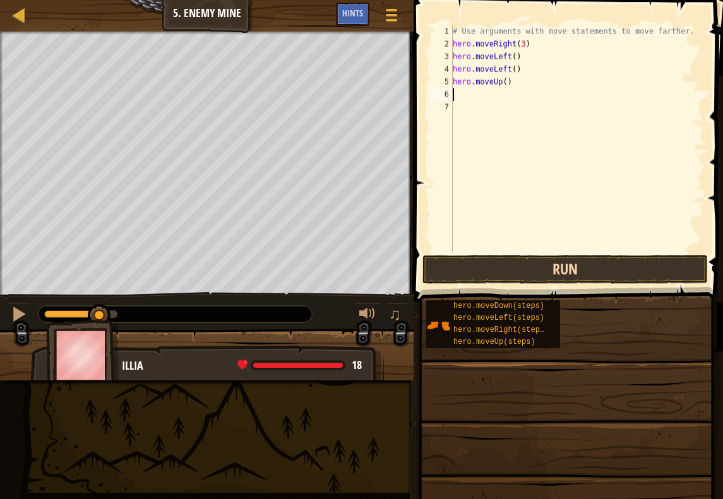
click at [557, 272] on button "Run" at bounding box center [564, 269] width 285 height 29
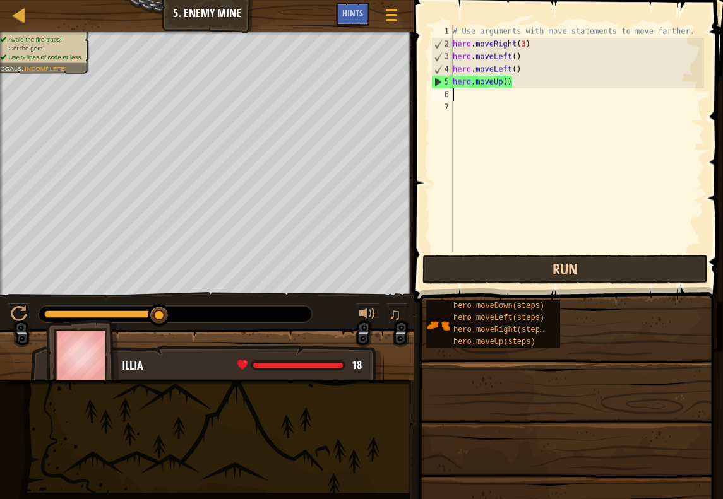
type textarea "h"
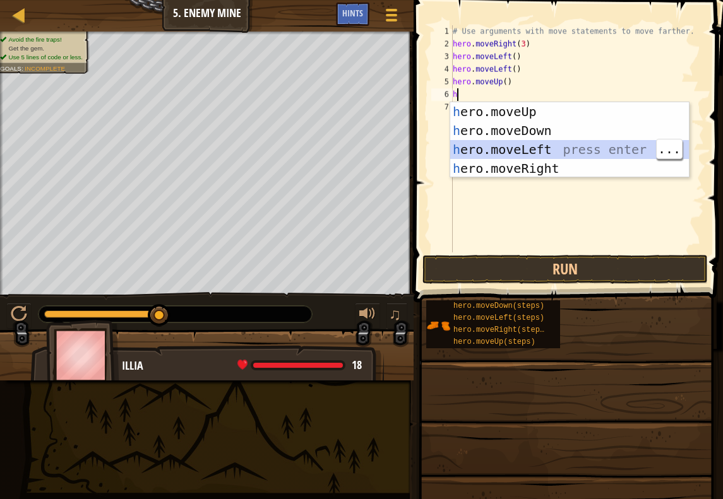
click at [583, 150] on div "h ero.moveUp press enter h ero.moveDown press enter h ero.moveLeft press enter …" at bounding box center [569, 159] width 239 height 114
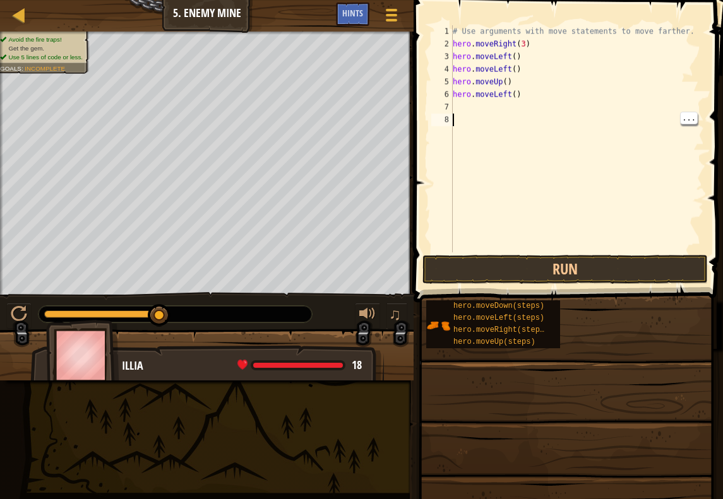
click at [524, 60] on div "# Use arguments with move statements to move farther. hero . moveRight ( 3 ) he…" at bounding box center [577, 151] width 254 height 252
type textarea "h"
click at [593, 261] on button "Run" at bounding box center [564, 269] width 285 height 29
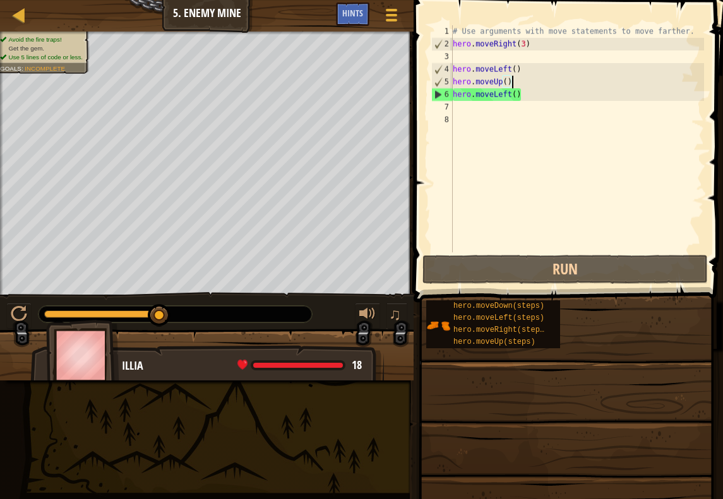
click at [567, 79] on div "# Use arguments with move statements to move farther. hero . moveRight ( 3 ) he…" at bounding box center [577, 151] width 254 height 252
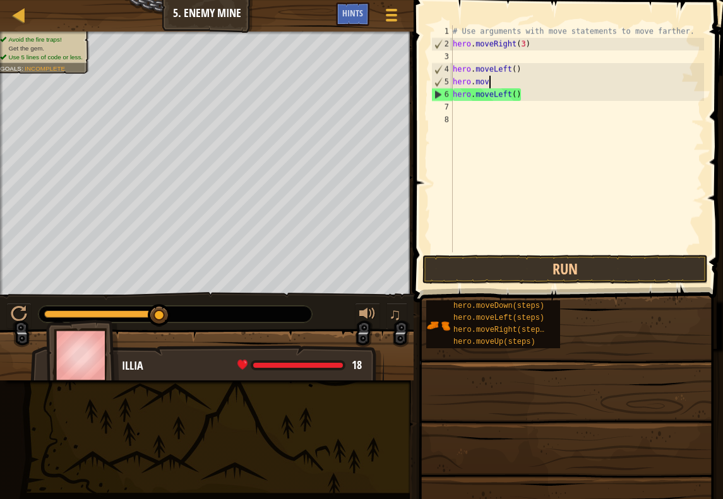
scroll to position [6, 2]
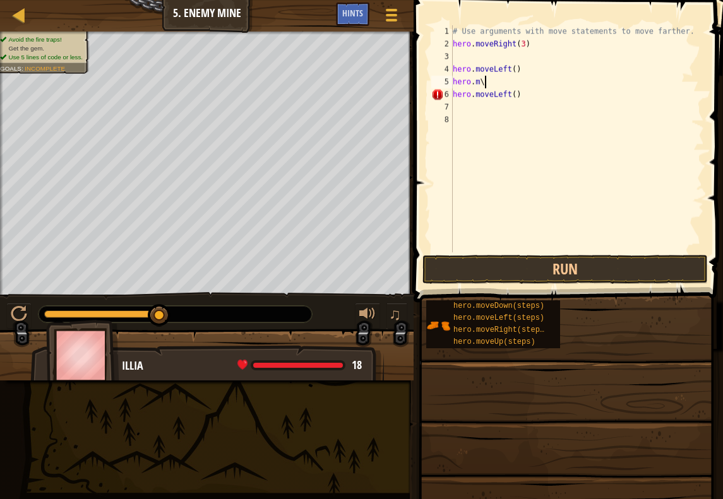
type textarea "hero.m"
click at [615, 268] on button "Run" at bounding box center [564, 269] width 285 height 29
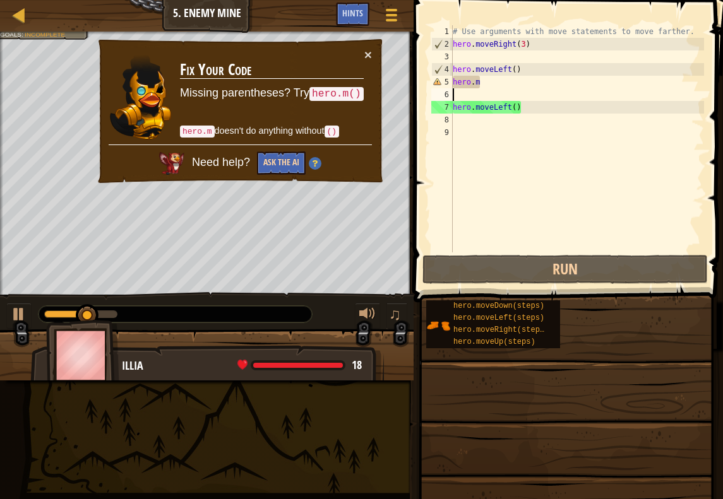
click at [291, 160] on button "Ask the AI" at bounding box center [281, 162] width 49 height 23
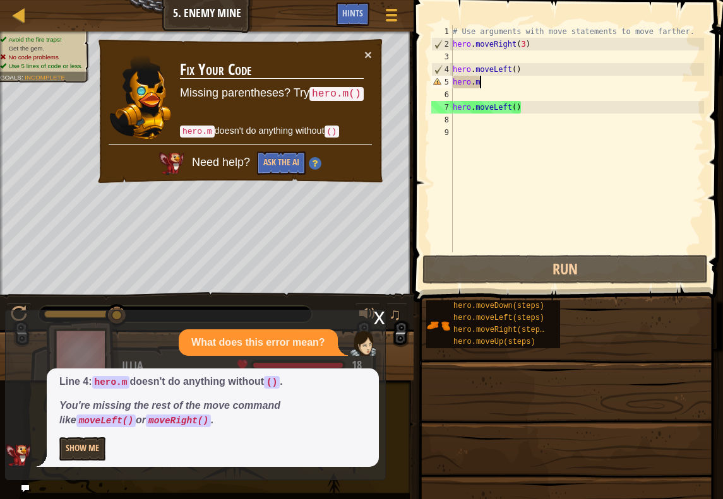
click at [500, 85] on div "# Use arguments with move statements to move farther. hero . moveRight ( 3 ) he…" at bounding box center [577, 151] width 254 height 252
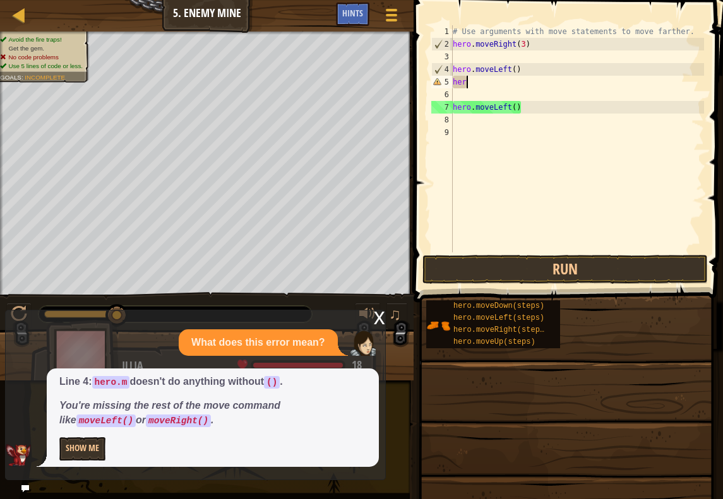
type textarea "h"
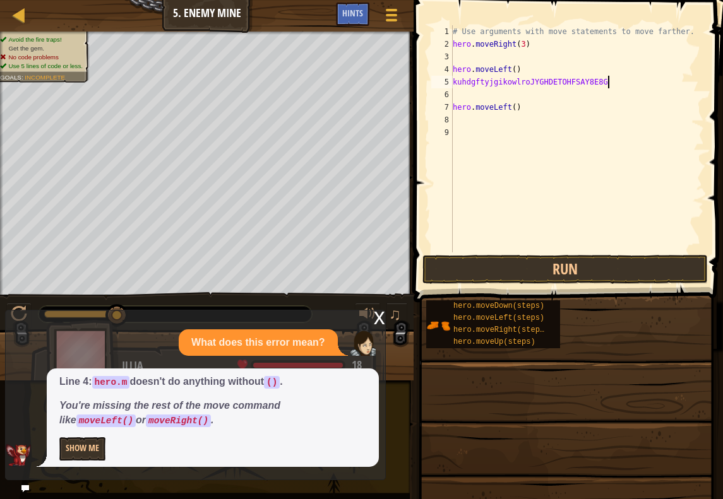
scroll to position [6, 14]
click at [622, 265] on button "Run" at bounding box center [564, 269] width 285 height 29
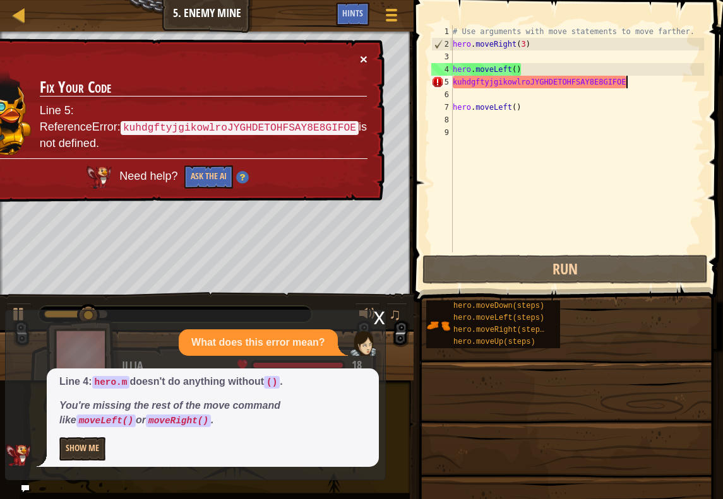
click at [365, 56] on button "×" at bounding box center [364, 58] width 8 height 13
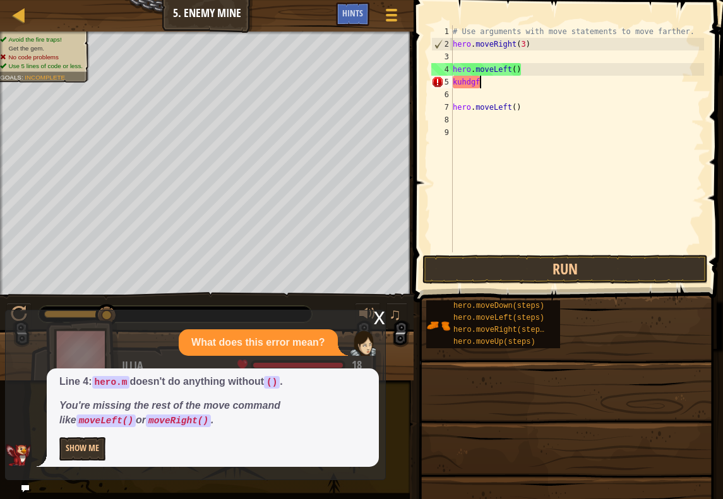
scroll to position [6, 1]
type textarea "k"
